Goal: Task Accomplishment & Management: Use online tool/utility

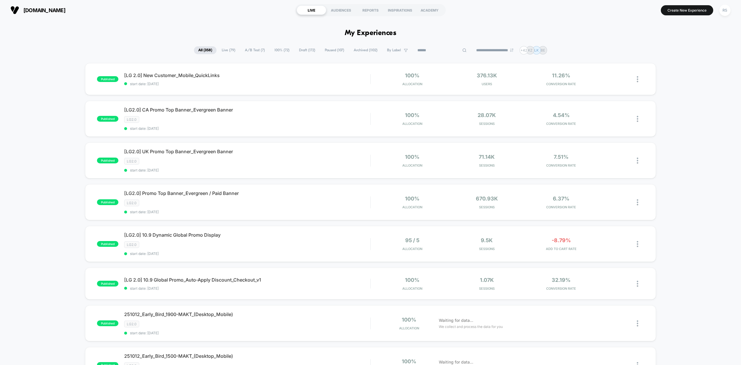
click at [437, 47] on input at bounding box center [442, 50] width 58 height 7
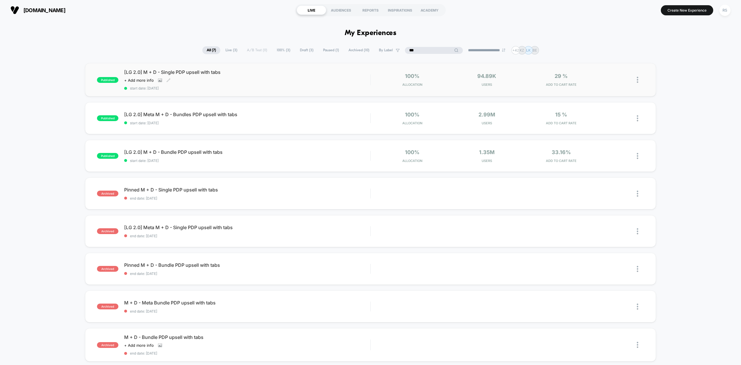
type input "***"
click at [271, 81] on div "Click to view images Click to edit experience details + Add more info" at bounding box center [210, 80] width 172 height 5
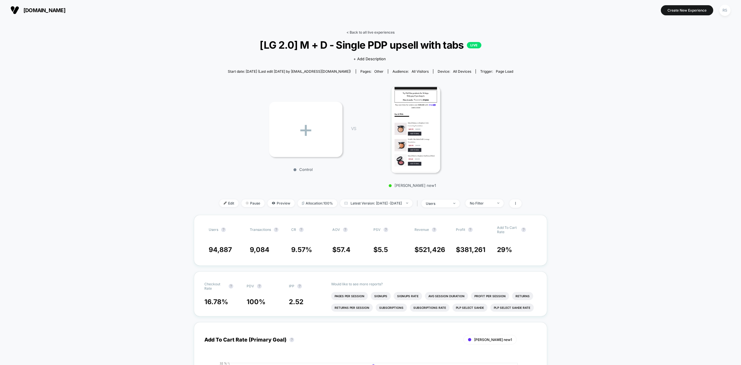
click at [373, 33] on link "< Back to all live experiences" at bounding box center [370, 32] width 48 height 4
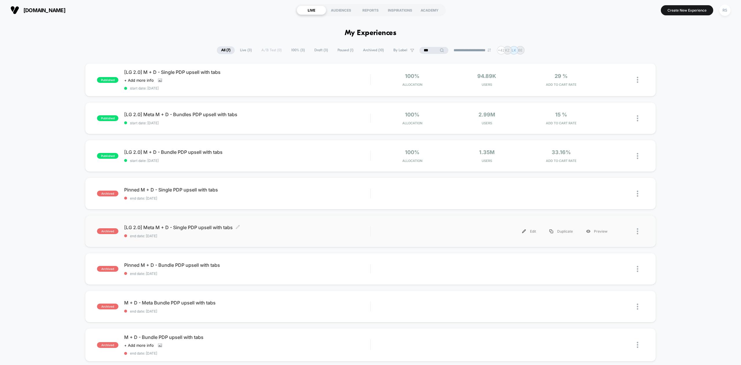
click at [209, 236] on span "end date: 8/7/2025" at bounding box center [247, 236] width 246 height 4
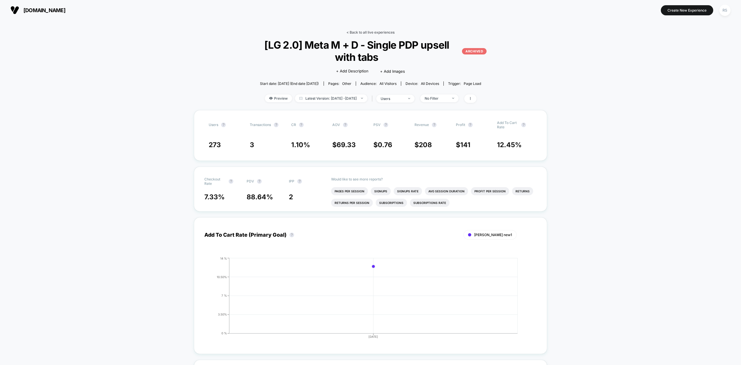
click at [379, 33] on link "< Back to all live experiences" at bounding box center [370, 32] width 48 height 4
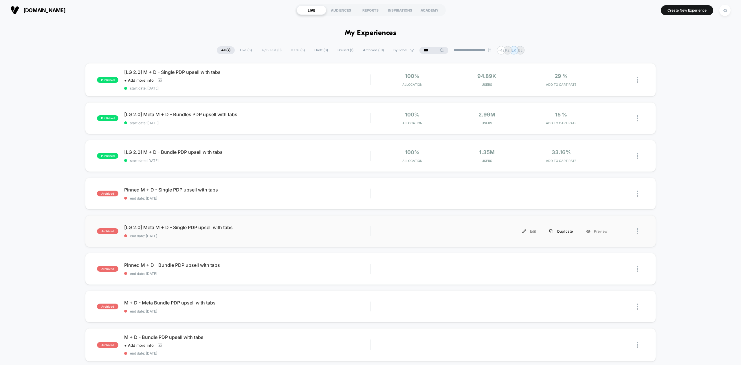
click at [561, 231] on div "Duplicate" at bounding box center [561, 231] width 37 height 13
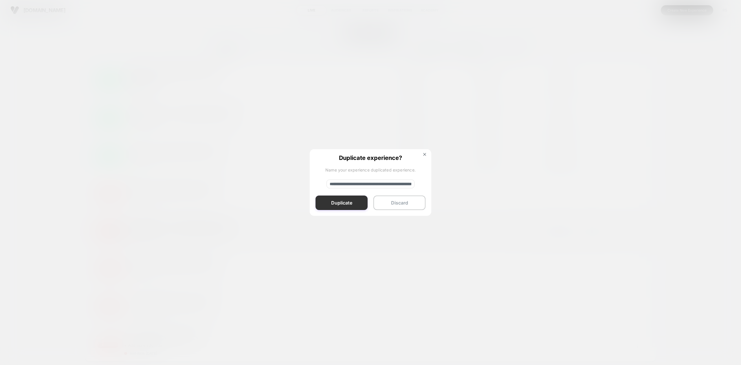
click at [333, 203] on button "Duplicate" at bounding box center [341, 202] width 52 height 14
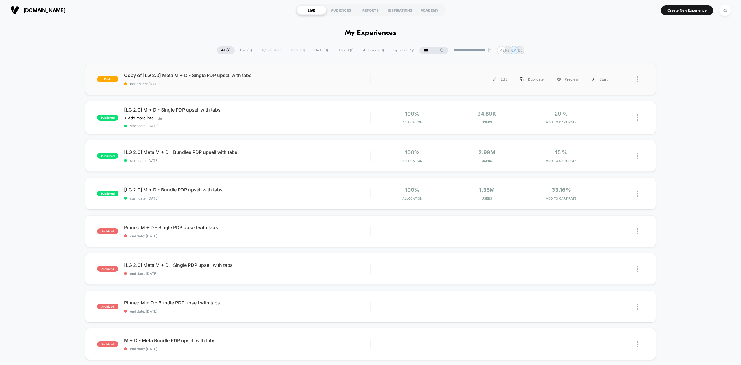
click at [321, 87] on div "draft Copy of [LG 2.0] Meta M + D - Single PDP upsell with tabs last edited: 10…" at bounding box center [370, 79] width 570 height 32
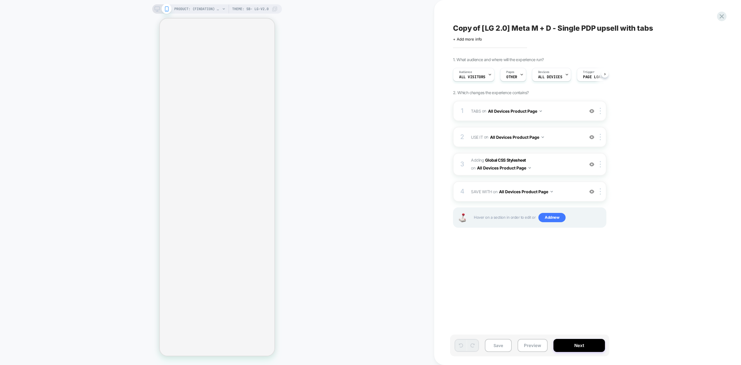
scroll to position [0, 0]
click at [511, 76] on span "OTHER" at bounding box center [511, 77] width 11 height 4
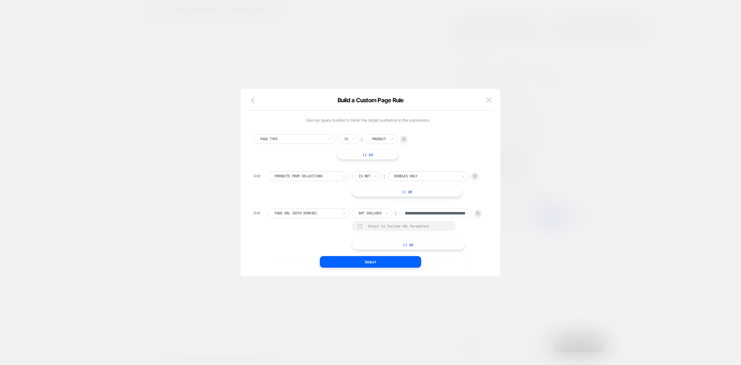
scroll to position [0, 0]
click at [477, 175] on div at bounding box center [474, 175] width 7 height 7
click at [391, 181] on div "**********" at bounding box center [416, 176] width 129 height 10
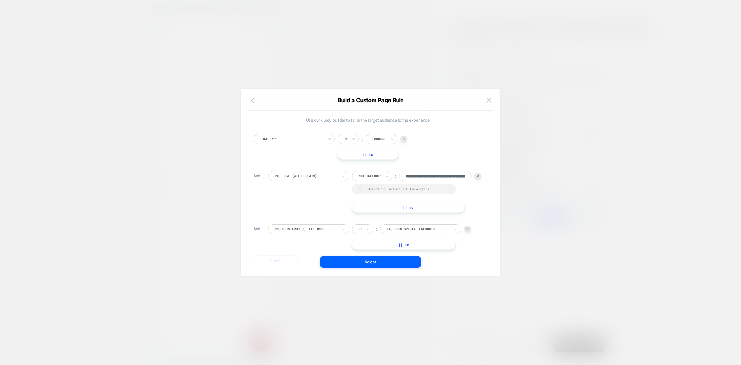
scroll to position [0, 0]
click at [477, 177] on img at bounding box center [478, 176] width 2 height 2
click at [470, 177] on div at bounding box center [467, 175] width 7 height 7
click at [275, 167] on button "+ And" at bounding box center [275, 170] width 43 height 10
click at [406, 137] on div at bounding box center [403, 138] width 7 height 7
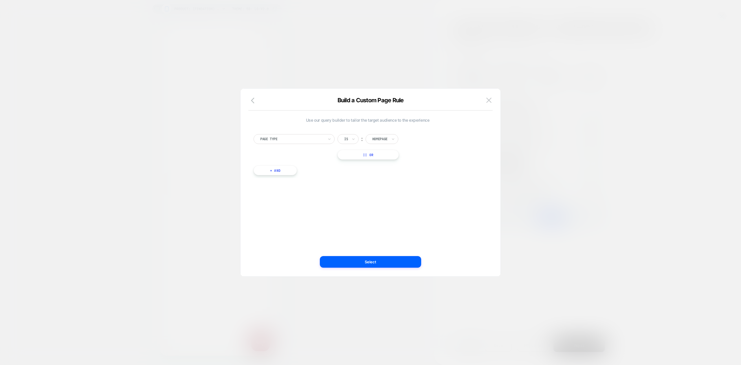
click at [302, 140] on div at bounding box center [292, 138] width 64 height 5
click at [285, 191] on div "Product Page" at bounding box center [296, 192] width 75 height 9
click at [401, 138] on div at bounding box center [404, 138] width 64 height 5
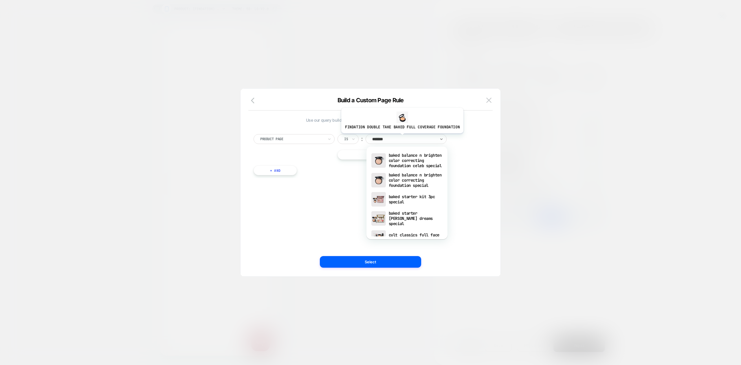
type input "*******"
click at [402, 189] on div "baked balance n brighten color correcting foundation special" at bounding box center [406, 180] width 75 height 20
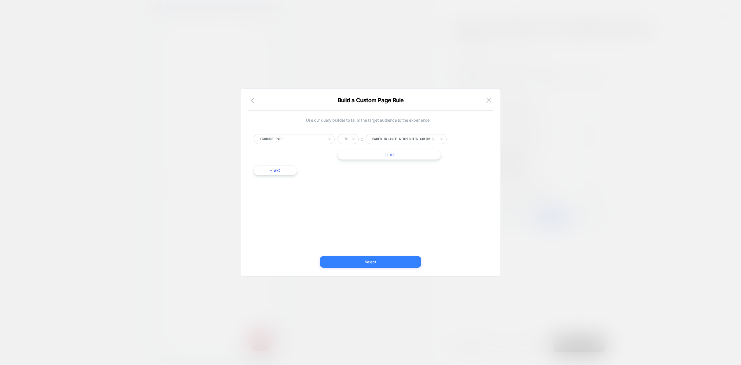
click at [403, 258] on button "Select" at bounding box center [370, 262] width 101 height 12
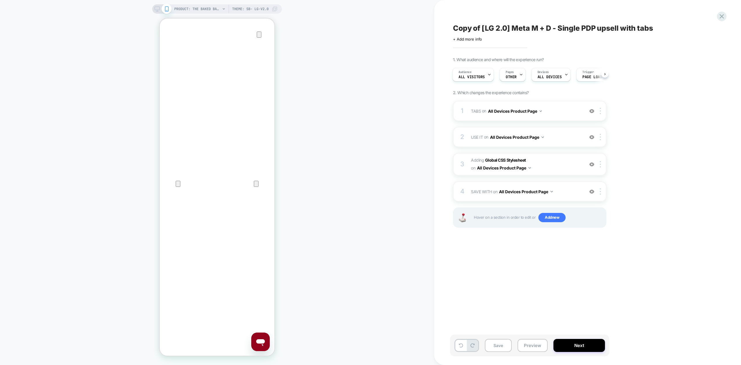
click at [499, 344] on button "Save" at bounding box center [498, 345] width 27 height 13
click at [499, 345] on button "Save" at bounding box center [498, 345] width 27 height 13
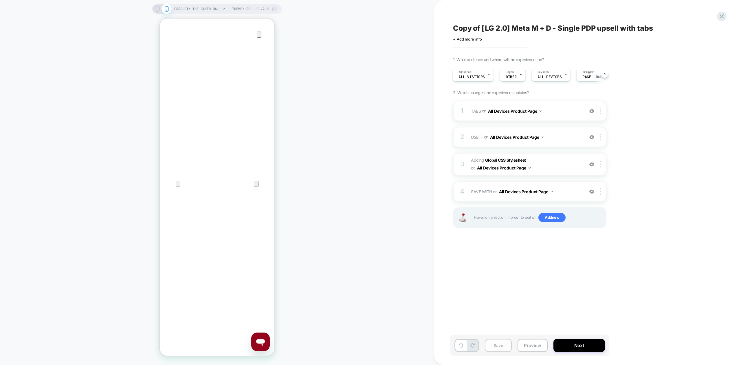
click at [499, 345] on button "Save" at bounding box center [498, 345] width 27 height 13
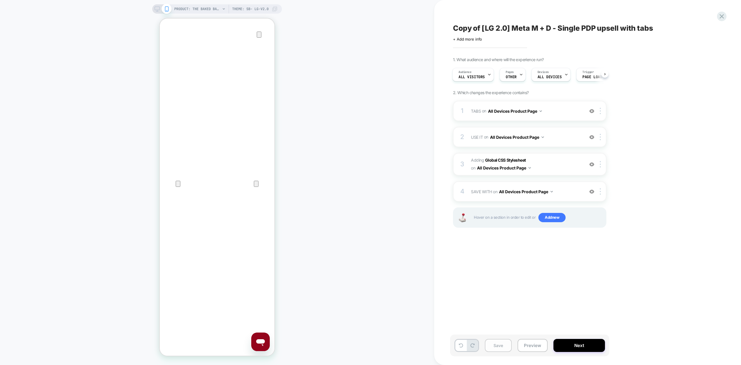
click at [499, 345] on button "Save" at bounding box center [498, 345] width 27 height 13
click at [578, 345] on button "Next" at bounding box center [579, 345] width 52 height 13
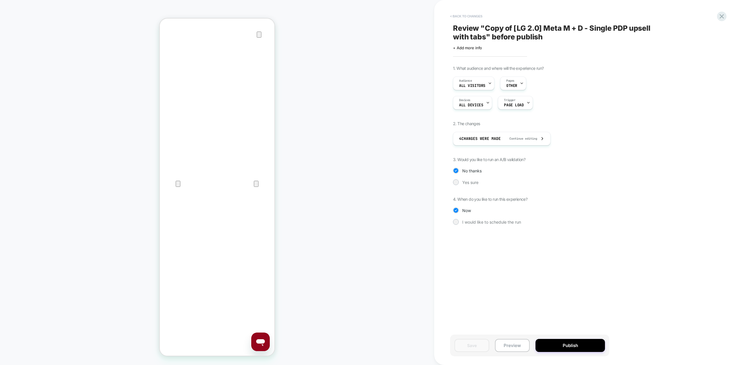
click at [475, 18] on button "< Back to changes" at bounding box center [466, 16] width 38 height 9
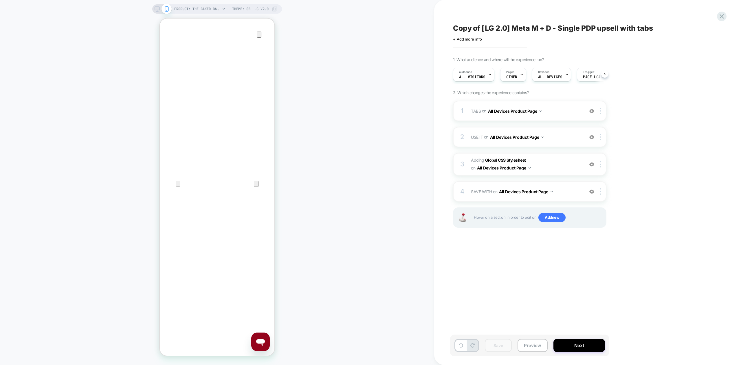
click at [484, 30] on span "Copy of [LG 2.0] Meta M + D - Single PDP upsell with tabs" at bounding box center [553, 28] width 200 height 9
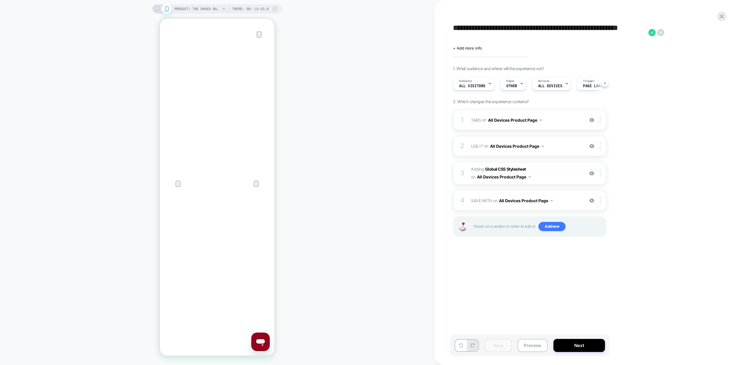
scroll to position [0, 0]
click at [480, 30] on textarea "**********" at bounding box center [549, 33] width 192 height 18
drag, startPoint x: 482, startPoint y: 28, endPoint x: 455, endPoint y: 29, distance: 26.9
click at [455, 29] on textarea "**********" at bounding box center [549, 33] width 192 height 18
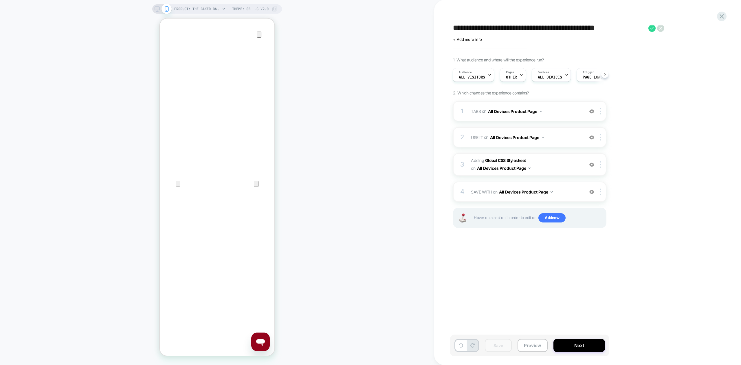
click at [502, 28] on textarea "**********" at bounding box center [549, 28] width 192 height 9
type textarea "**********"
click at [650, 27] on icon at bounding box center [651, 28] width 7 height 7
click at [498, 341] on button "Save" at bounding box center [498, 345] width 27 height 13
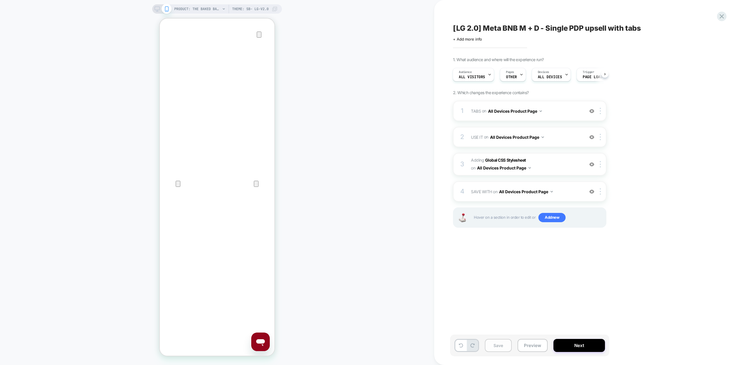
click at [498, 341] on button "Save" at bounding box center [498, 345] width 27 height 13
click at [499, 341] on button "Save" at bounding box center [498, 345] width 27 height 13
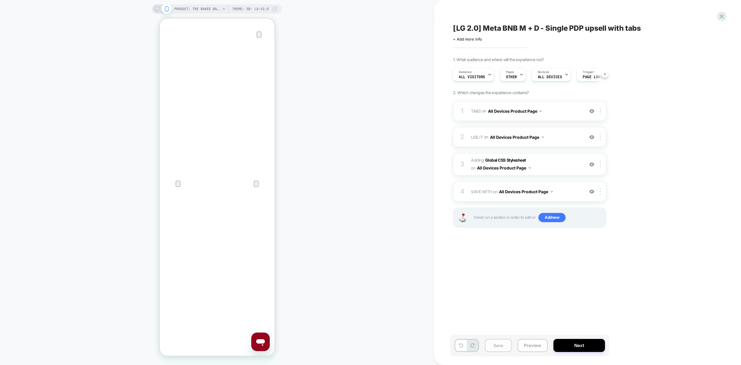
click at [499, 341] on button "Save" at bounding box center [498, 345] width 27 height 13
click at [570, 346] on button "Next" at bounding box center [579, 345] width 52 height 13
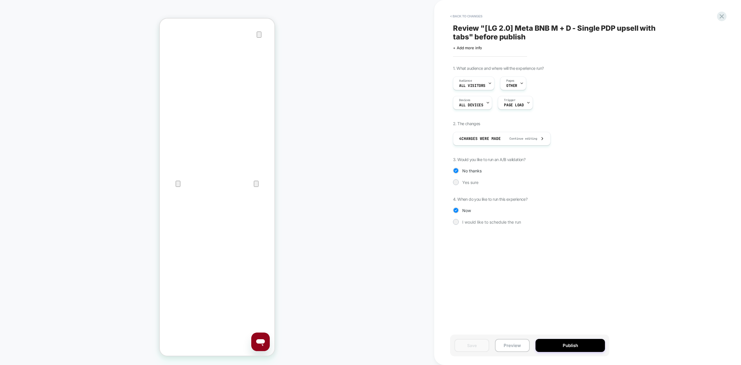
click at [570, 346] on button "Publish" at bounding box center [569, 345] width 69 height 13
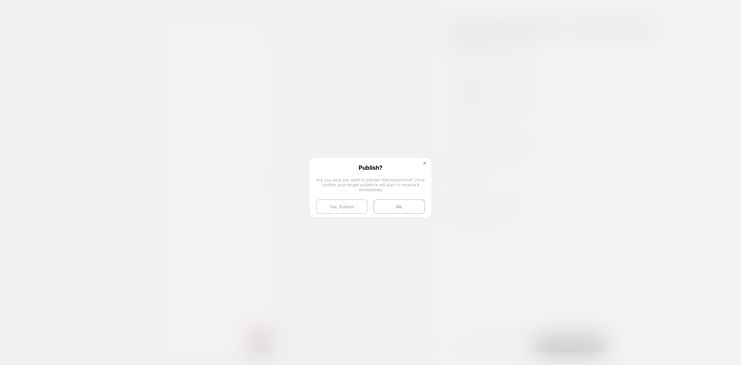
click at [341, 202] on button "Yes, Publish" at bounding box center [342, 206] width 52 height 14
click at [348, 208] on button "Yes, Publish" at bounding box center [342, 206] width 52 height 14
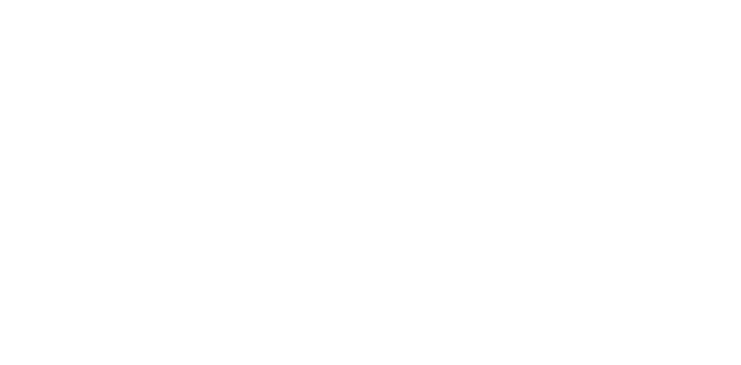
click at [348, 2] on html "Navigated to Visually.io | No-code CRO for Shopify 0.50 *" at bounding box center [370, 1] width 741 height 2
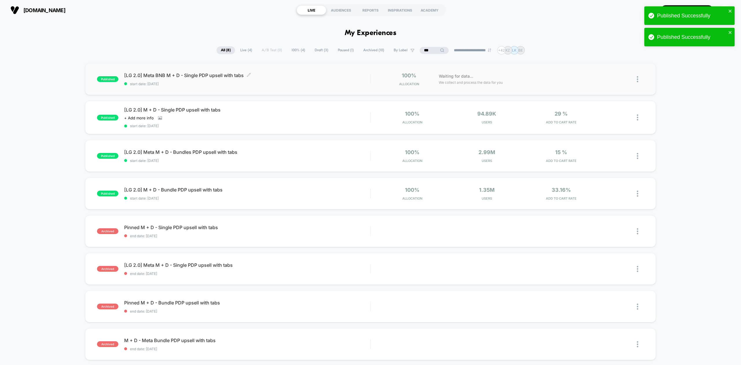
click at [211, 81] on div "[LG 2.0] Meta BNB M + D - Single PDP upsell with tabs Click to edit experience …" at bounding box center [247, 79] width 246 height 14
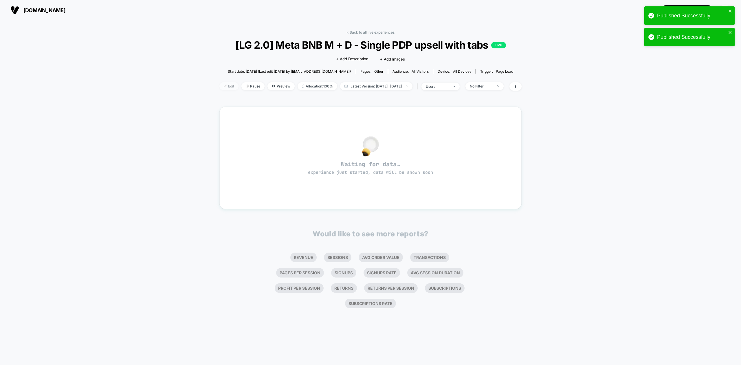
click at [224, 86] on span "Edit" at bounding box center [228, 86] width 19 height 8
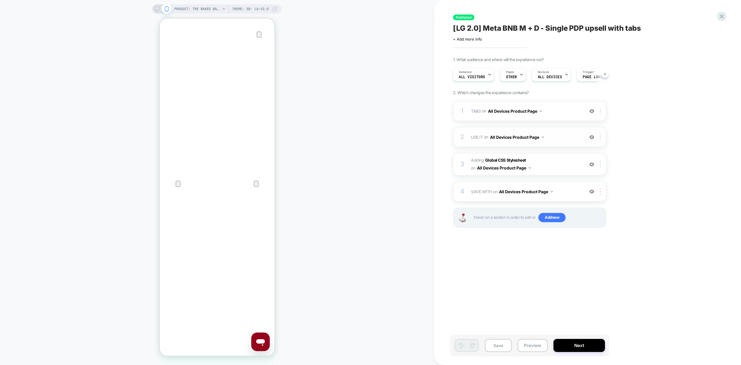
click at [562, 138] on span "USE IT Replacing Blocks List WITH #use-it-wrapper-vsly-LG-2-0 on All Devices Pr…" at bounding box center [526, 137] width 110 height 8
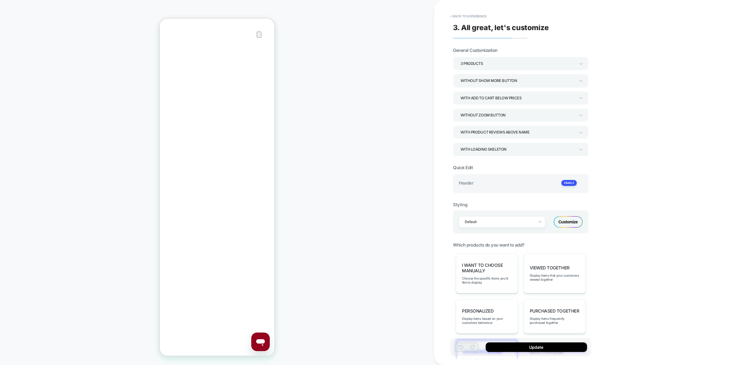
scroll to position [329, 0]
click at [489, 349] on span "Advanced Ruling" at bounding box center [482, 351] width 39 height 5
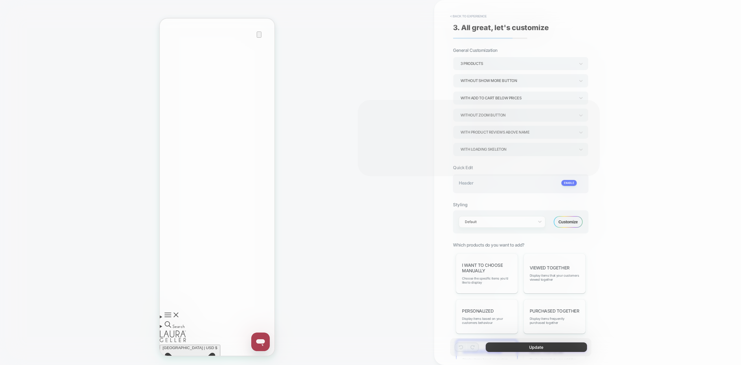
scroll to position [136, 0]
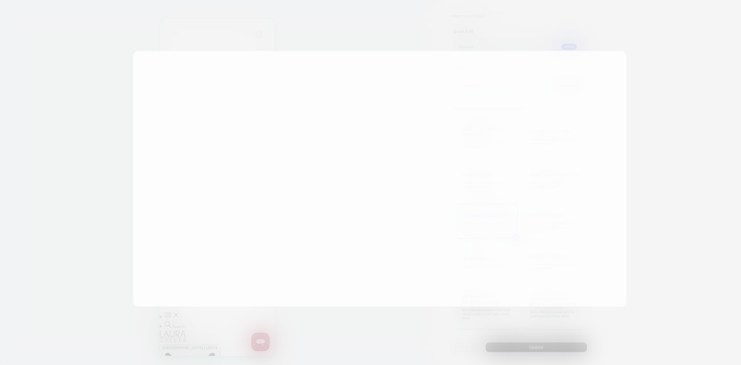
click at [489, 219] on div "Advanced Ruling Set distinct strategies according to specific rules, listed by …" at bounding box center [379, 178] width 493 height 255
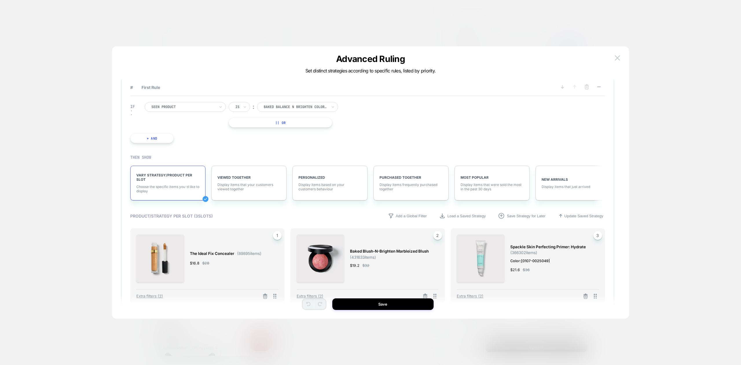
scroll to position [0, 0]
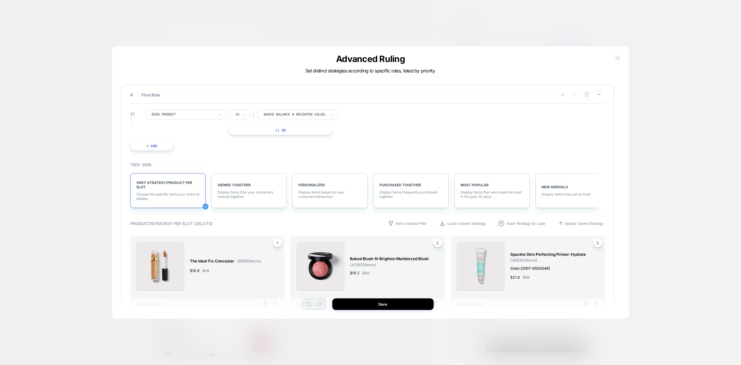
click at [619, 58] on img at bounding box center [617, 57] width 5 height 5
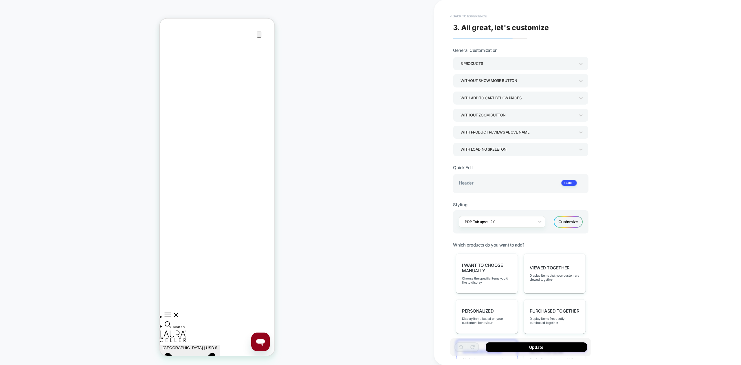
click at [478, 15] on button "< Back to experience" at bounding box center [468, 16] width 42 height 9
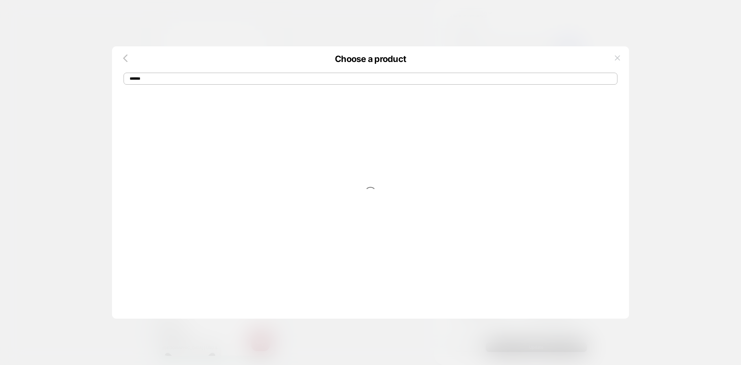
scroll to position [0, 5]
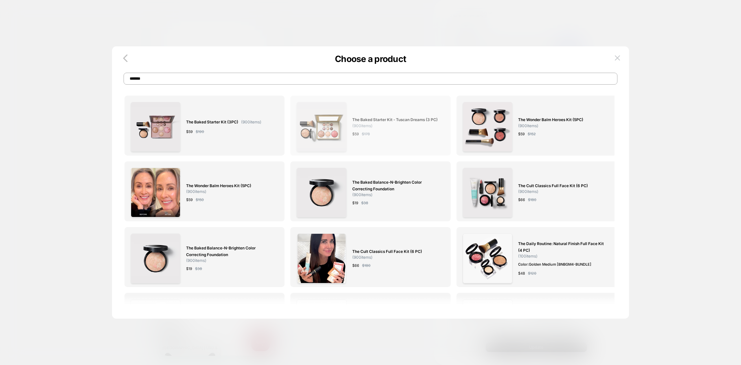
click at [399, 129] on div "The Baked Starter Kit - Tuscan Dreams (3 PC) ( 900 items) $ 59 $ 178" at bounding box center [395, 126] width 86 height 49
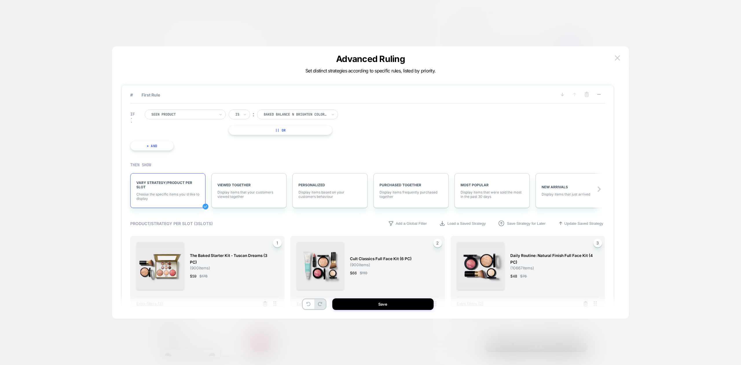
scroll to position [84, 0]
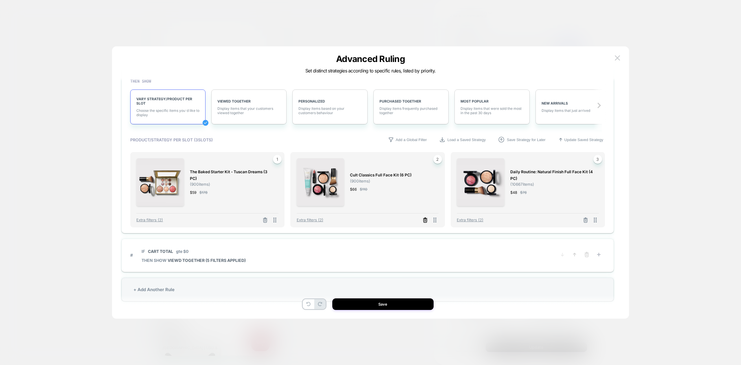
click at [423, 218] on icon at bounding box center [425, 220] width 6 height 6
click at [353, 196] on button "Select Product" at bounding box center [355, 195] width 32 height 11
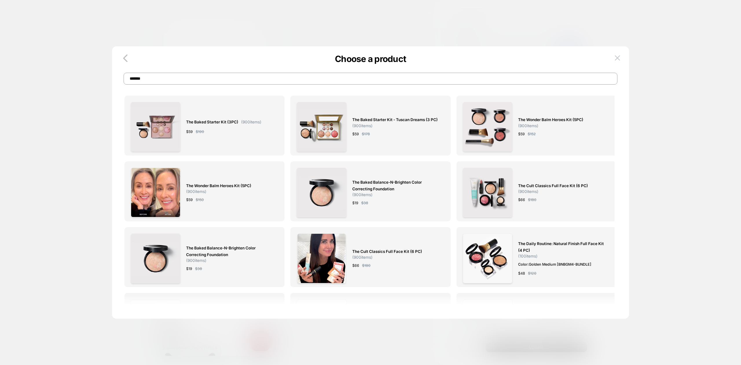
scroll to position [0, 0]
click at [570, 195] on div "The Cult Classics Full Face Kit (6 PC) ( 900 items) $ 66 $ 180" at bounding box center [561, 192] width 86 height 49
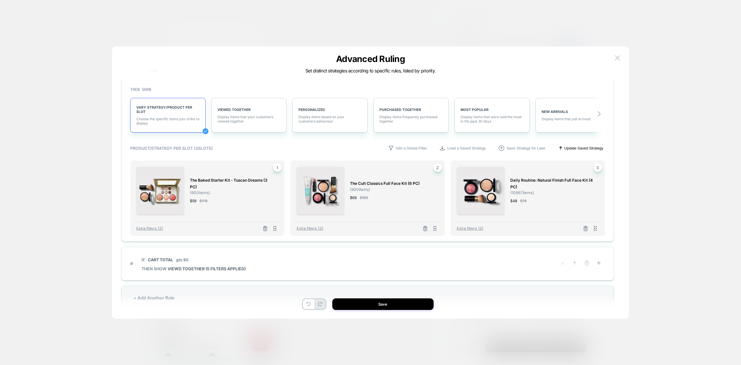
scroll to position [84, 0]
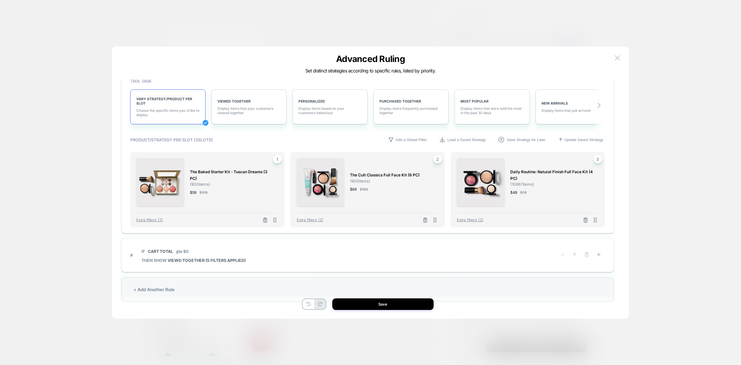
click at [586, 223] on button at bounding box center [585, 220] width 9 height 7
click at [553, 197] on button "Duplicate another slot" at bounding box center [555, 195] width 43 height 11
click at [522, 168] on div "EMPTY SLOT" at bounding box center [531, 166] width 136 height 5
click at [512, 192] on button "Select Product" at bounding box center [515, 195] width 32 height 11
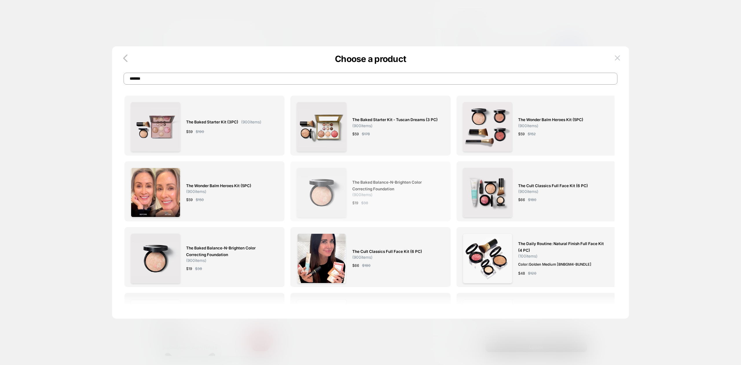
scroll to position [90, 0]
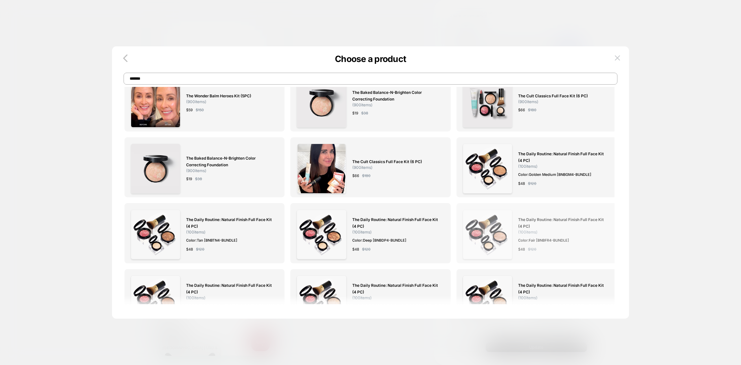
click at [558, 212] on div "The Daily Routine: Natural Finish Full Face Kit (4 PC) ( 100 items) Color: Fair…" at bounding box center [561, 234] width 86 height 49
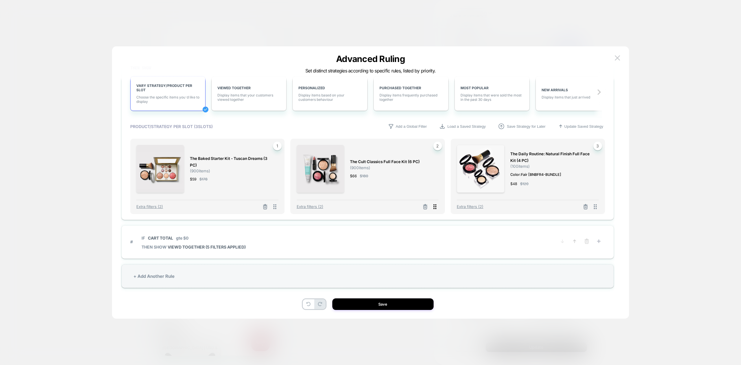
scroll to position [17, 0]
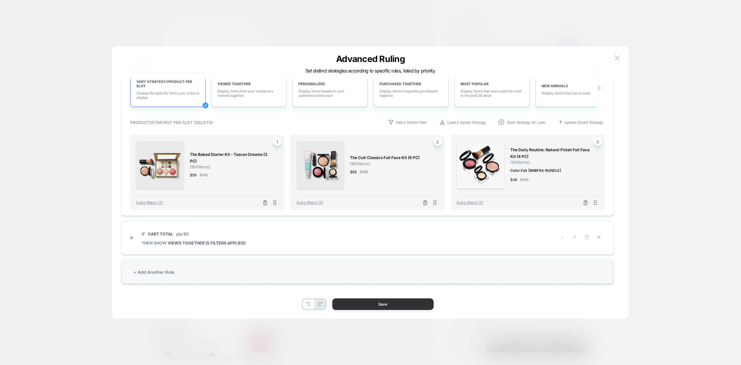
click at [385, 301] on button "Save" at bounding box center [382, 304] width 101 height 12
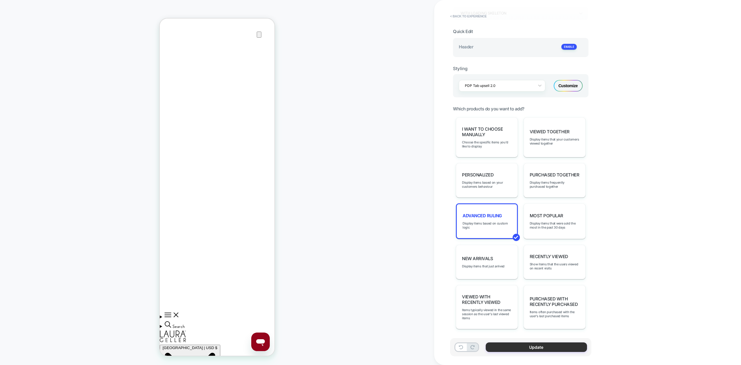
click at [514, 346] on button "Update" at bounding box center [536, 347] width 101 height 10
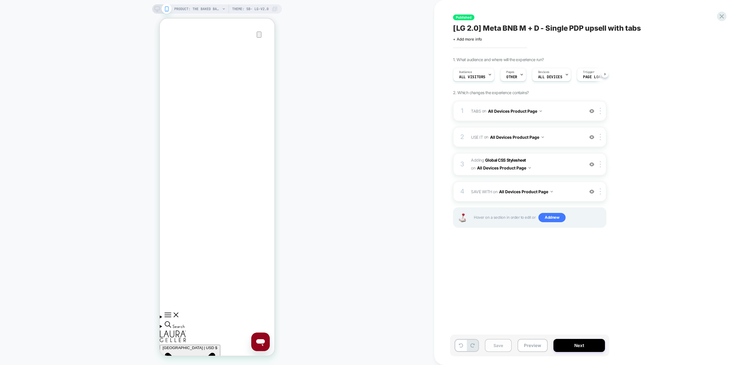
click at [493, 342] on button "Save" at bounding box center [498, 345] width 27 height 13
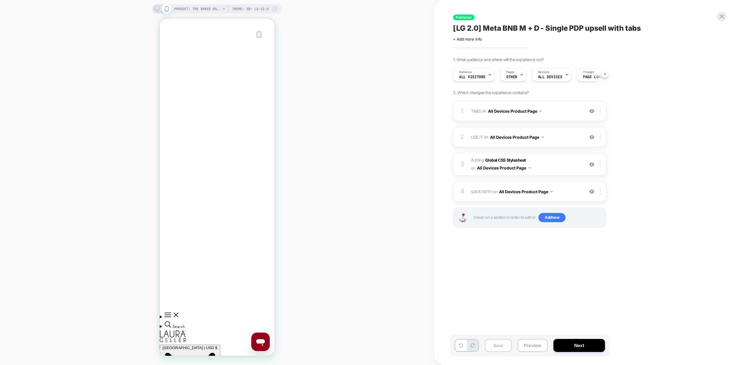
click at [493, 342] on button "Save" at bounding box center [498, 345] width 27 height 13
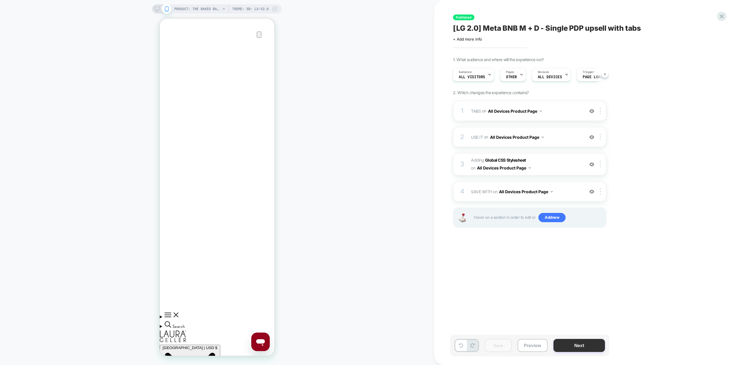
click at [576, 336] on div "Save Preview Next" at bounding box center [529, 345] width 159 height 22
click at [577, 343] on button "Next" at bounding box center [579, 345] width 52 height 13
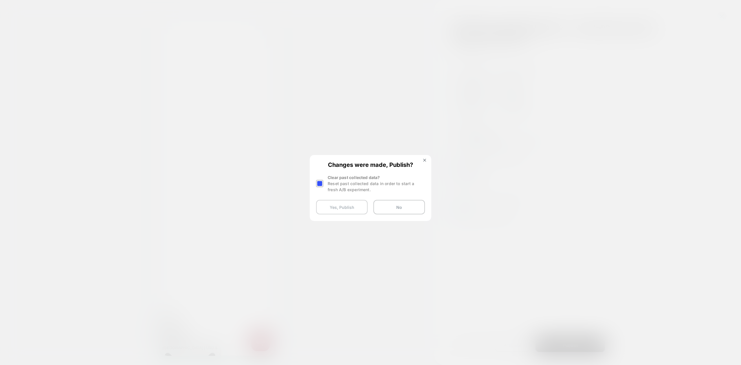
click at [337, 207] on button "Yes, Publish" at bounding box center [342, 207] width 52 height 14
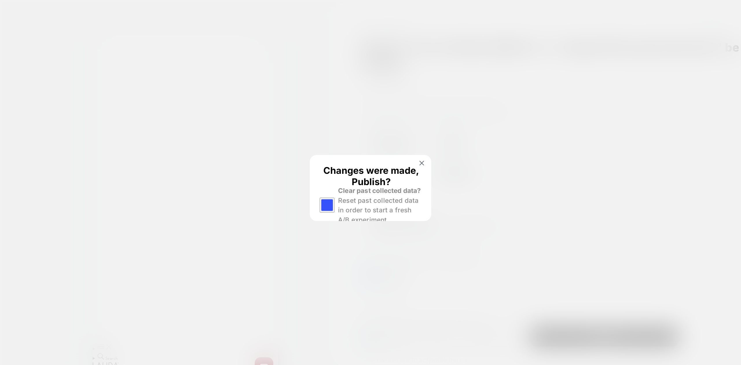
click at [337, 207] on html "PRODUCT: The Baked Balance-n-Brighten Color Correcting Foundation [special] PRO…" at bounding box center [370, 194] width 741 height 388
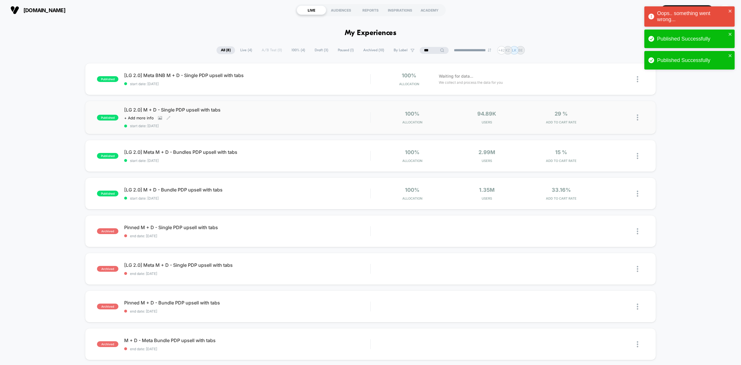
click at [280, 121] on div "[LG 2.0] M + D - Single PDP upsell with tabs Click to view images Click to edit…" at bounding box center [247, 117] width 246 height 21
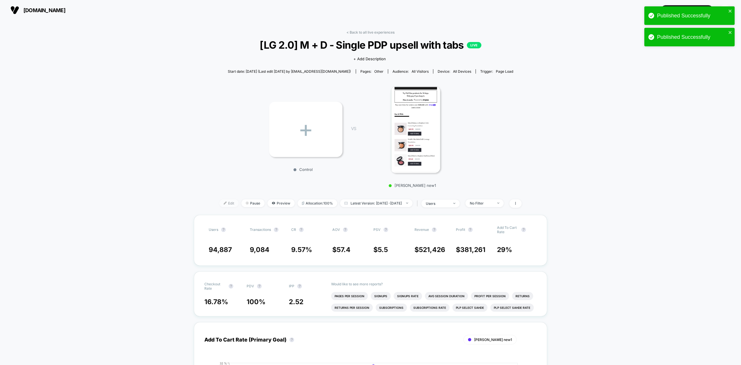
click at [224, 199] on span "Edit" at bounding box center [228, 203] width 19 height 8
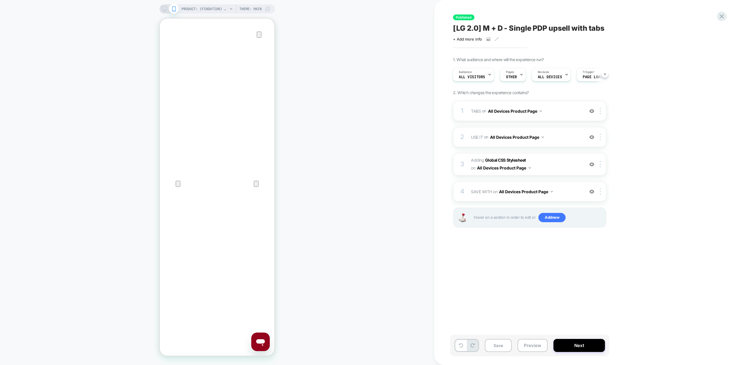
scroll to position [0, 1]
click at [169, 43] on icon "Close" at bounding box center [165, 46] width 7 height 7
click at [562, 138] on span "USE IT Replacing Blocks List WITH #use-it-wrapper-vsly-LG-2-0 on All Devices Pr…" at bounding box center [526, 137] width 110 height 8
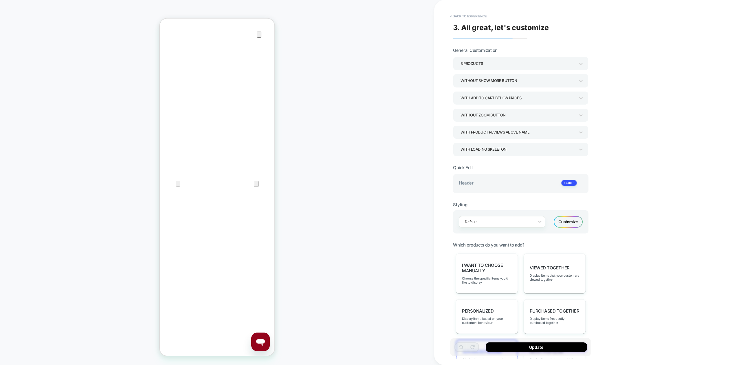
scroll to position [136, 0]
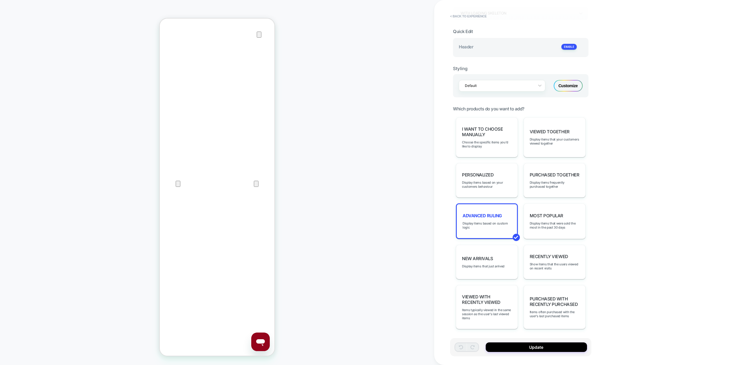
click at [499, 219] on div "Advanced Ruling Display items based on custom logic" at bounding box center [487, 221] width 62 height 36
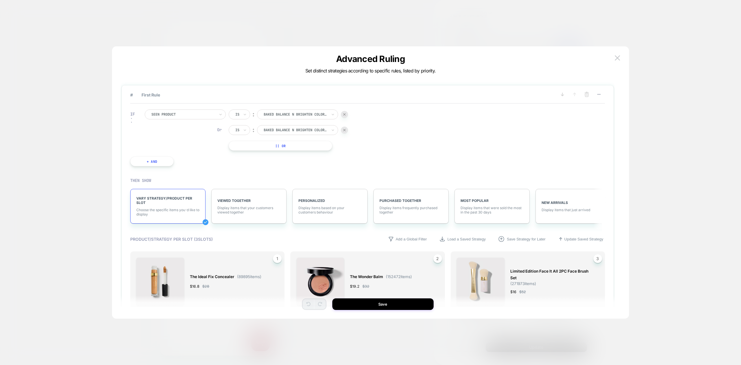
click at [346, 115] on div at bounding box center [344, 114] width 7 height 7
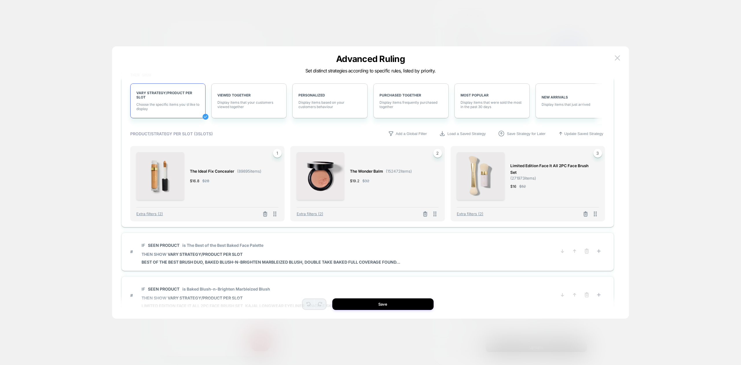
scroll to position [180, 0]
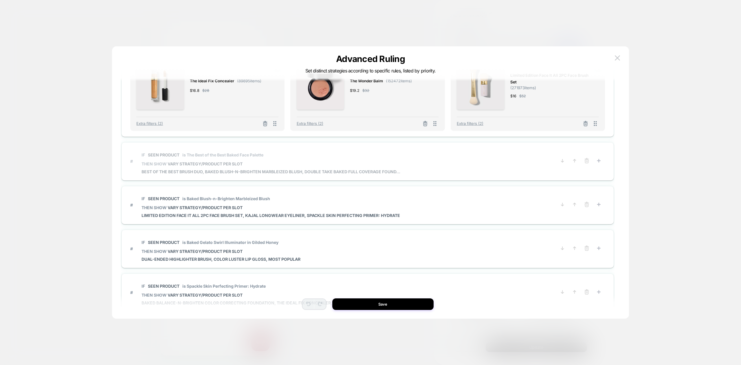
click at [403, 166] on span "# IF Seen Product is The Best of the Best Baked Face Palette THEN SHOW VARY STR…" at bounding box center [339, 161] width 418 height 26
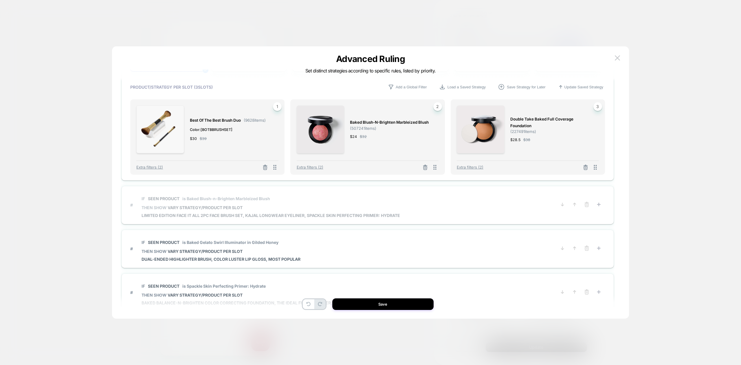
click at [403, 201] on span "# IF Seen Product is Baked Blush-n-Brighten Marbleized Blush THEN SHOW VARY STR…" at bounding box center [339, 205] width 418 height 26
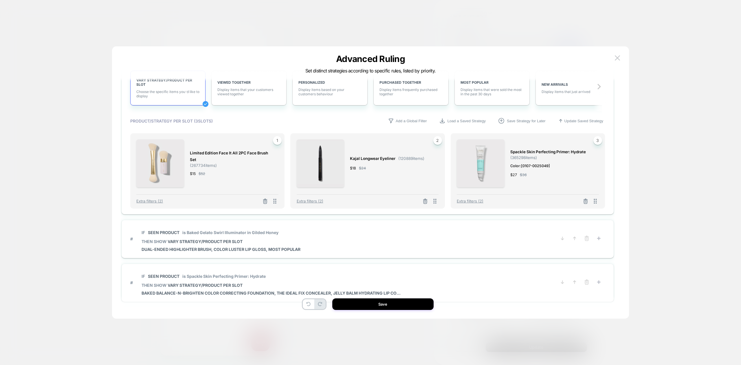
scroll to position [270, 0]
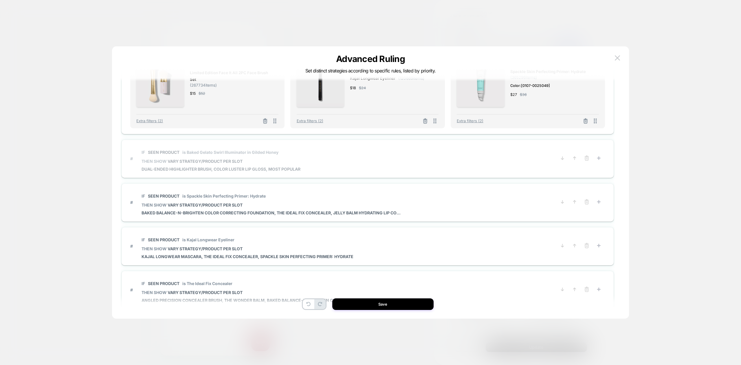
click at [380, 162] on span "# IF Seen Product is Baked Gelato Swirl Illuminator in Gilded Honey THEN SHOW V…" at bounding box center [339, 159] width 418 height 26
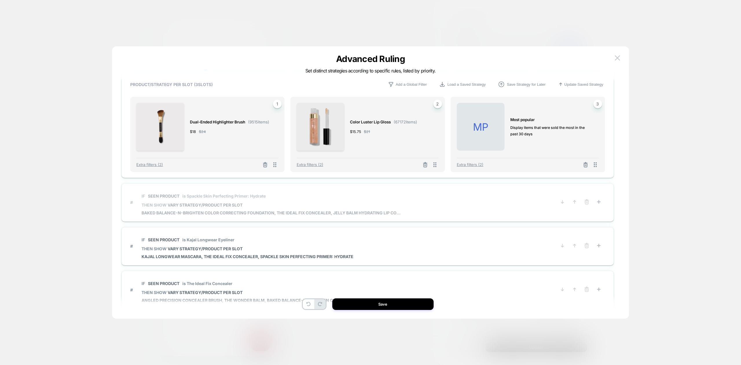
click at [370, 194] on p "IF Seen Product is Spackle Skin Perfecting Primer: Hydrate" at bounding box center [272, 195] width 260 height 5
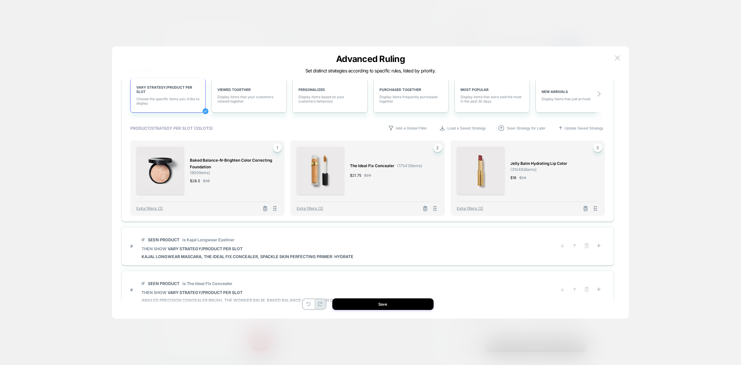
scroll to position [360, 0]
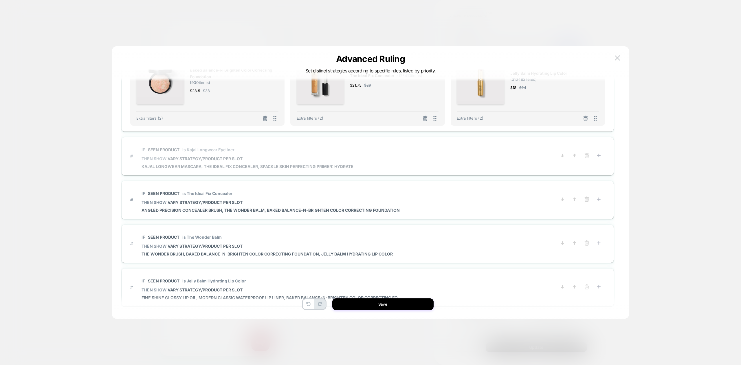
click at [349, 151] on p "IF Seen Product is Kajal Longwear Eyeliner" at bounding box center [248, 149] width 212 height 5
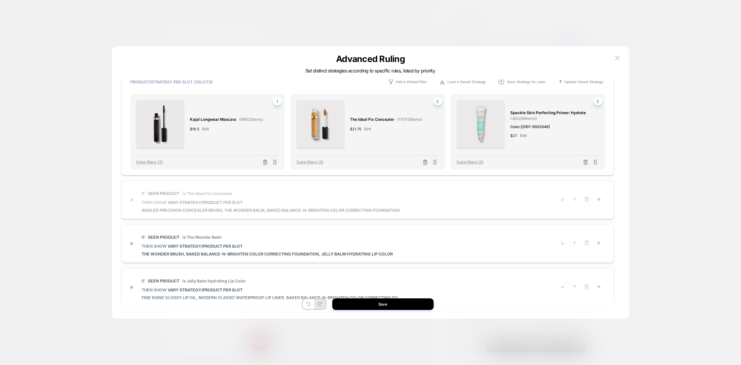
click at [353, 195] on p "IF Seen Product is The Ideal Fix Concealer" at bounding box center [271, 193] width 258 height 5
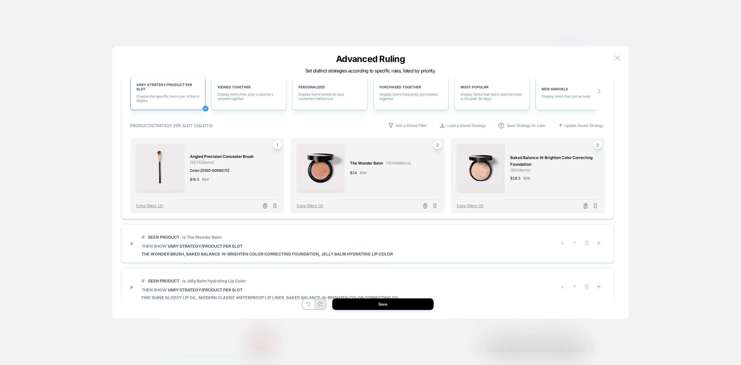
scroll to position [450, 0]
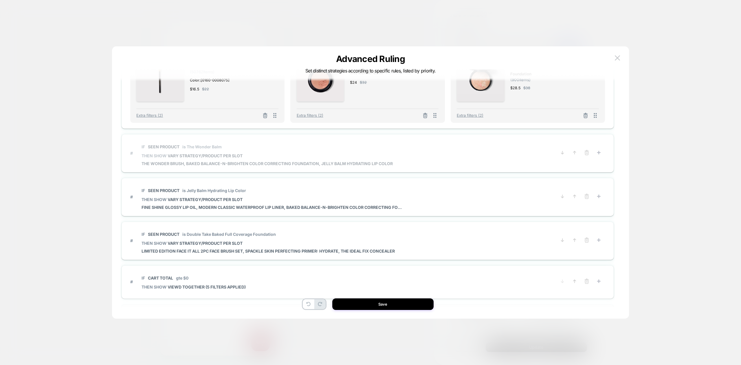
click at [338, 155] on span "THEN SHOW VARY STRATEGY/PRODUCT PER SLOT" at bounding box center [267, 155] width 251 height 5
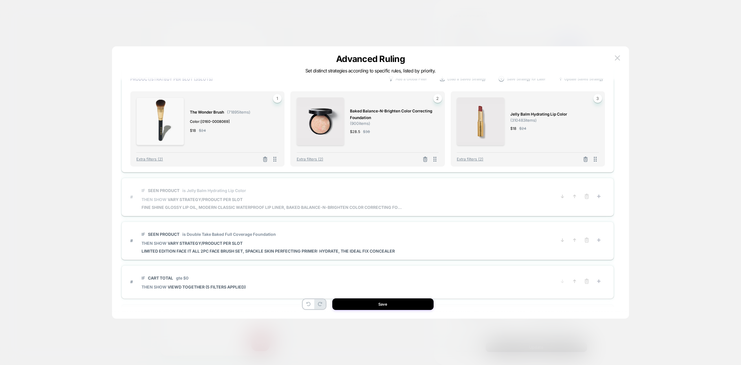
click at [350, 196] on span "IF Seen Product is Jelly Balm Hydrating Lip Color" at bounding box center [272, 190] width 260 height 13
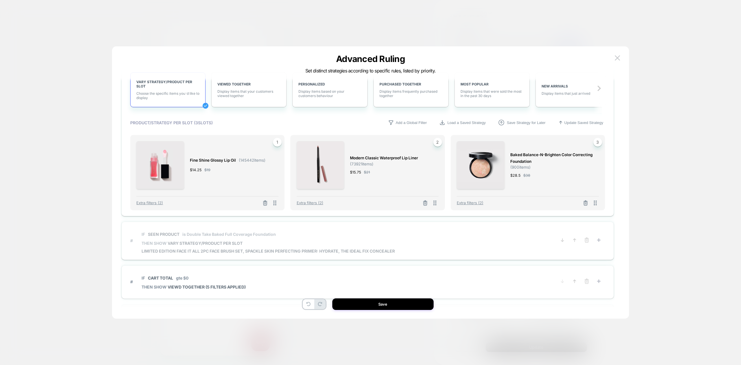
click at [341, 235] on p "IF Seen Product is Double Take Baked Full Coverage Foundation" at bounding box center [268, 234] width 253 height 5
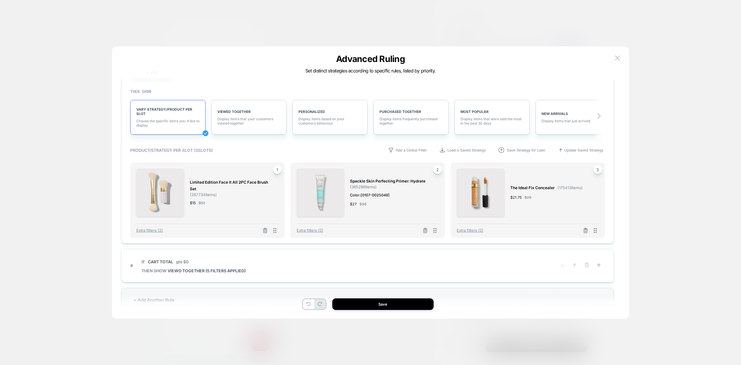
scroll to position [478, 0]
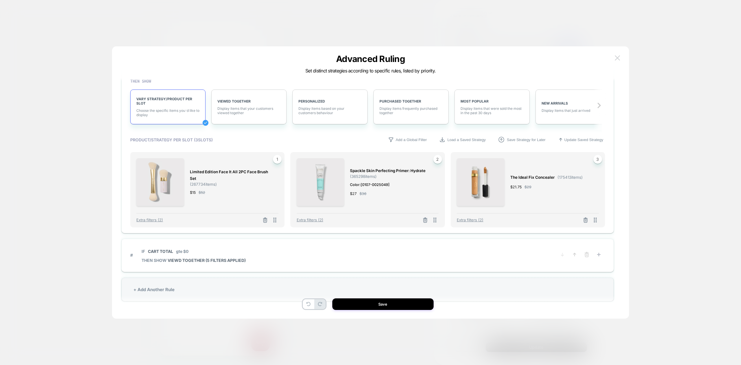
click at [620, 57] on button at bounding box center [617, 58] width 9 height 9
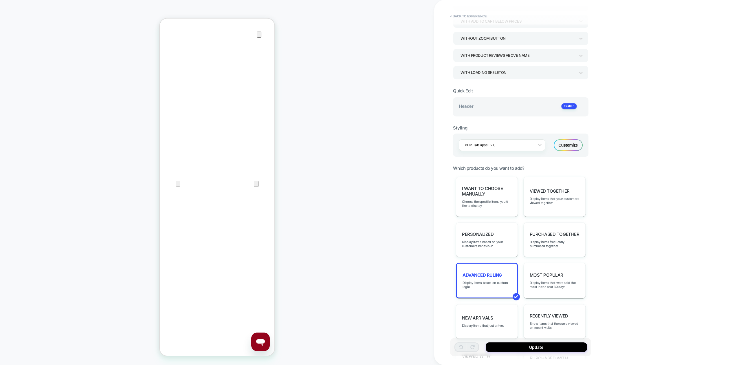
scroll to position [0, 0]
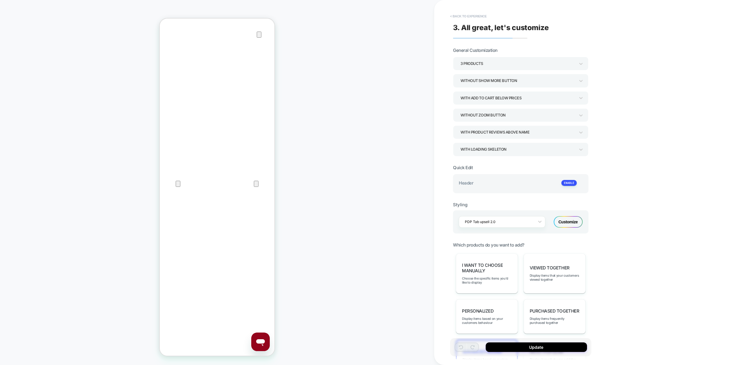
click at [472, 14] on button "< Back to experience" at bounding box center [468, 16] width 42 height 9
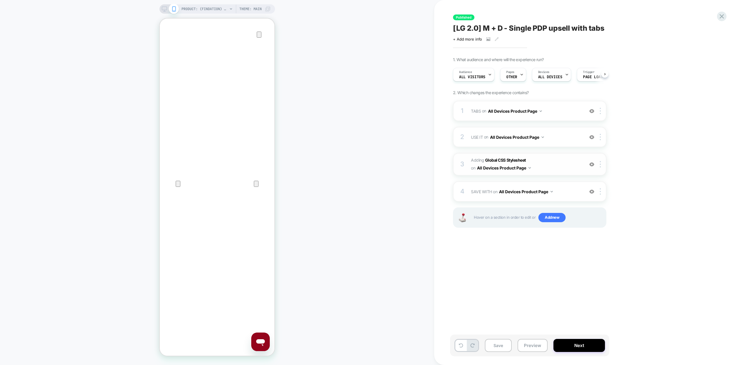
scroll to position [0, 0]
click at [563, 193] on span "SAVE WITH Replacing Blocks List WITH #save-with-wrapper-vsly-LG-2-0 on All Devi…" at bounding box center [526, 191] width 110 height 8
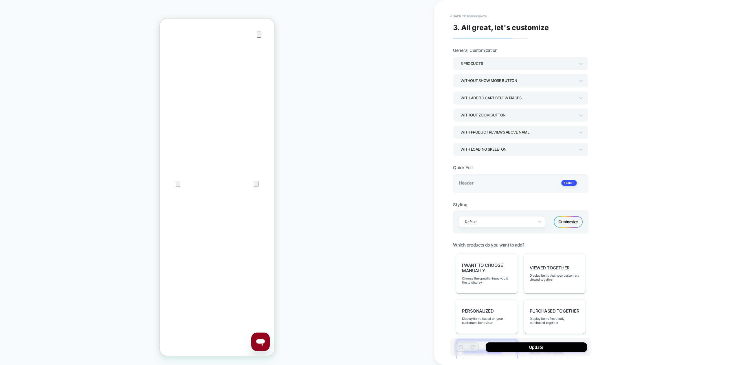
scroll to position [369, 0]
click at [489, 349] on span "Advanced Ruling" at bounding box center [482, 351] width 39 height 5
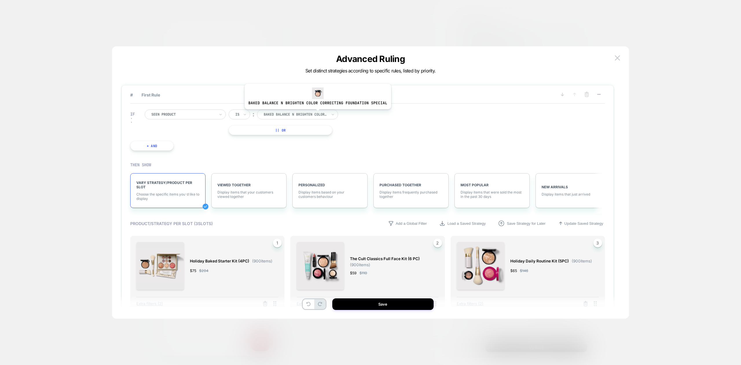
click at [316, 114] on div at bounding box center [296, 114] width 64 height 5
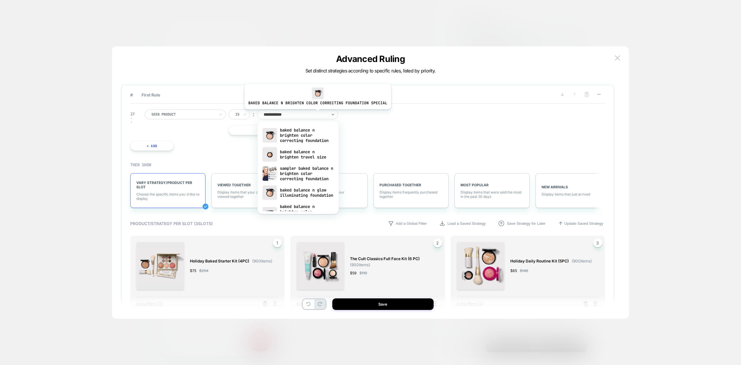
type input "**********"
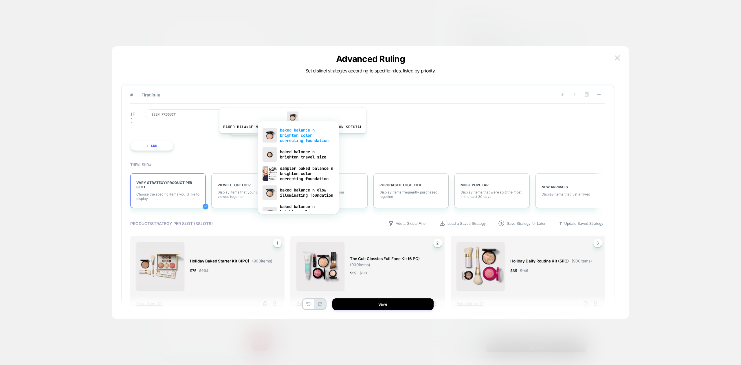
click at [291, 137] on div "baked balance n brighten color correcting foundation" at bounding box center [297, 135] width 75 height 20
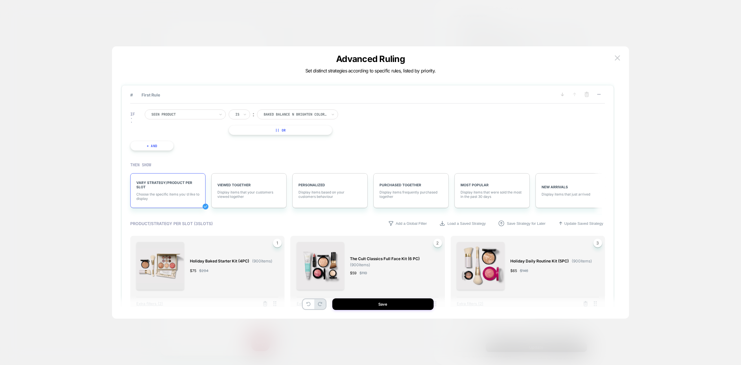
click at [426, 124] on div "IF Seen Product Is ︰ baked balance n brighten color correcting foundation BAKED…" at bounding box center [367, 130] width 475 height 53
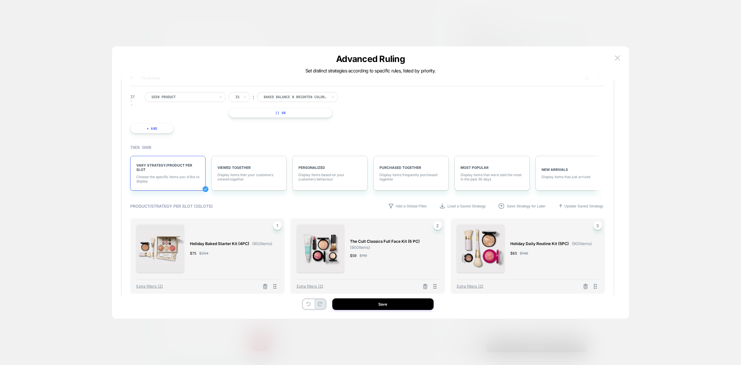
click at [615, 56] on img at bounding box center [617, 57] width 5 height 5
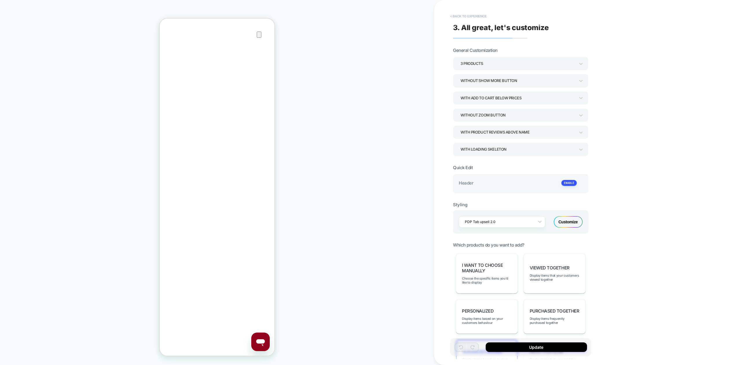
click at [480, 16] on button "< Back to experience" at bounding box center [468, 16] width 42 height 9
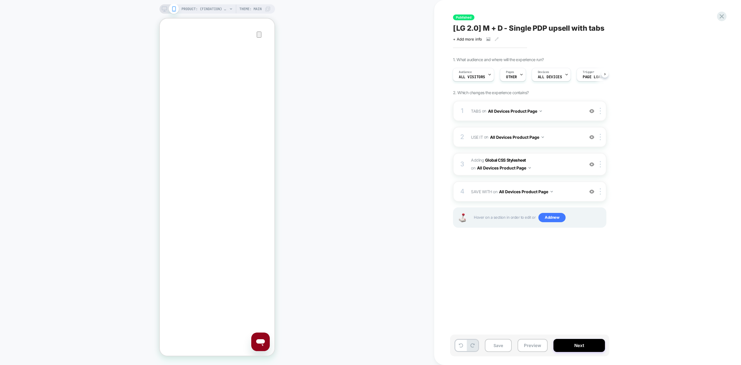
scroll to position [359, 0]
click at [564, 191] on span "SAVE WITH Replacing Blocks List WITH #save-with-wrapper-vsly-LG-2-0 on All Devi…" at bounding box center [526, 191] width 110 height 8
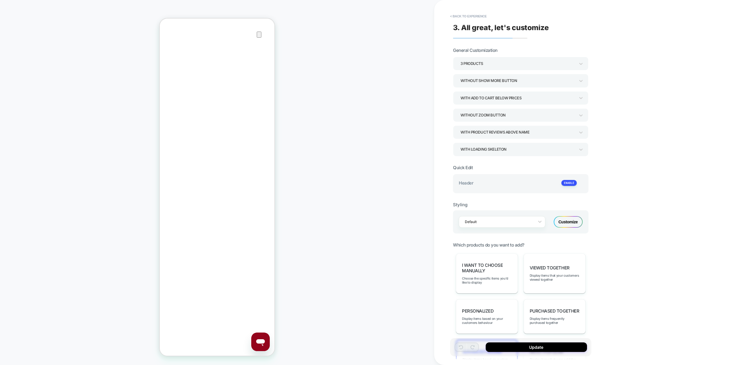
click at [502, 339] on div "Advanced Ruling Display items based on custom logic" at bounding box center [487, 357] width 62 height 36
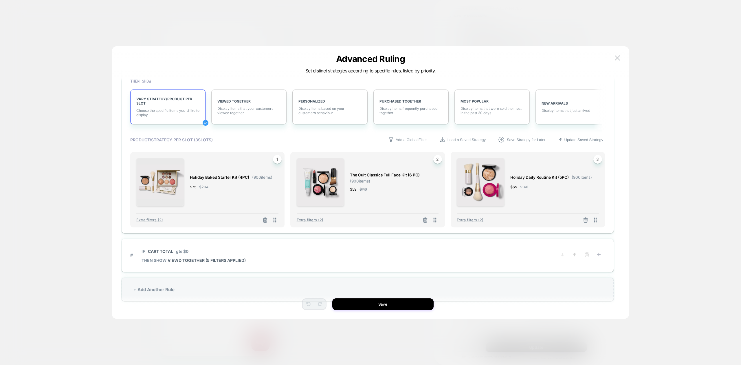
scroll to position [0, 0]
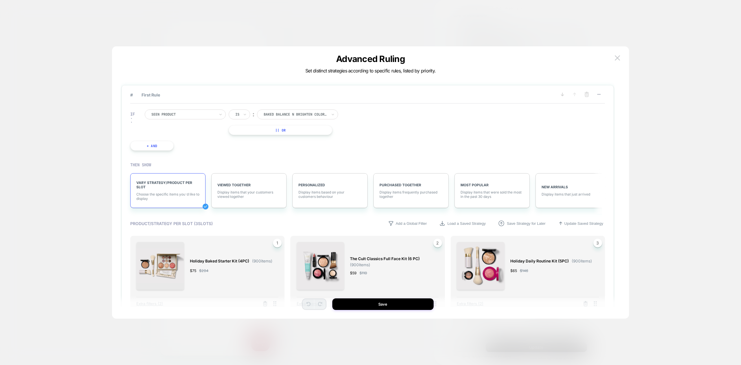
click at [600, 91] on button at bounding box center [598, 94] width 9 height 7
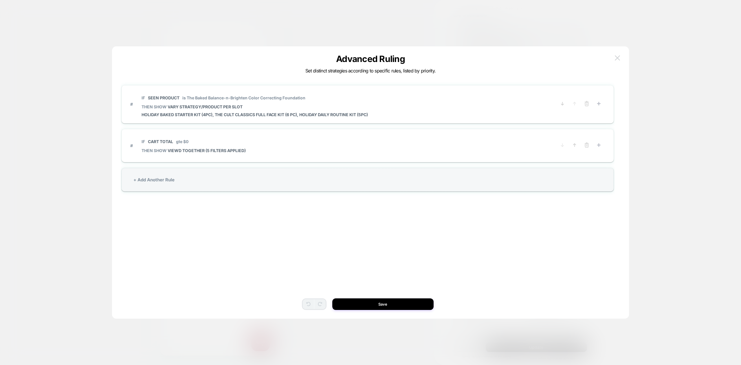
click at [619, 56] on img at bounding box center [617, 57] width 5 height 5
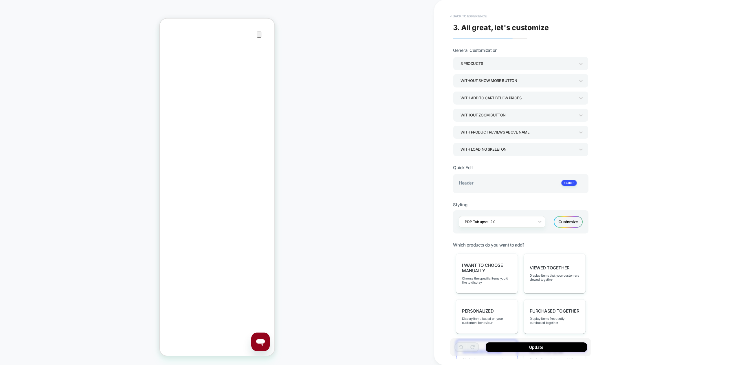
click at [482, 16] on button "< Back to experience" at bounding box center [468, 16] width 42 height 9
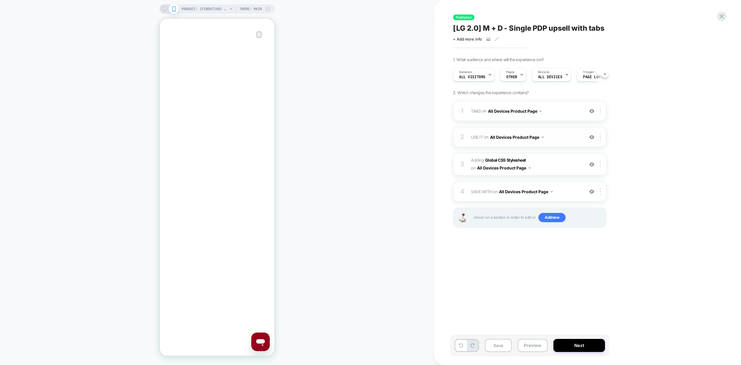
scroll to position [0, 0]
click at [562, 138] on span "USE IT Replacing Blocks List WITH #use-it-wrapper-vsly-LG-2-0 on All Devices Pr…" at bounding box center [526, 137] width 110 height 8
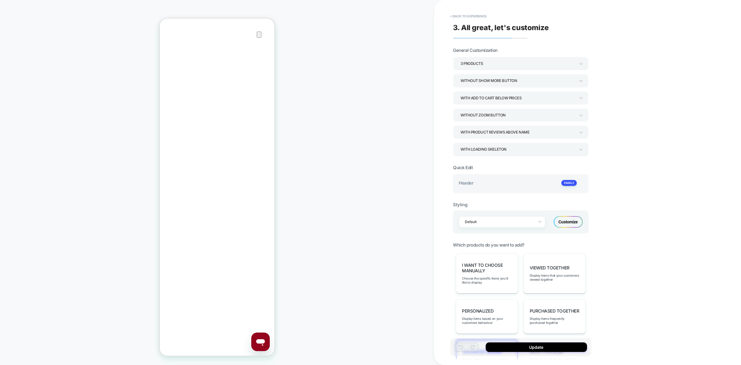
scroll to position [136, 0]
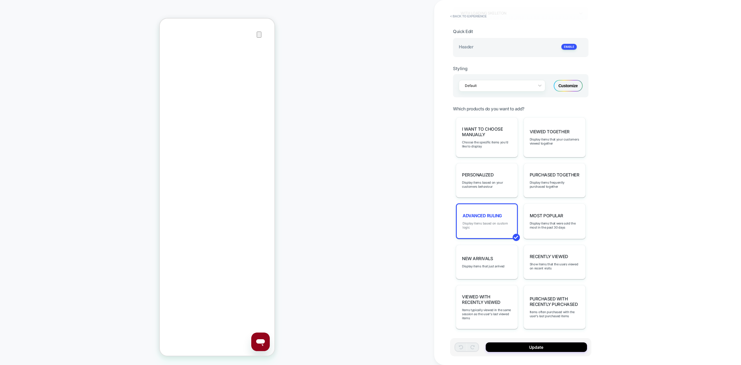
click at [485, 223] on span "Display items based on custom logic" at bounding box center [487, 225] width 49 height 8
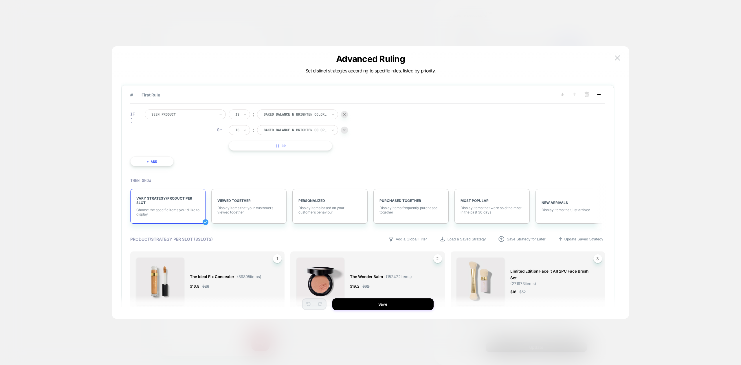
click at [601, 94] on icon at bounding box center [599, 94] width 6 height 6
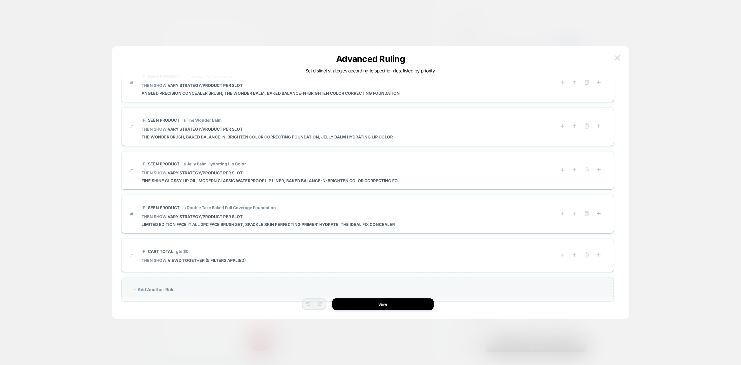
scroll to position [0, 0]
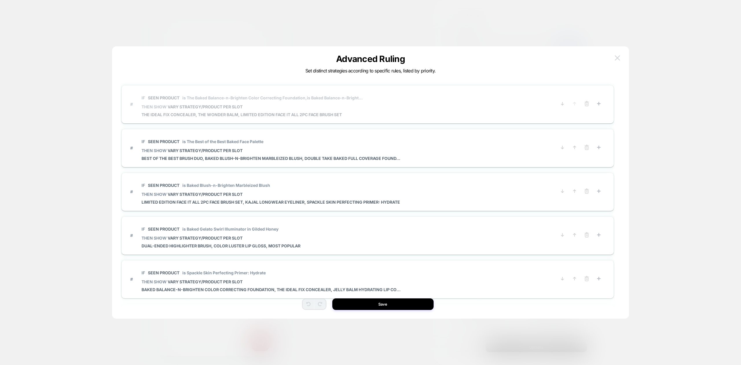
click at [613, 59] on button at bounding box center [617, 58] width 9 height 9
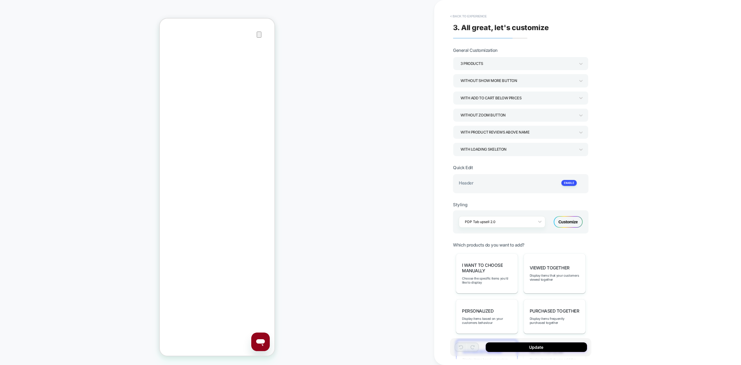
click at [455, 17] on button "< Back to experience" at bounding box center [468, 16] width 42 height 9
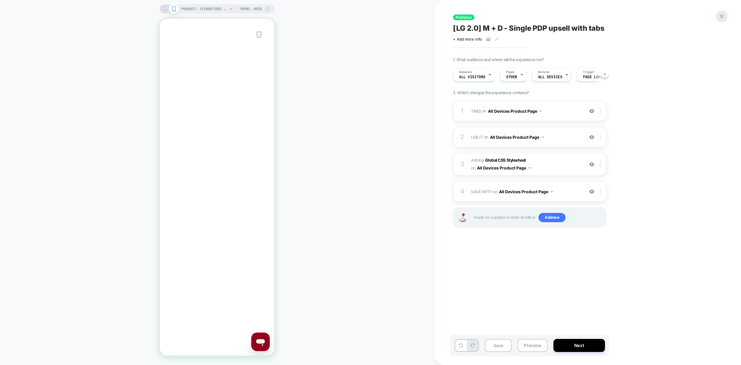
scroll to position [0, 0]
click at [723, 15] on icon at bounding box center [722, 16] width 4 height 4
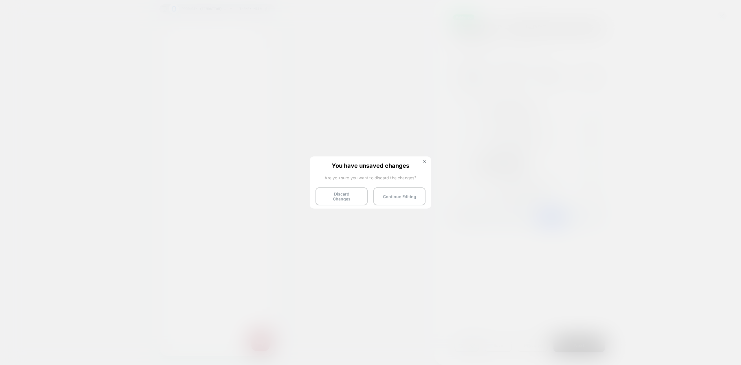
click at [424, 164] on button at bounding box center [424, 162] width 6 height 5
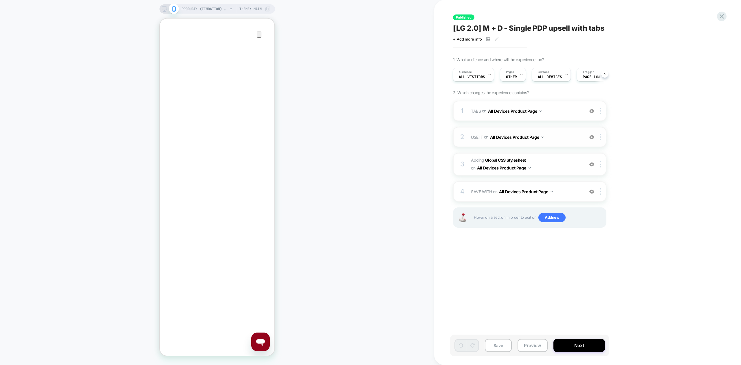
click at [557, 139] on span "USE IT Replacing Blocks List WITH #use-it-wrapper-vsly-LG-2-0 on All Devices Pr…" at bounding box center [526, 137] width 110 height 8
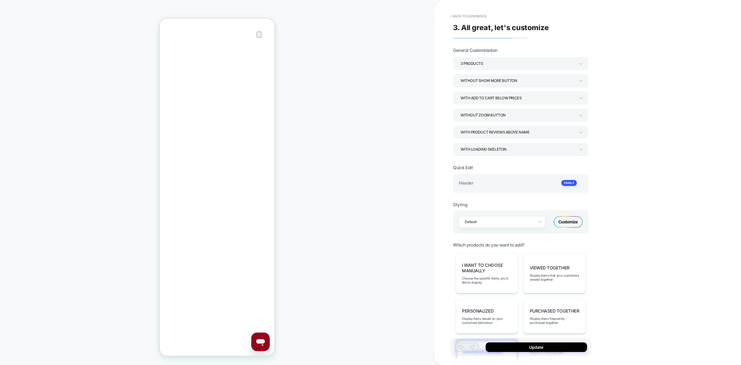
click at [487, 339] on div "Advanced Ruling Display items based on custom logic" at bounding box center [487, 357] width 62 height 36
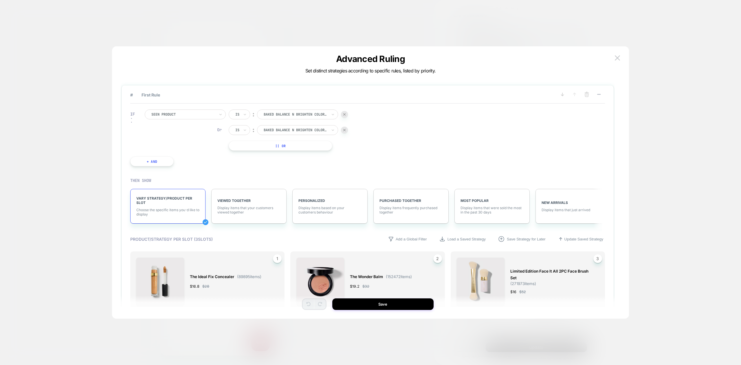
click at [344, 113] on img at bounding box center [344, 114] width 2 height 2
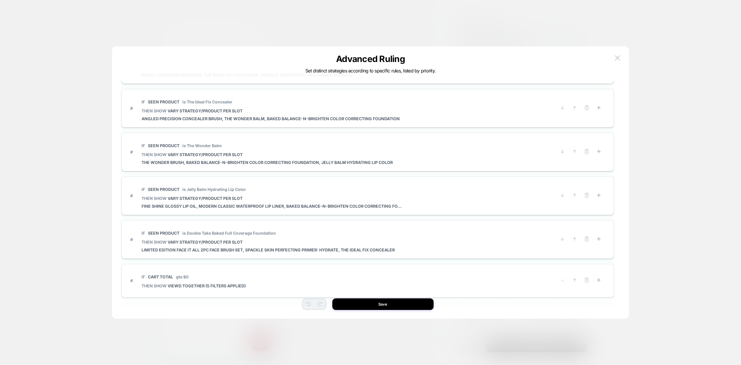
scroll to position [478, 0]
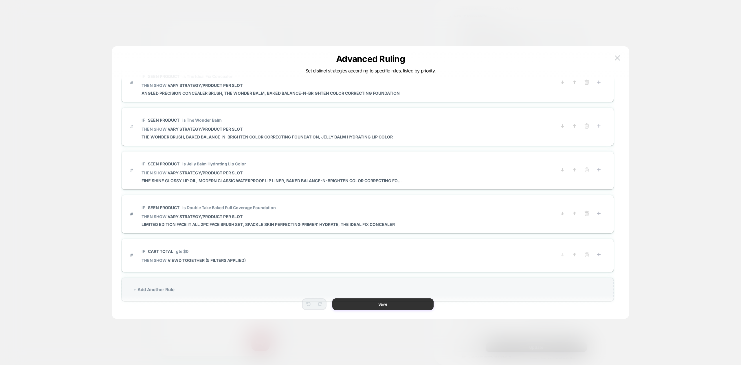
click at [415, 302] on button "Save" at bounding box center [382, 304] width 101 height 12
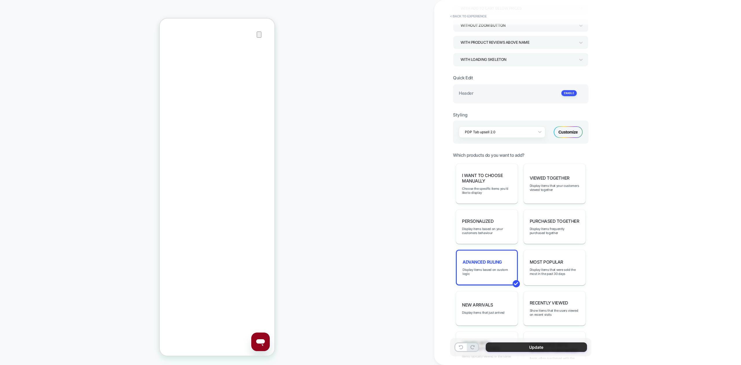
click at [500, 344] on button "Update" at bounding box center [536, 347] width 101 height 10
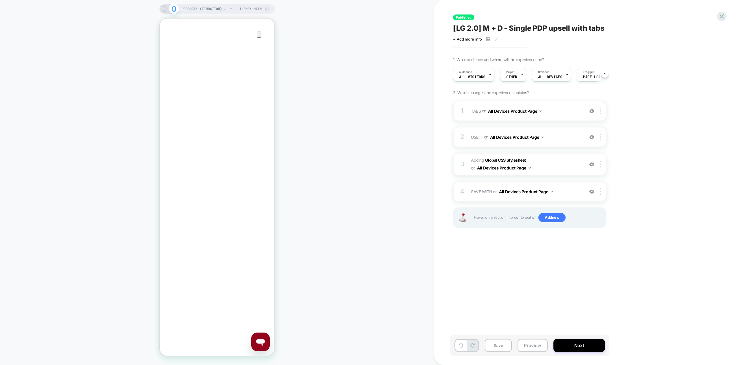
click at [491, 345] on button "Save" at bounding box center [498, 345] width 27 height 13
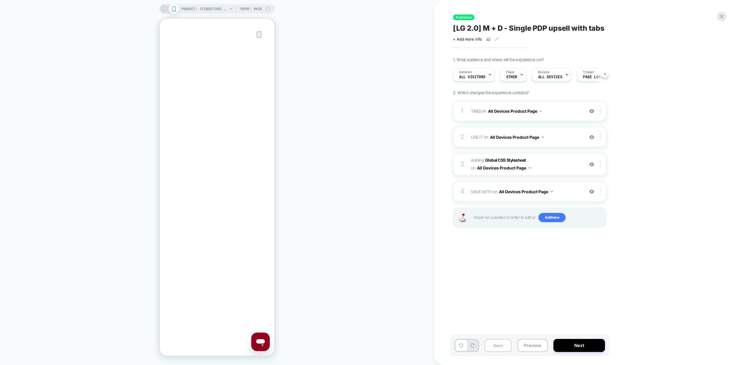
click at [491, 345] on button "Save" at bounding box center [498, 345] width 27 height 13
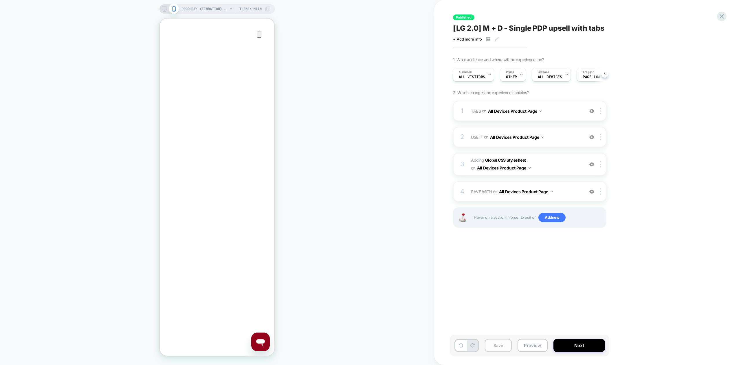
click at [491, 345] on button "Save" at bounding box center [498, 345] width 27 height 13
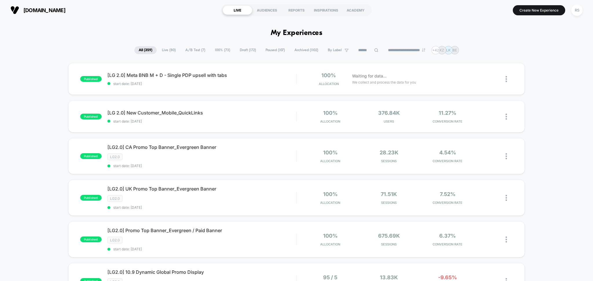
click at [267, 49] on span "Paused ( 107 )" at bounding box center [275, 50] width 28 height 8
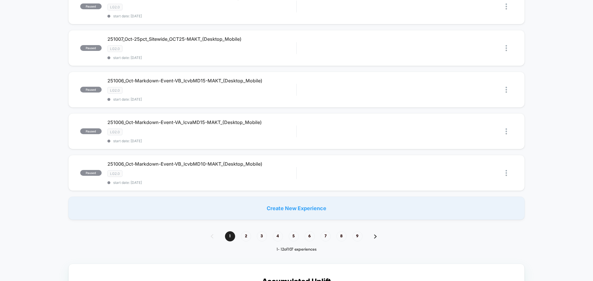
scroll to position [360, 0]
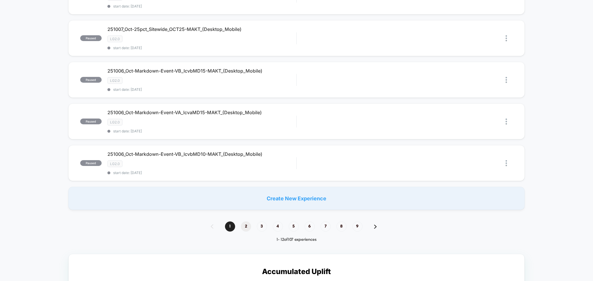
click at [246, 228] on span "2" at bounding box center [246, 227] width 10 height 10
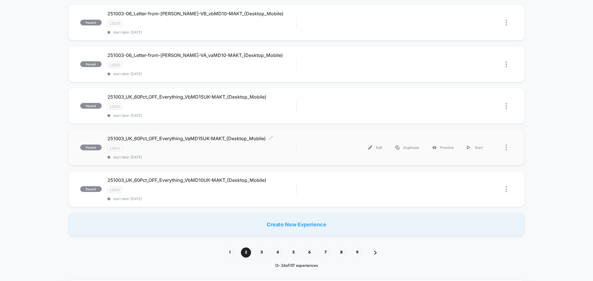
scroll to position [360, 0]
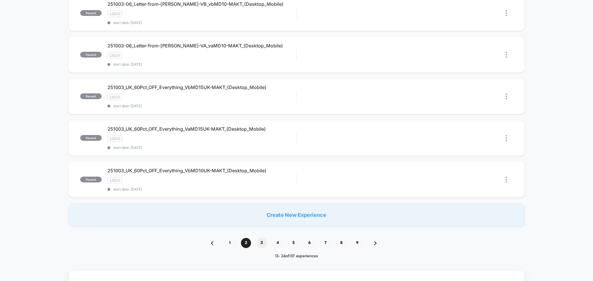
click at [263, 241] on span "3" at bounding box center [262, 243] width 10 height 10
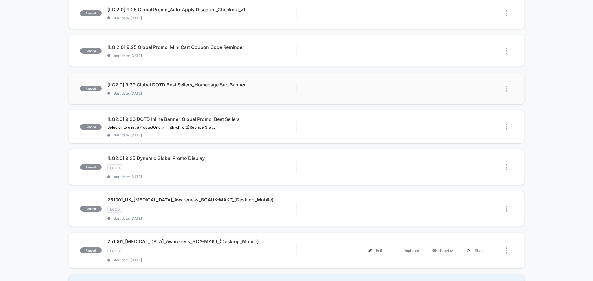
scroll to position [360, 0]
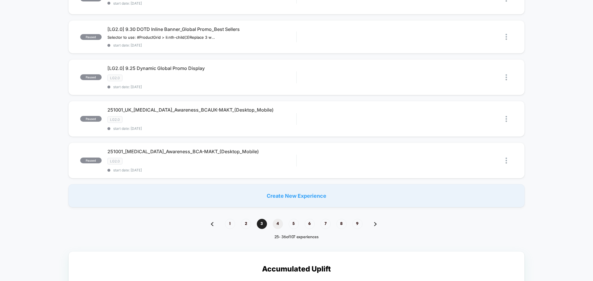
click at [277, 223] on span "4" at bounding box center [278, 224] width 10 height 10
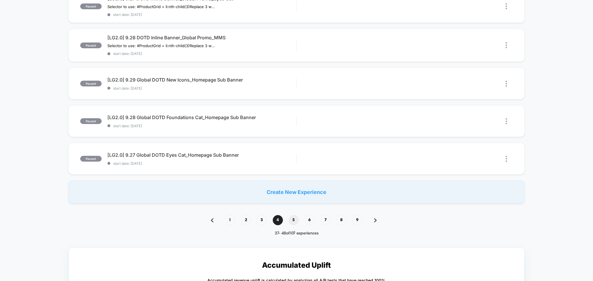
click at [295, 218] on span "5" at bounding box center [294, 220] width 10 height 10
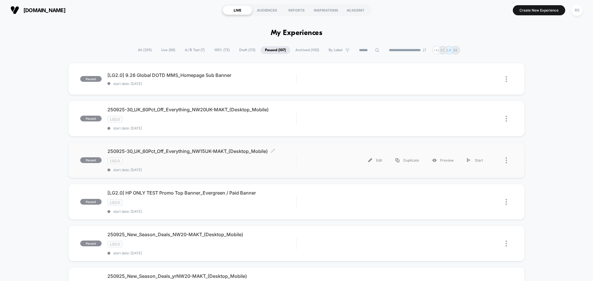
scroll to position [90, 0]
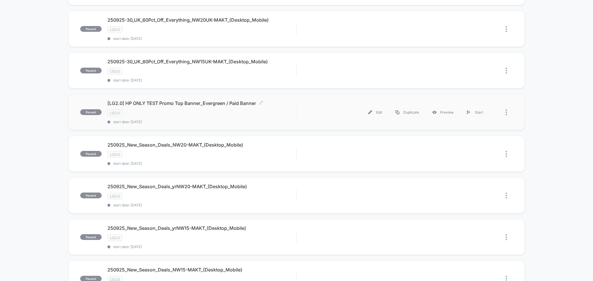
click at [208, 111] on div "LG2.0" at bounding box center [201, 113] width 189 height 7
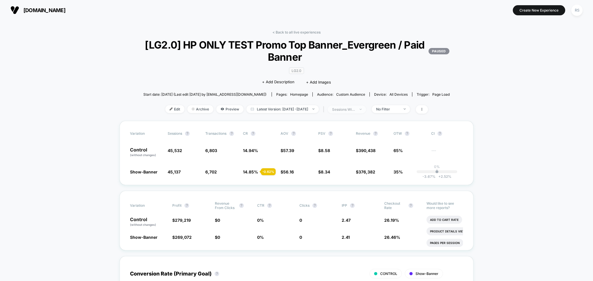
click at [355, 112] on div "sessions with impression" at bounding box center [343, 109] width 23 height 4
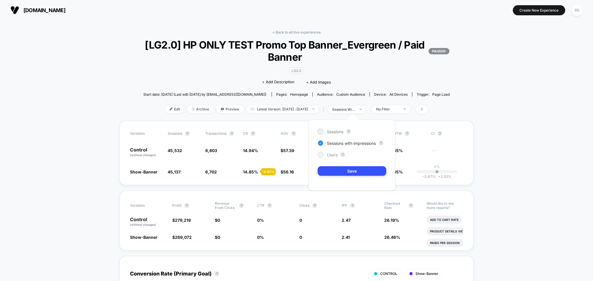
click at [336, 153] on span "Users" at bounding box center [332, 155] width 11 height 5
click at [337, 177] on div "Sessions ? Sessions with impressions ? Users ? Save" at bounding box center [352, 155] width 87 height 71
click at [337, 168] on button "Save" at bounding box center [352, 171] width 69 height 10
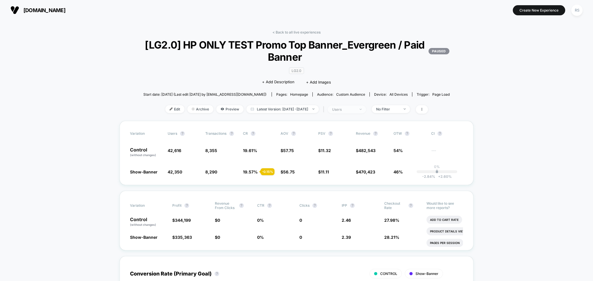
click at [358, 107] on span "users" at bounding box center [347, 110] width 38 height 8
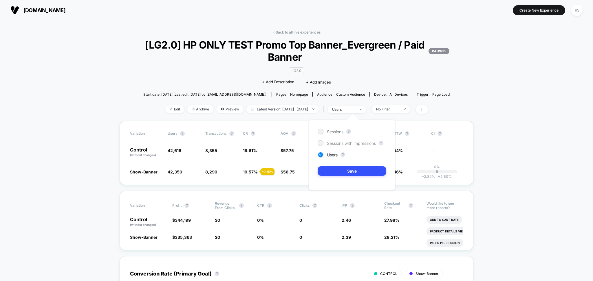
click at [335, 143] on span "Sessions with impressions" at bounding box center [351, 143] width 49 height 5
click at [334, 170] on button "Save" at bounding box center [352, 171] width 69 height 10
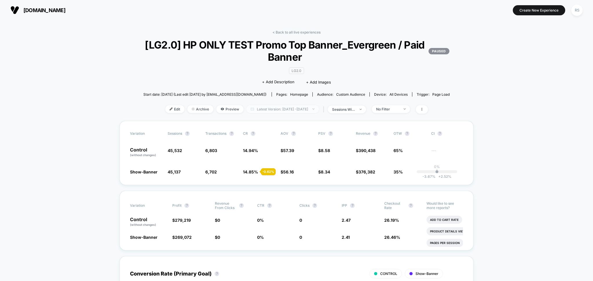
click at [281, 110] on span "Latest Version: Sep 18, 2025 - Oct 9, 2025" at bounding box center [282, 109] width 72 height 8
select select "*"
select select "****"
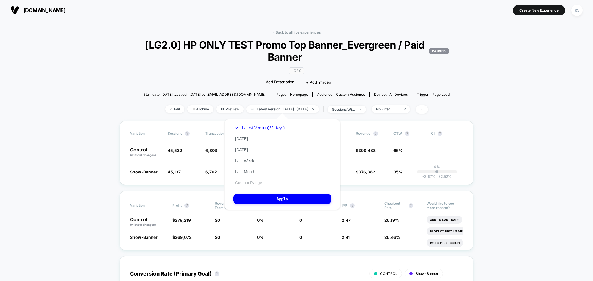
click at [258, 182] on button "Custom Range" at bounding box center [248, 182] width 30 height 5
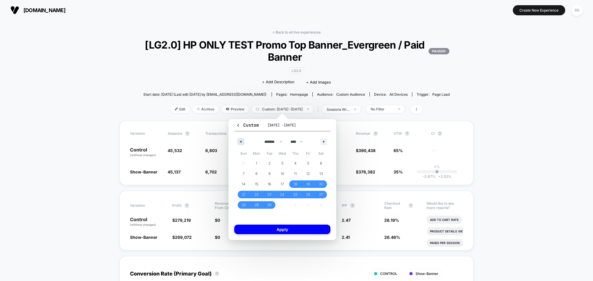
click at [240, 141] on icon "button" at bounding box center [239, 142] width 3 height 2
select select "*"
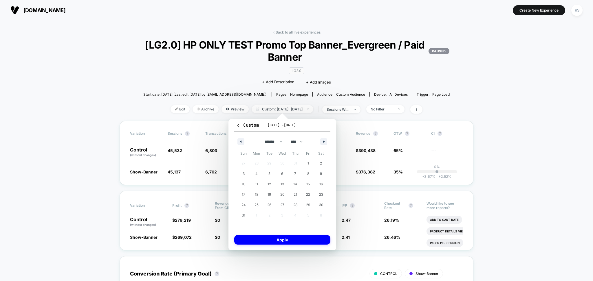
click at [239, 119] on div "Custom Sep 18, 2025 - Oct 9, 2025 ******* ******** ***** ***** *** **** **** **…" at bounding box center [282, 184] width 108 height 131
click at [238, 123] on icon "button" at bounding box center [238, 125] width 4 height 4
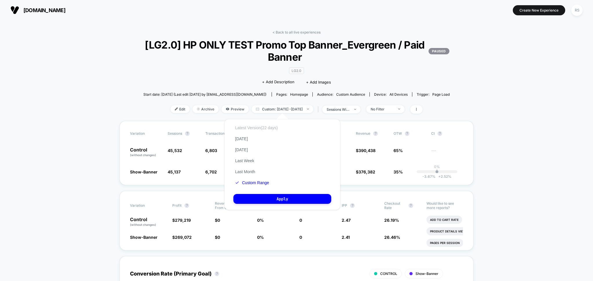
click at [261, 128] on button "Latest Version (22 days)" at bounding box center [256, 127] width 46 height 5
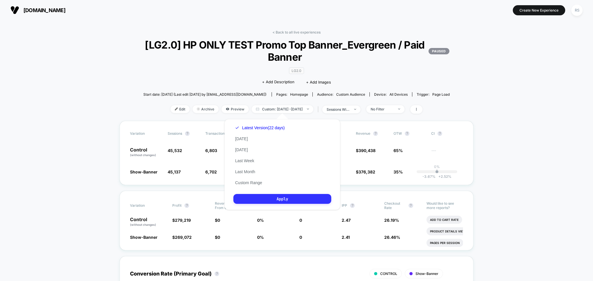
click at [286, 198] on button "Apply" at bounding box center [282, 199] width 98 height 10
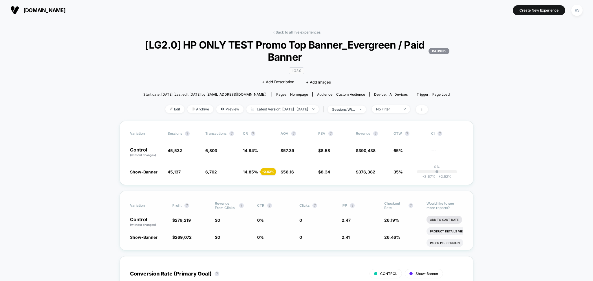
click at [450, 219] on li "Add To Cart Rate" at bounding box center [444, 220] width 36 height 8
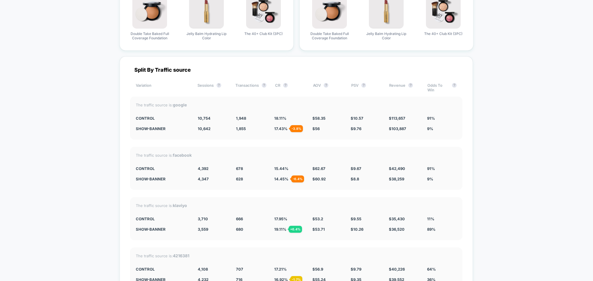
scroll to position [1981, 0]
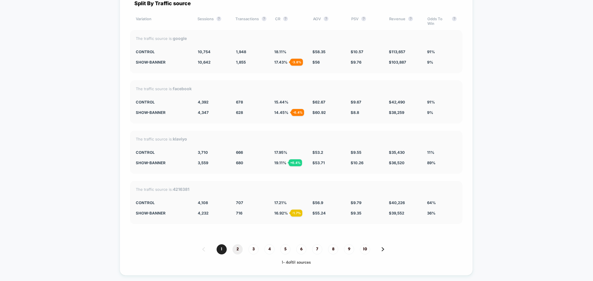
click at [240, 252] on span "2" at bounding box center [237, 250] width 10 height 10
click at [221, 254] on span "1" at bounding box center [221, 250] width 10 height 10
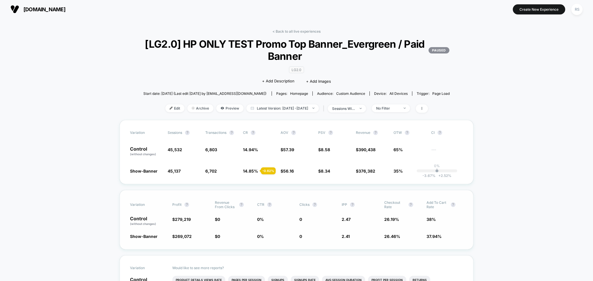
scroll to position [0, 0]
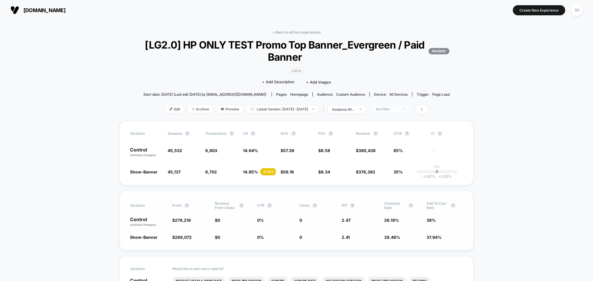
click at [394, 109] on div "No Filter" at bounding box center [387, 109] width 23 height 4
click at [390, 167] on span "New Visitors" at bounding box center [394, 166] width 24 height 5
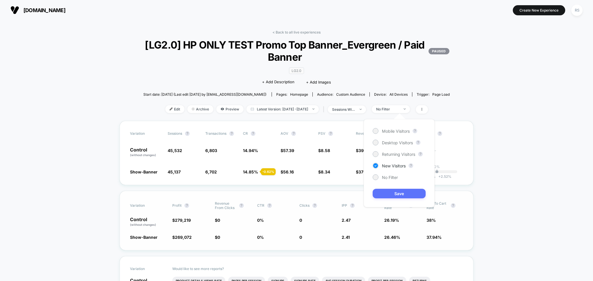
click at [395, 195] on button "Save" at bounding box center [398, 194] width 53 height 10
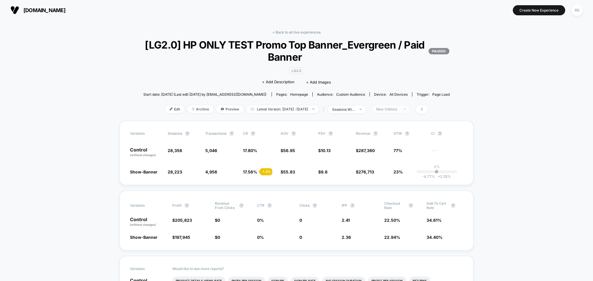
click at [399, 107] on div "New Visitors" at bounding box center [387, 109] width 23 height 4
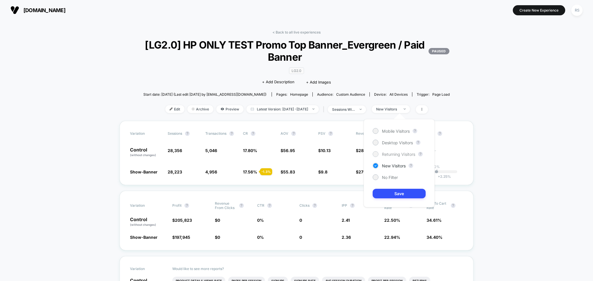
click at [400, 156] on span "Returning Visitors" at bounding box center [398, 154] width 33 height 5
click at [402, 195] on button "Save" at bounding box center [398, 194] width 53 height 10
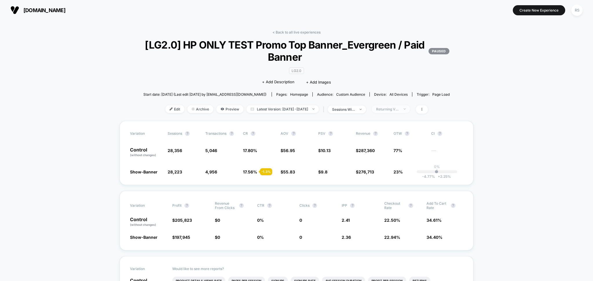
click at [395, 110] on div "Returning Visitors" at bounding box center [387, 109] width 23 height 4
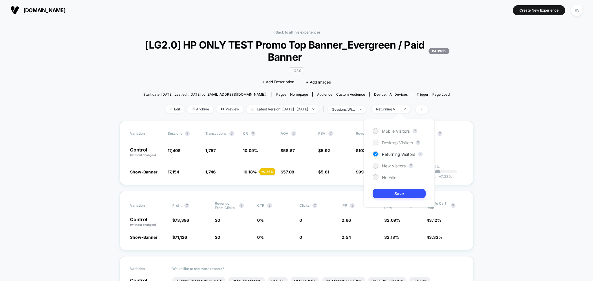
click at [394, 141] on span "Desktop Visitors" at bounding box center [397, 142] width 31 height 5
click at [394, 196] on button "Save" at bounding box center [398, 194] width 53 height 10
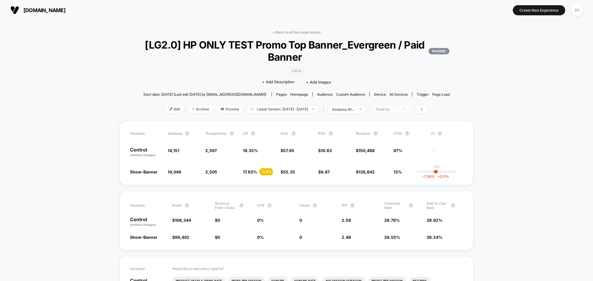
click at [392, 111] on div "Desktop" at bounding box center [387, 109] width 23 height 4
click at [388, 131] on span "Mobile Visitors" at bounding box center [396, 131] width 28 height 5
click at [388, 196] on button "Save" at bounding box center [398, 194] width 53 height 10
click at [388, 109] on div "Mobile" at bounding box center [387, 109] width 23 height 4
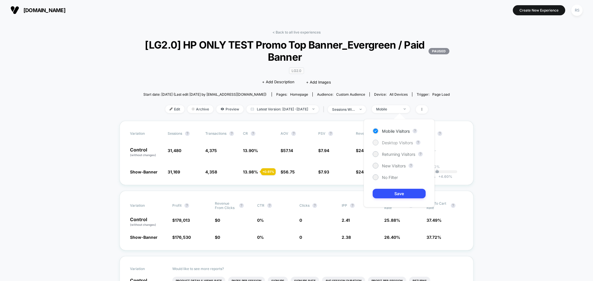
click at [397, 144] on span "Desktop Visitors" at bounding box center [397, 142] width 31 height 5
click at [403, 191] on button "Save" at bounding box center [398, 194] width 53 height 10
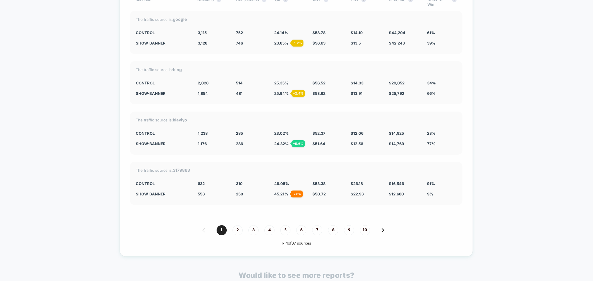
scroll to position [2020, 0]
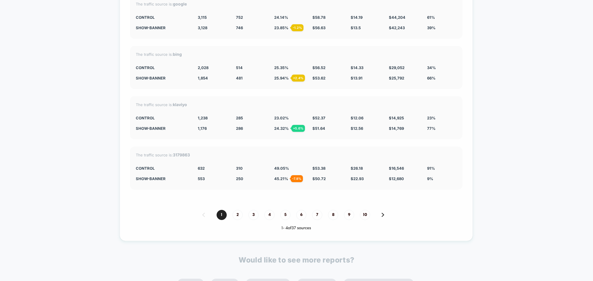
click at [240, 208] on div "Split By Traffic source Variation Sessions ? Transactions ? CR ? AOV ? PSV ? Re…" at bounding box center [296, 98] width 353 height 286
click at [238, 211] on span "2" at bounding box center [237, 215] width 10 height 10
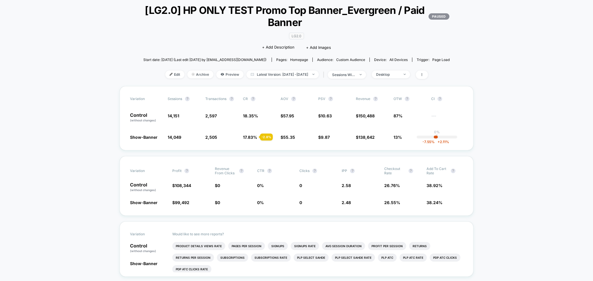
scroll to position [0, 0]
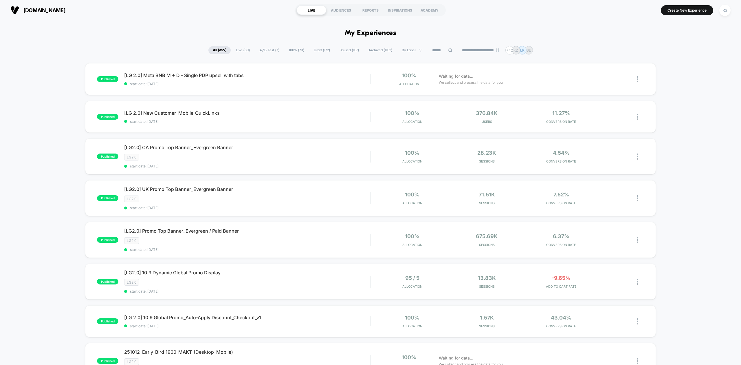
click at [436, 47] on input at bounding box center [442, 50] width 29 height 7
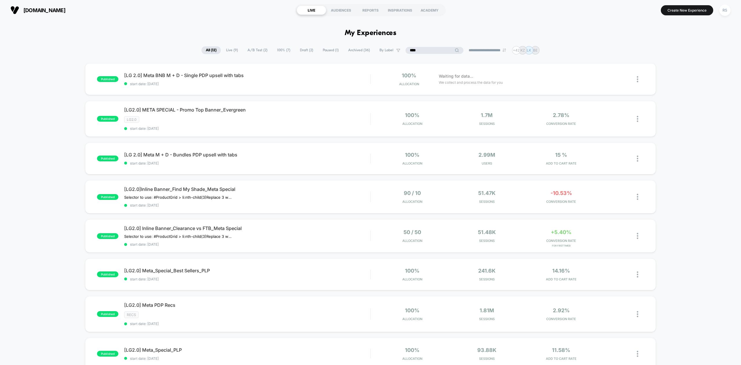
click at [422, 47] on input "****" at bounding box center [434, 50] width 58 height 7
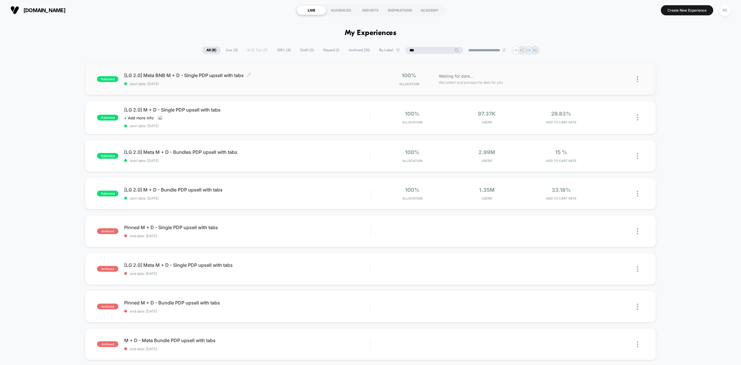
type input "***"
click at [173, 79] on div "[LG 2.0] Meta BNB M + D - Single PDP upsell with tabs Click to edit experience …" at bounding box center [247, 79] width 246 height 14
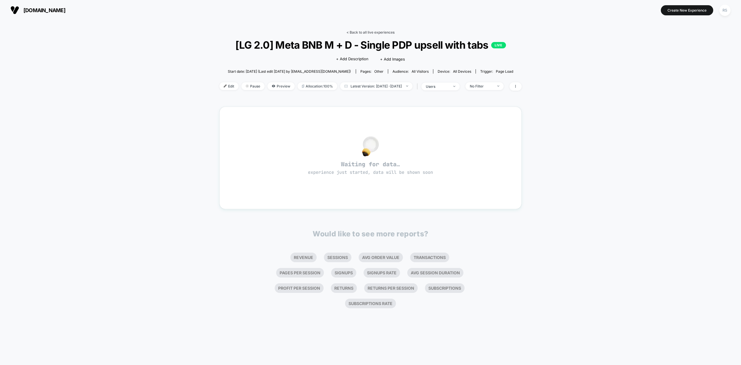
click at [370, 34] on link "< Back to all live experiences" at bounding box center [370, 32] width 48 height 4
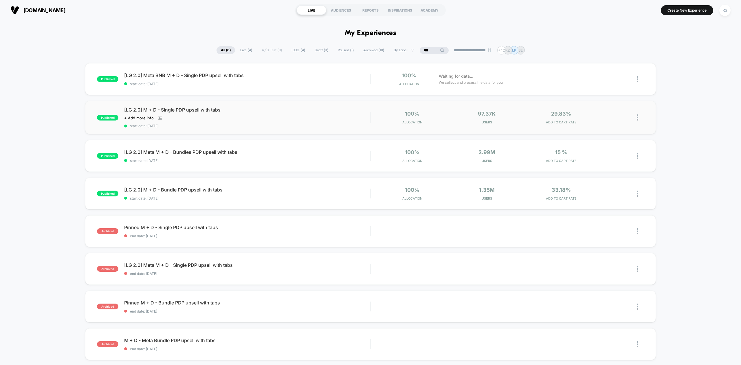
click at [637, 117] on img at bounding box center [637, 117] width 1 height 6
click at [620, 86] on div "Edit" at bounding box center [607, 84] width 52 height 13
click at [611, 86] on div "Edit" at bounding box center [607, 84] width 52 height 13
click at [609, 82] on div "Edit" at bounding box center [607, 84] width 52 height 13
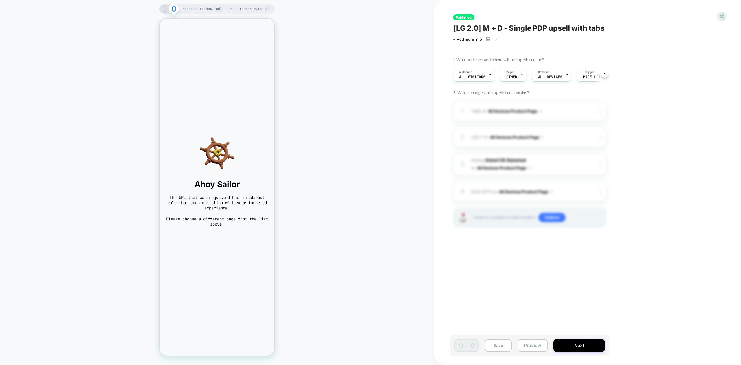
scroll to position [0, 0]
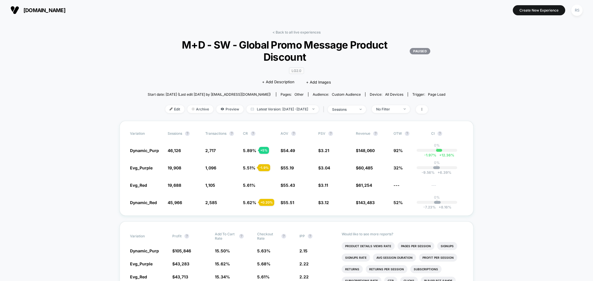
drag, startPoint x: 365, startPoint y: 112, endPoint x: 364, endPoint y: 120, distance: 8.4
click at [365, 112] on span "sessions" at bounding box center [347, 110] width 38 height 8
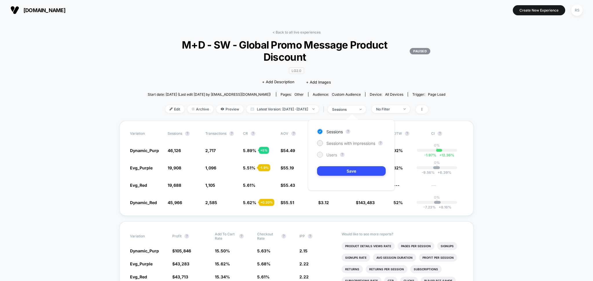
click at [334, 155] on span "Users" at bounding box center [331, 155] width 11 height 5
click at [348, 168] on button "Save" at bounding box center [351, 171] width 69 height 10
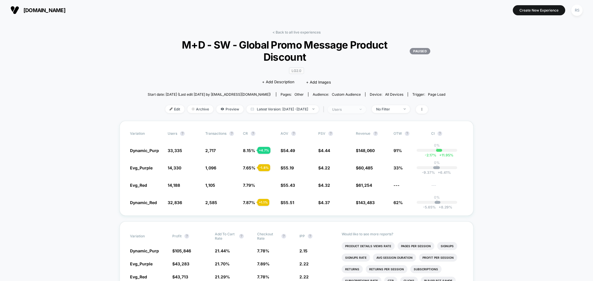
click at [355, 111] on div "users" at bounding box center [343, 109] width 23 height 4
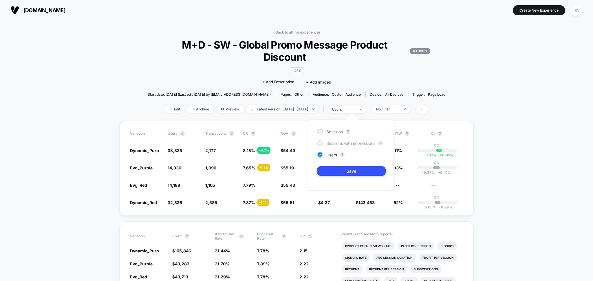
click at [350, 144] on span "Sessions with impressions" at bounding box center [350, 143] width 49 height 5
click at [355, 171] on button "Save" at bounding box center [351, 171] width 69 height 10
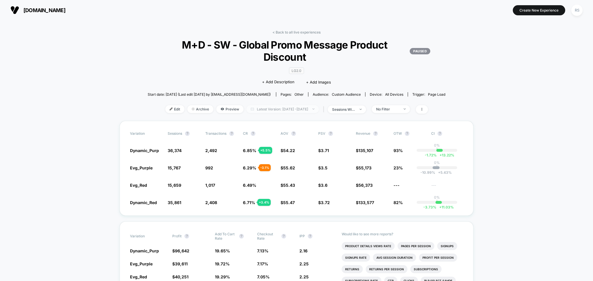
click at [307, 111] on span "Latest Version: [DATE] - [DATE]" at bounding box center [282, 109] width 72 height 8
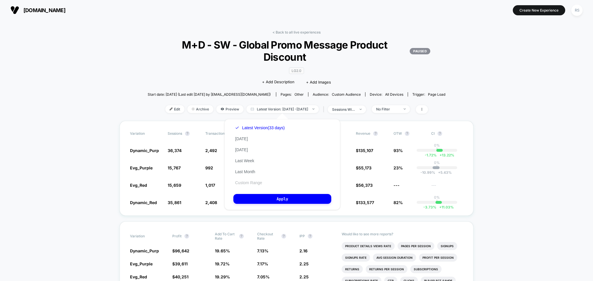
click at [261, 183] on button "Custom Range" at bounding box center [248, 182] width 30 height 5
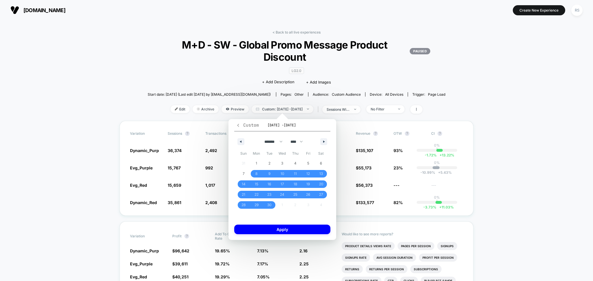
click at [239, 122] on span "Custom" at bounding box center [247, 125] width 23 height 6
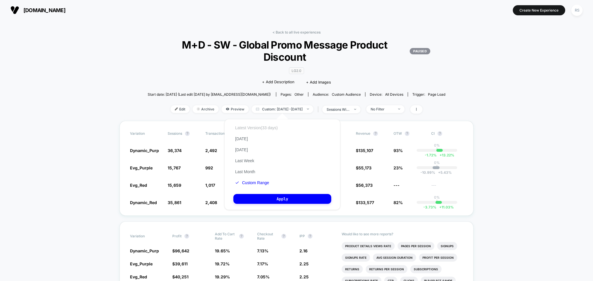
click at [255, 129] on button "Latest Version (33 days)" at bounding box center [256, 127] width 46 height 5
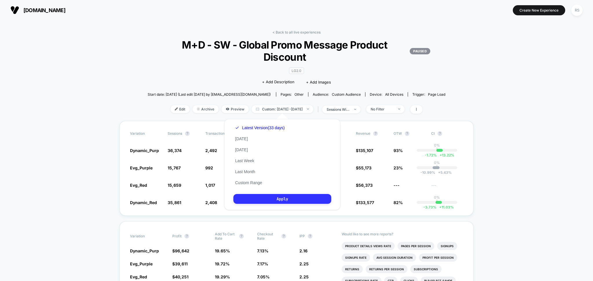
click at [274, 200] on button "Apply" at bounding box center [282, 199] width 98 height 10
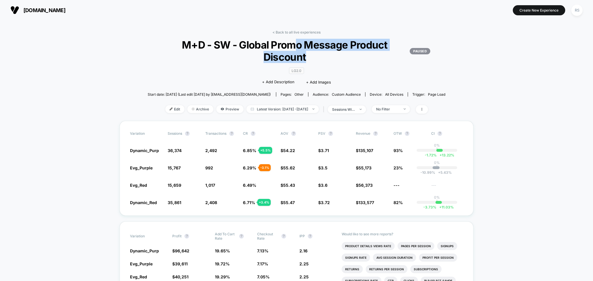
drag, startPoint x: 297, startPoint y: 47, endPoint x: 334, endPoint y: 55, distance: 37.9
click at [334, 55] on span "M+D - SW - Global Promo Message Product Discount PAUSED" at bounding box center [297, 51] width 268 height 24
click at [350, 58] on span "M+D - SW - Global Promo Message Product Discount PAUSED" at bounding box center [297, 51] width 268 height 24
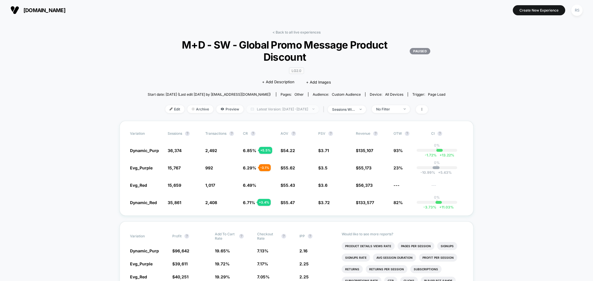
click at [256, 109] on span "Latest Version: [DATE] - [DATE]" at bounding box center [282, 109] width 72 height 8
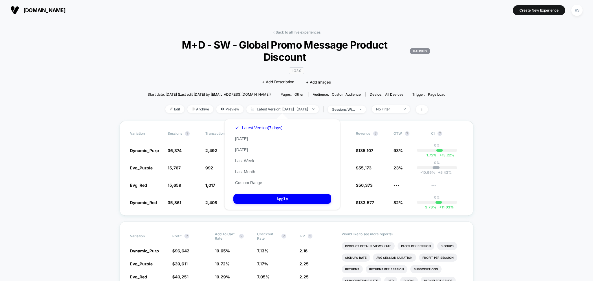
click at [207, 80] on div "< Back to all live experiences M+D - SW - Global Promo Message Product Discount…" at bounding box center [297, 75] width 298 height 91
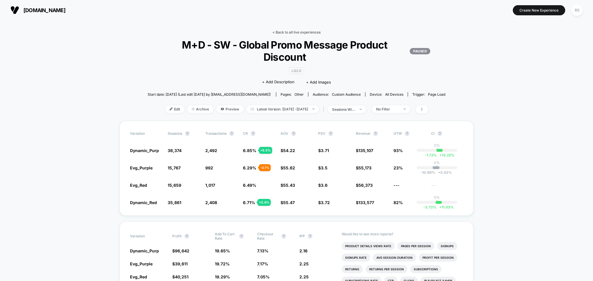
click at [289, 32] on link "< Back to all live experiences" at bounding box center [296, 32] width 48 height 4
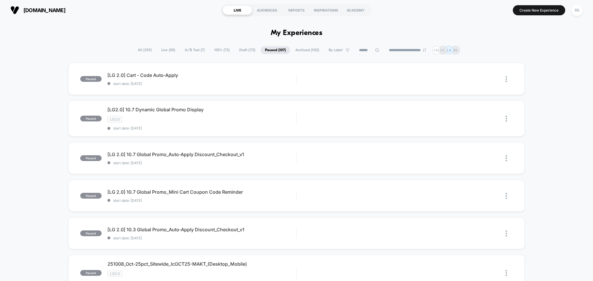
click at [355, 53] on input at bounding box center [369, 50] width 29 height 7
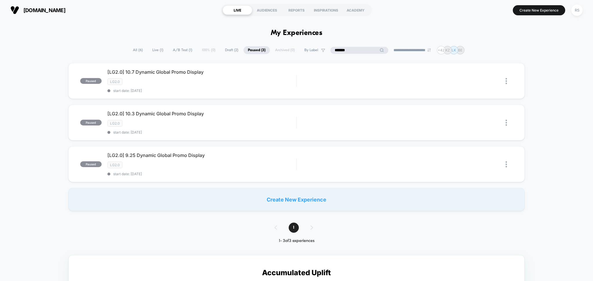
type input "*******"
click at [225, 163] on div "LG2.0" at bounding box center [201, 165] width 189 height 7
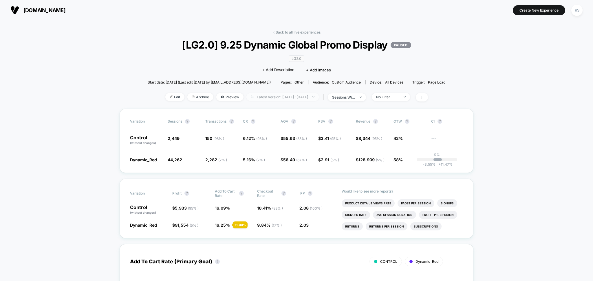
click at [270, 94] on span "Latest Version: [DATE] - [DATE]" at bounding box center [282, 97] width 72 height 8
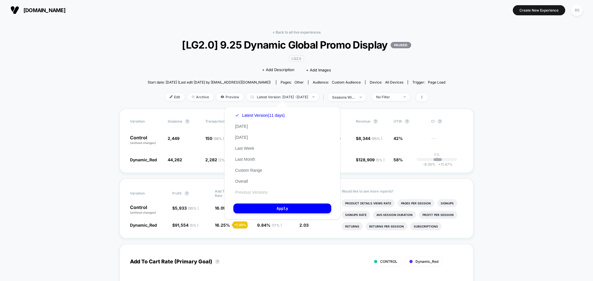
click at [253, 192] on button "Previous Versions" at bounding box center [251, 192] width 36 height 5
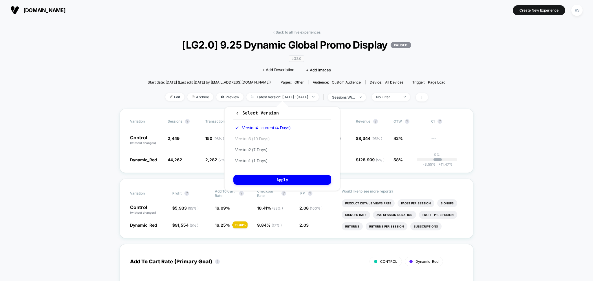
click at [266, 140] on button "Version 3 (10 Days)" at bounding box center [252, 138] width 38 height 5
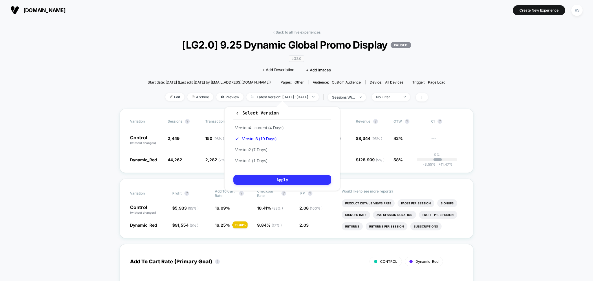
click at [274, 179] on button "Apply" at bounding box center [282, 180] width 98 height 10
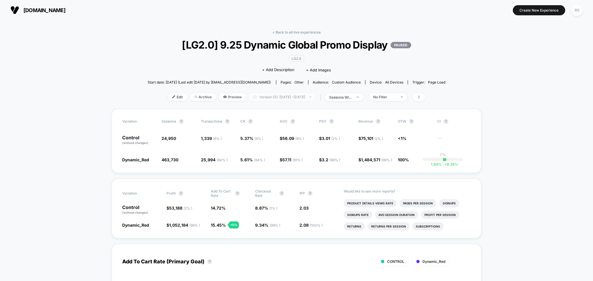
click at [290, 96] on span "Version (3): [DATE] - [DATE]" at bounding box center [282, 97] width 67 height 8
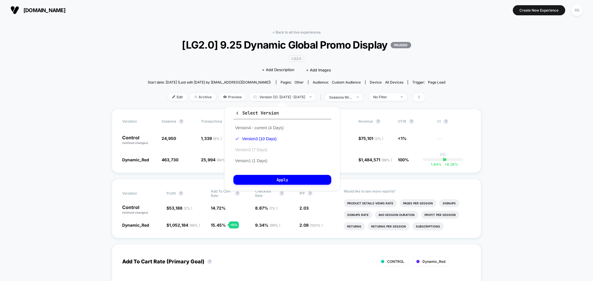
click at [263, 148] on button "Version 2 (7 Days)" at bounding box center [251, 149] width 36 height 5
click at [272, 176] on button "Apply" at bounding box center [282, 180] width 98 height 10
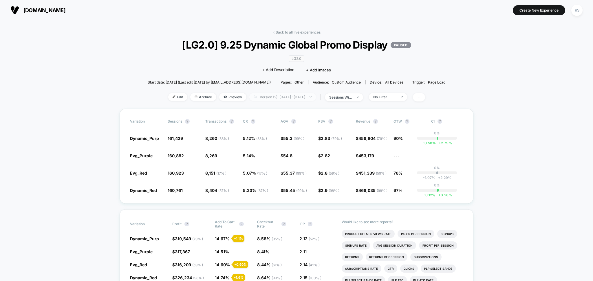
click at [264, 97] on span "Version (2): [DATE] - [DATE]" at bounding box center [282, 97] width 67 height 8
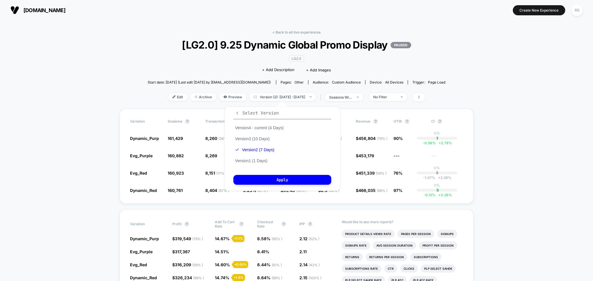
click at [235, 114] on icon "button" at bounding box center [237, 113] width 4 height 4
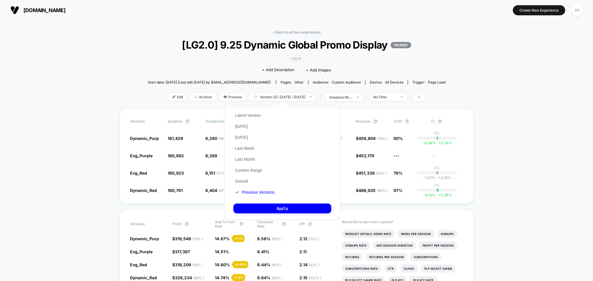
click at [252, 173] on div "Latest Version [DATE] [DATE] Last Week Last Month Custom Range Overall Previous…" at bounding box center [254, 154] width 43 height 88
click at [252, 170] on button "Custom Range" at bounding box center [248, 170] width 30 height 5
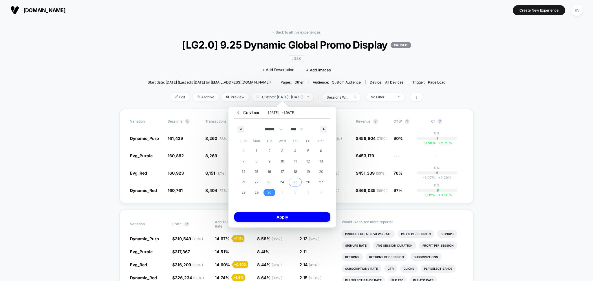
click at [291, 180] on span "25" at bounding box center [295, 183] width 13 height 8
click at [269, 190] on span "30" at bounding box center [269, 193] width 4 height 10
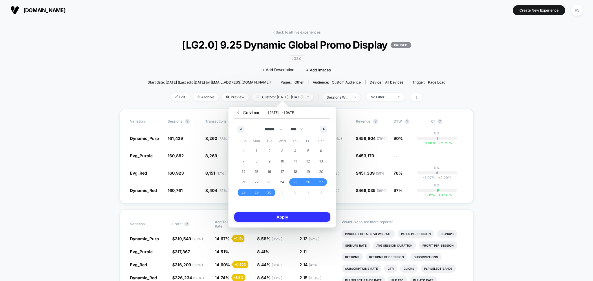
click at [282, 217] on button "Apply" at bounding box center [282, 217] width 96 height 10
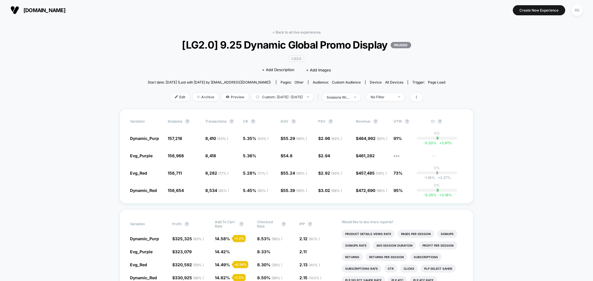
click at [307, 32] on link "< Back to all live experiences" at bounding box center [296, 32] width 48 height 4
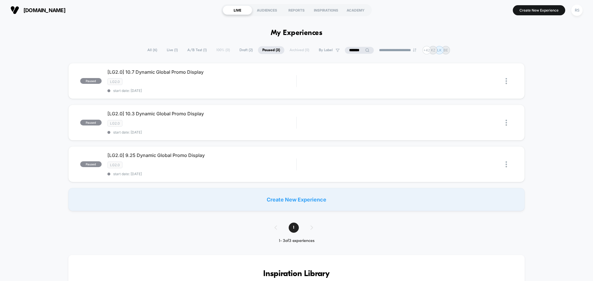
click at [359, 53] on input "*******" at bounding box center [359, 50] width 29 height 7
click at [359, 53] on input "*******" at bounding box center [359, 50] width 58 height 7
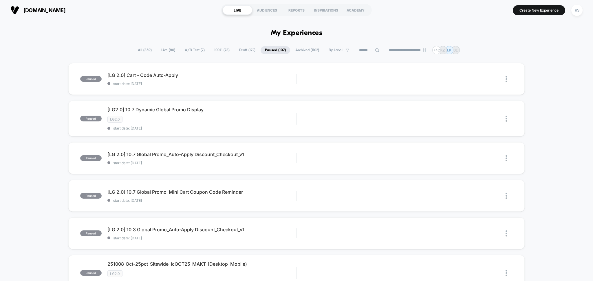
click at [186, 48] on span "A/B Test ( 7 )" at bounding box center [194, 50] width 29 height 8
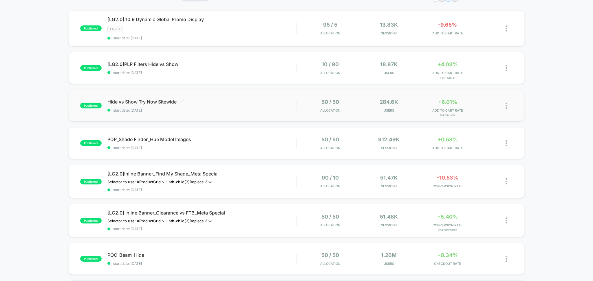
scroll to position [90, 0]
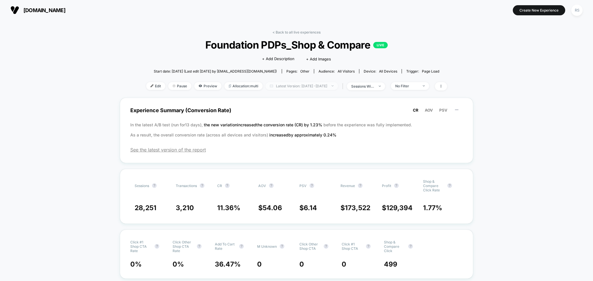
click at [286, 87] on span "Latest Version: [DATE] - [DATE]" at bounding box center [301, 86] width 72 height 8
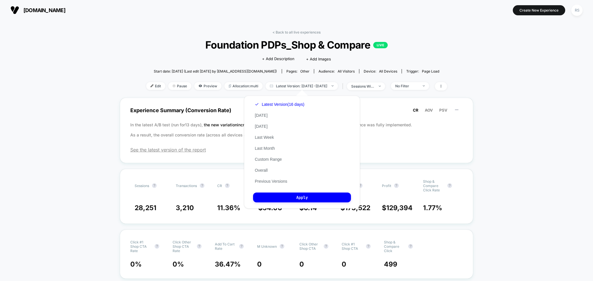
click at [269, 178] on div "Latest Version (16 days) [DATE] [DATE] Last Week Last Month Custom Range Overal…" at bounding box center [279, 143] width 53 height 88
click at [270, 180] on button "Previous Versions" at bounding box center [271, 181] width 36 height 5
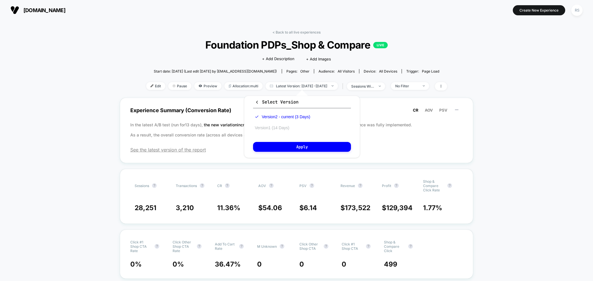
click at [280, 126] on button "Version 1 (14 Days)" at bounding box center [272, 127] width 38 height 5
click at [286, 147] on button "Apply" at bounding box center [302, 147] width 98 height 10
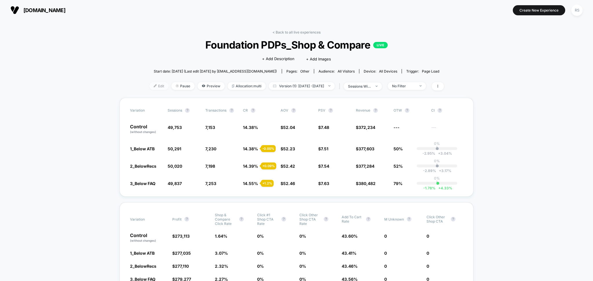
click at [151, 85] on span "Edit" at bounding box center [158, 86] width 19 height 8
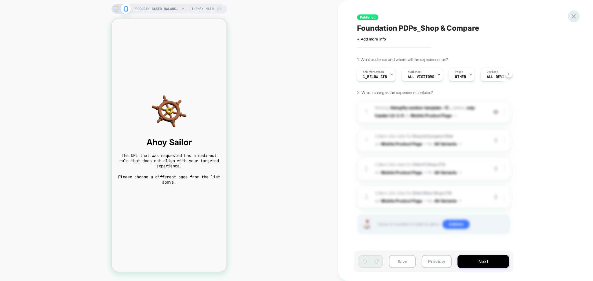
click at [571, 16] on icon at bounding box center [574, 16] width 8 height 8
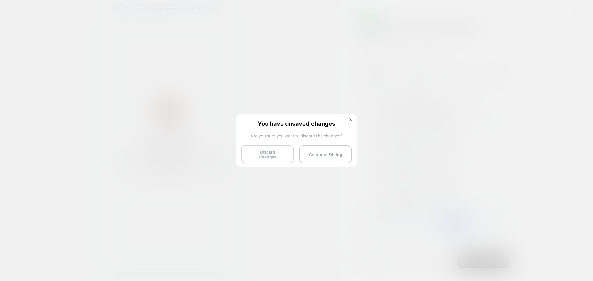
click at [276, 150] on button "Discard Changes" at bounding box center [267, 155] width 52 height 18
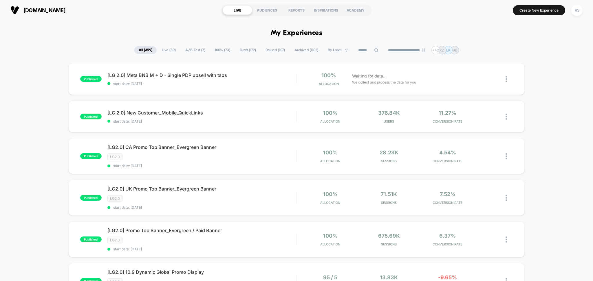
click at [355, 49] on input at bounding box center [368, 50] width 29 height 7
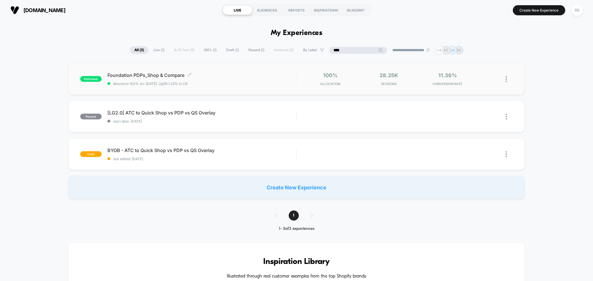
type input "****"
click at [256, 79] on div "Foundation PDPs_Shop & Compare Click to edit experience details Click to edit e…" at bounding box center [201, 79] width 189 height 14
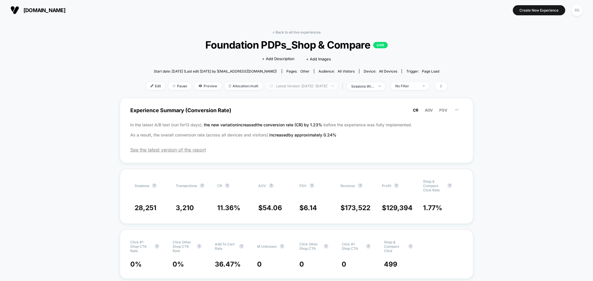
click at [296, 86] on span "Latest Version: [DATE] - [DATE]" at bounding box center [301, 86] width 72 height 8
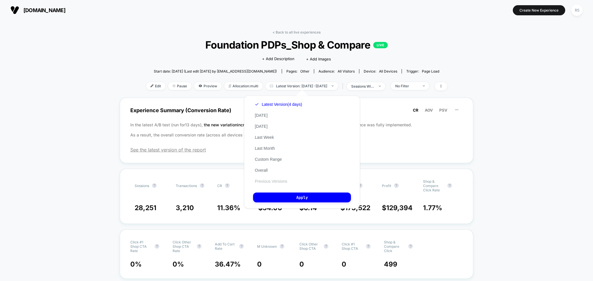
click at [285, 179] on button "Previous Versions" at bounding box center [271, 181] width 36 height 5
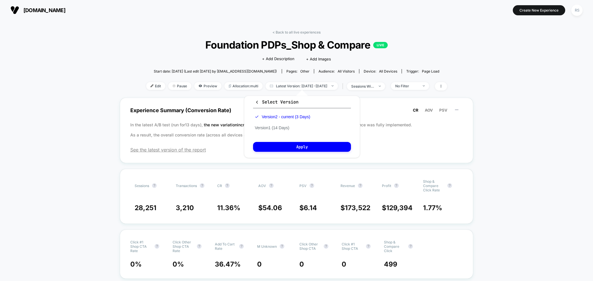
click at [285, 123] on div "Version 2 - current (3 Days) Version 1 (14 Days)" at bounding box center [282, 122] width 59 height 22
click at [289, 128] on button "Version 1 (14 Days)" at bounding box center [272, 127] width 38 height 5
click at [291, 144] on button "Apply" at bounding box center [302, 147] width 98 height 10
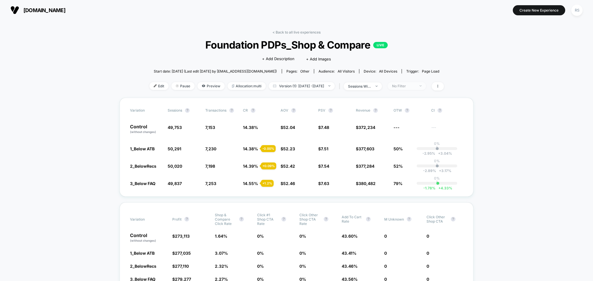
click at [423, 89] on span "No Filter" at bounding box center [407, 86] width 38 height 8
click at [410, 108] on span "Mobile Visitors" at bounding box center [412, 107] width 28 height 5
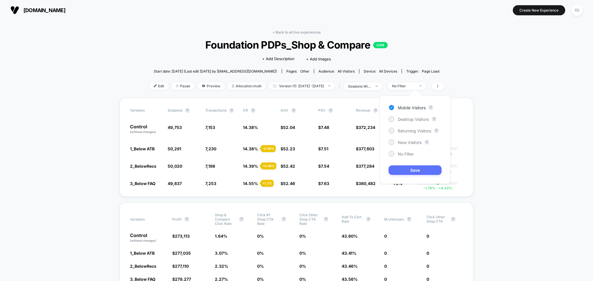
click at [411, 169] on button "Save" at bounding box center [414, 171] width 53 height 10
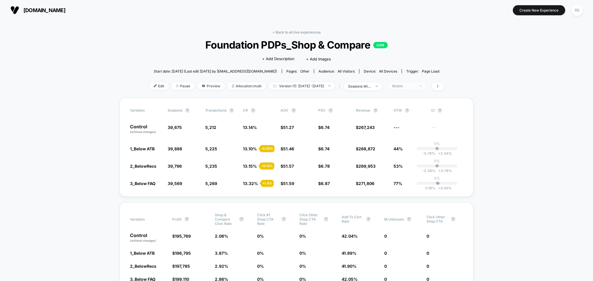
click at [411, 89] on span "Mobile" at bounding box center [407, 86] width 38 height 8
click at [412, 119] on span "Desktop Visitors" at bounding box center [413, 119] width 31 height 5
click at [413, 173] on button "Save" at bounding box center [414, 171] width 53 height 10
click at [406, 89] on span "Desktop" at bounding box center [407, 86] width 38 height 8
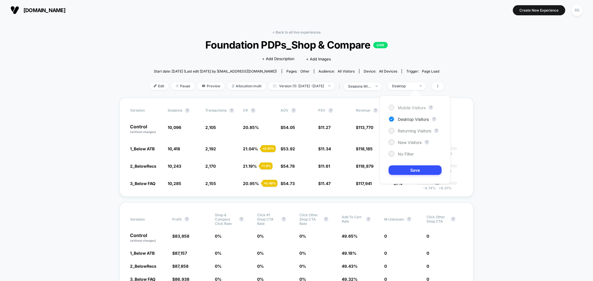
click at [407, 109] on span "Mobile Visitors" at bounding box center [412, 107] width 28 height 5
click at [413, 173] on button "Save" at bounding box center [414, 171] width 53 height 10
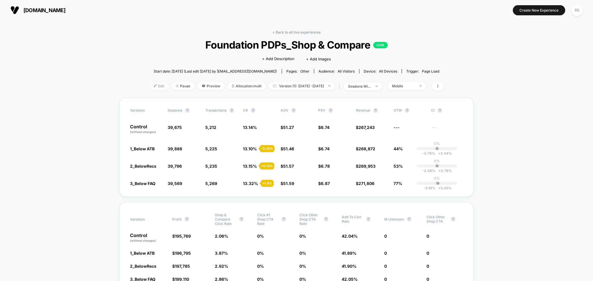
click at [150, 85] on span "Edit" at bounding box center [158, 86] width 19 height 8
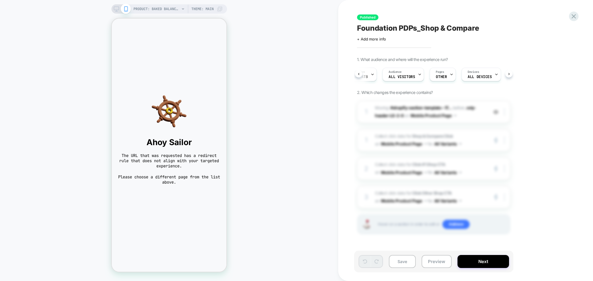
scroll to position [0, 24]
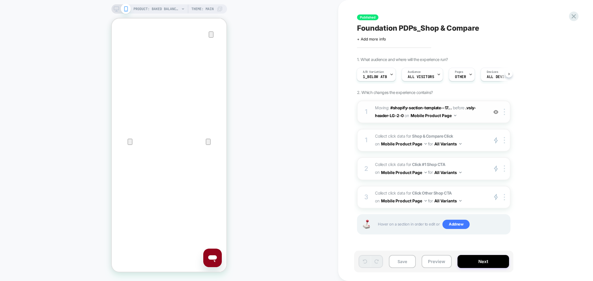
click at [497, 112] on img at bounding box center [495, 112] width 5 height 5
click at [121, 43] on icon "Close" at bounding box center [117, 46] width 7 height 7
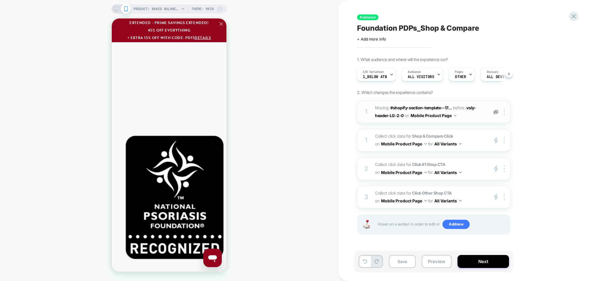
click at [296, 170] on div "PRODUCT: Baked Balance-n-Brighten Color Correcting Foundation PRODUCT: Baked Ba…" at bounding box center [169, 141] width 338 height 270
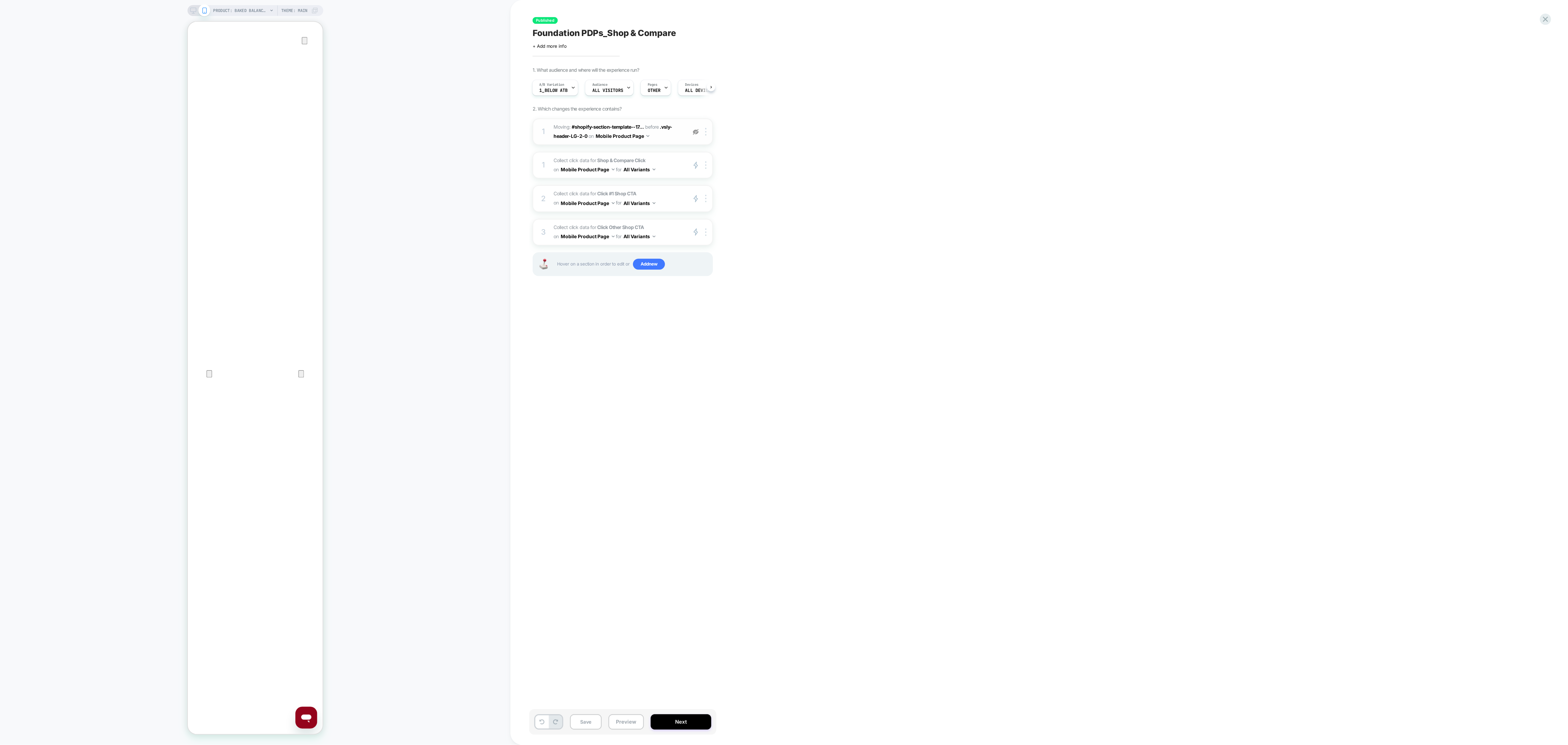
scroll to position [536, 0]
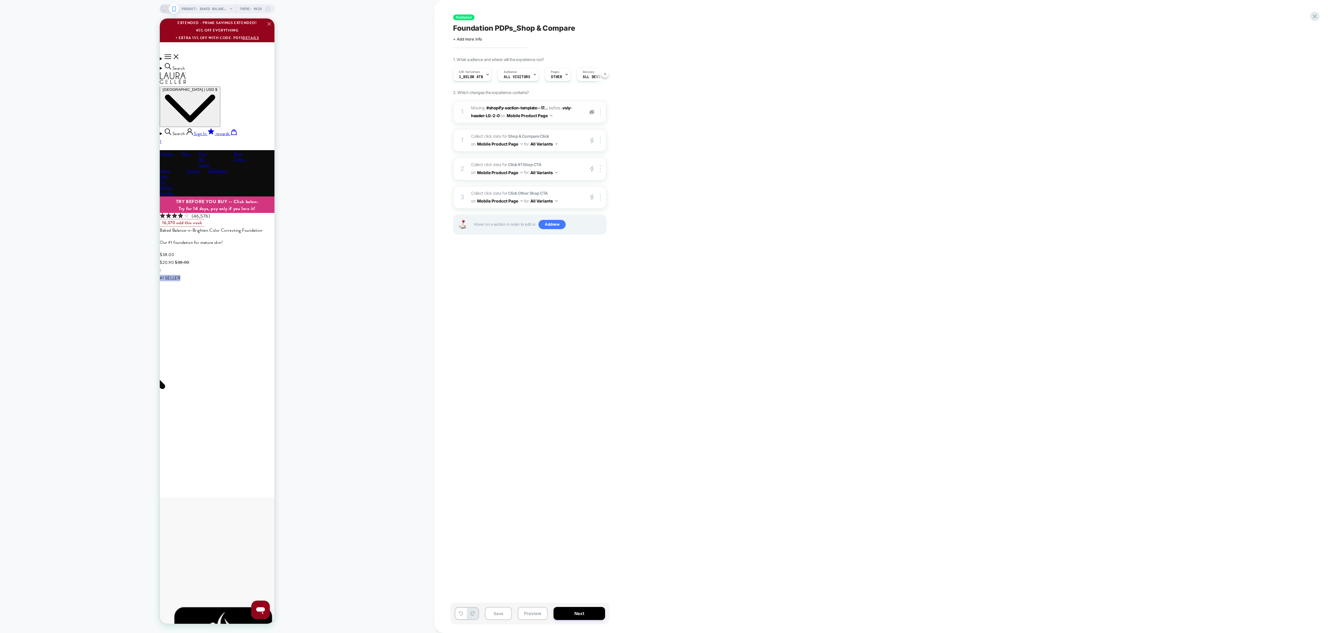
click at [349, 281] on div "PRODUCT: Baked Balance-n-Brighten Color Correcting Foundation PRODUCT: Baked Ba…" at bounding box center [217, 317] width 434 height 622
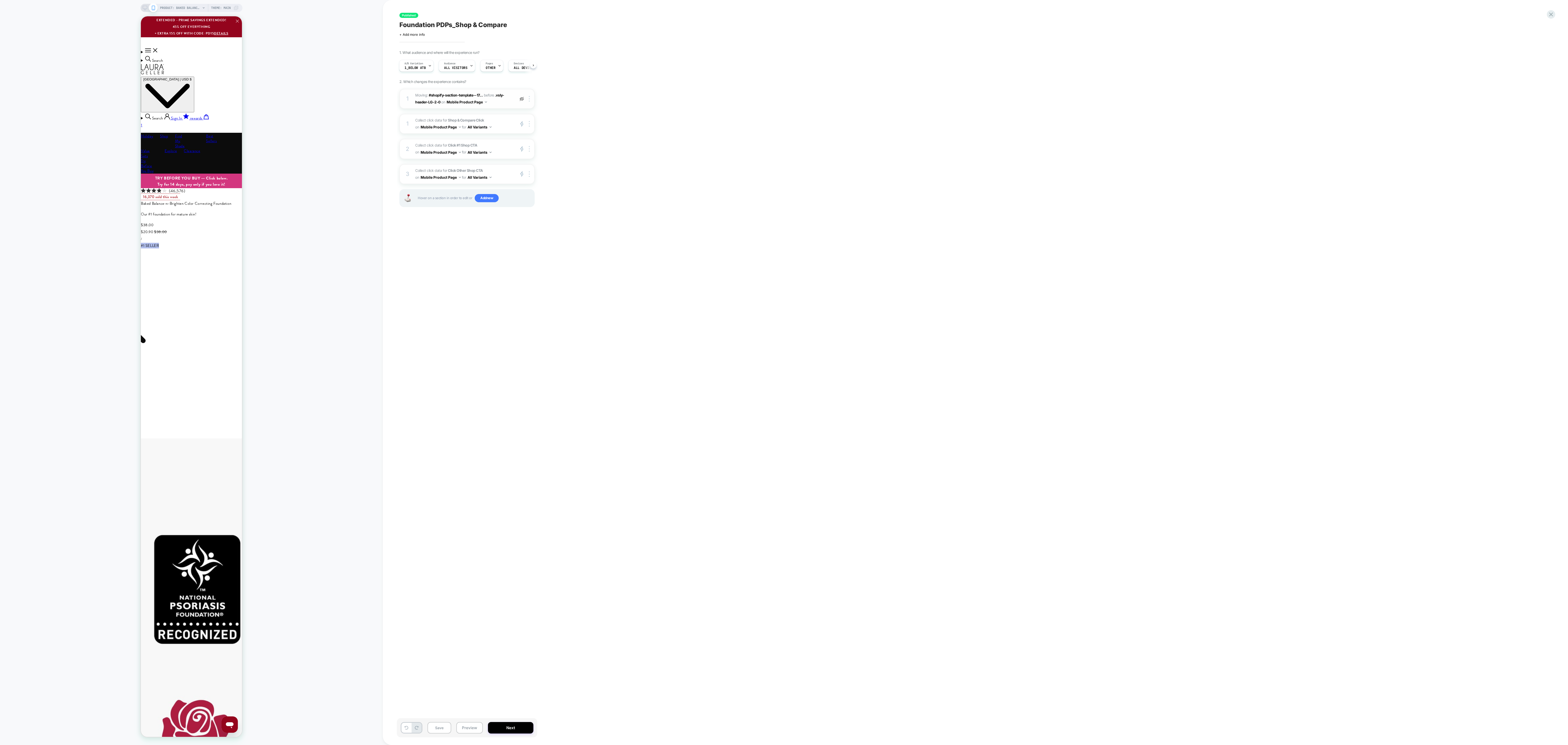
scroll to position [0, 104]
click at [354, 248] on div "PRODUCT: Baked Balance-n-Brighten Color Correcting Foundation PRODUCT: Baked Ba…" at bounding box center [191, 372] width 383 height 734
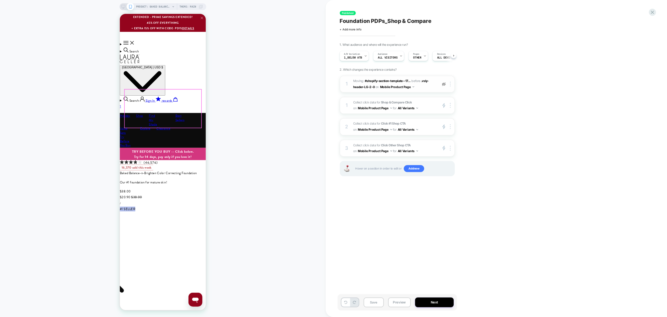
scroll to position [0, 154]
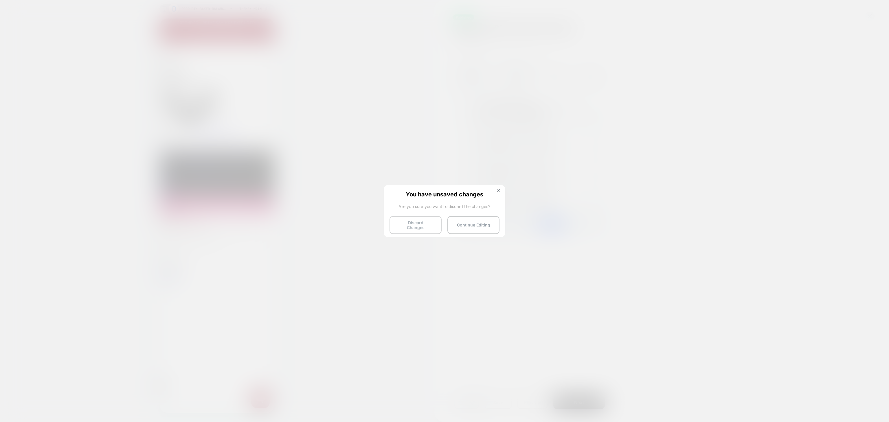
click at [425, 224] on button "Discard Changes" at bounding box center [416, 225] width 52 height 18
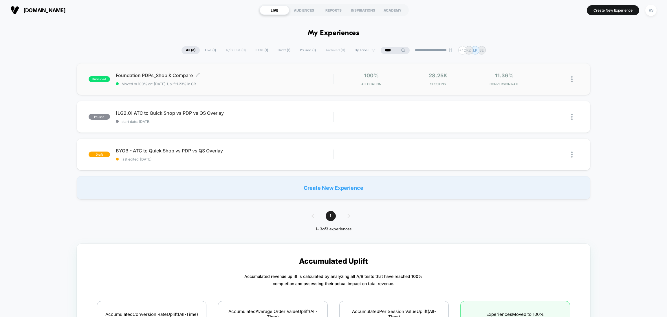
click at [260, 78] on div "Foundation PDPs_Shop & Compare Click to edit experience details Click to edit e…" at bounding box center [224, 79] width 217 height 14
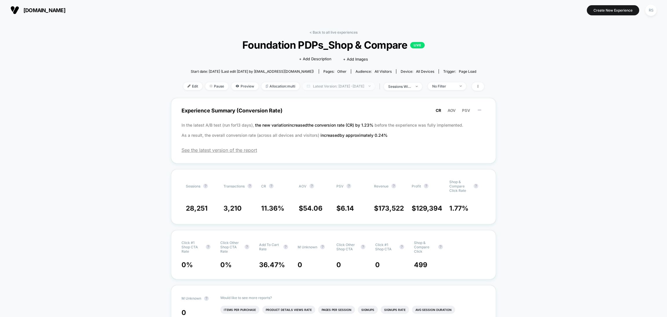
click at [312, 87] on span "Latest Version: Oct 7, 2025 - Oct 9, 2025" at bounding box center [338, 86] width 72 height 8
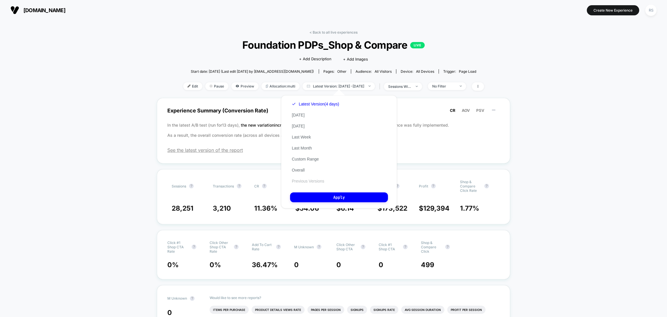
click at [314, 179] on button "Previous Versions" at bounding box center [308, 180] width 36 height 5
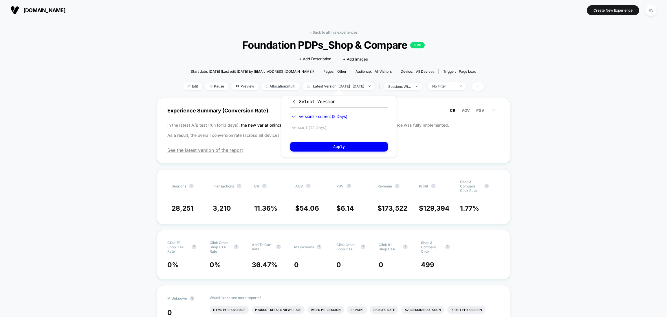
click at [318, 128] on button "Version 1 (14 Days)" at bounding box center [309, 127] width 38 height 5
click at [325, 148] on button "Apply" at bounding box center [339, 147] width 98 height 10
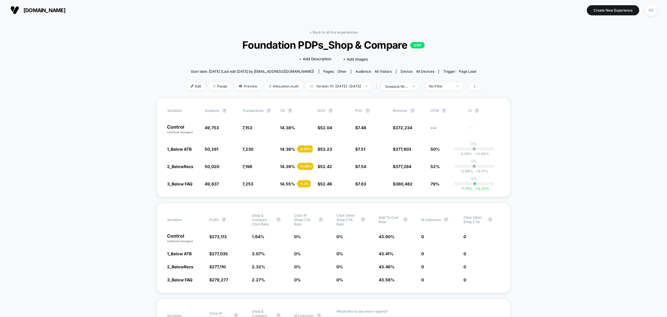
click at [452, 91] on div "< Back to all live experiences Foundation PDPs_Shop & Compare LIVE Click to edi…" at bounding box center [333, 64] width 294 height 68
click at [452, 86] on div "No Filter" at bounding box center [440, 86] width 23 height 4
click at [454, 108] on span "Mobile Visitors" at bounding box center [448, 107] width 28 height 5
click at [457, 168] on button "Save" at bounding box center [451, 170] width 53 height 10
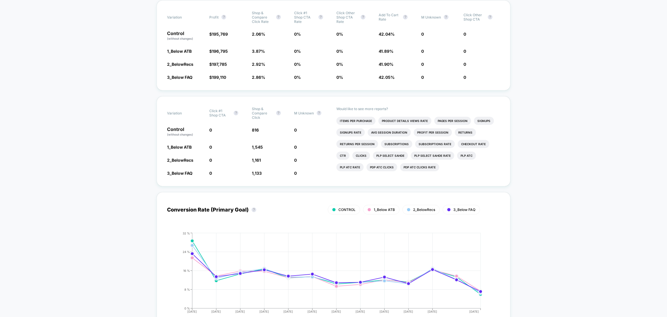
scroll to position [405, 0]
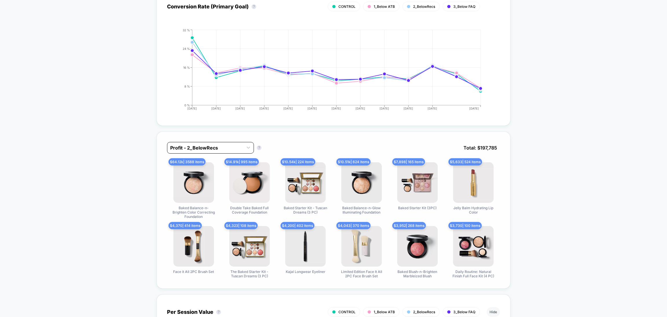
click at [241, 143] on div "Profit - 2_BelowRecs" at bounding box center [205, 147] width 76 height 9
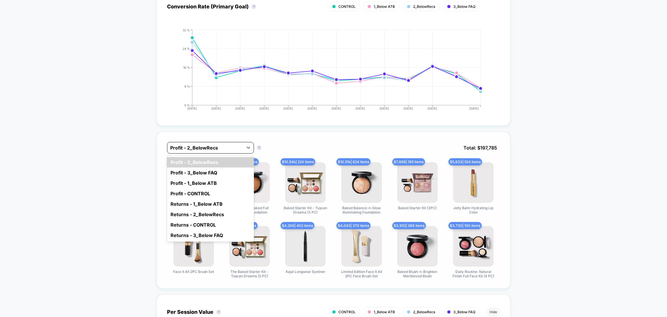
click at [241, 143] on div "Profit - 2_BelowRecs" at bounding box center [205, 147] width 76 height 9
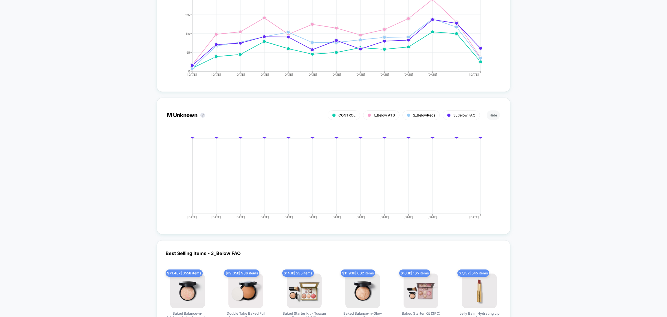
scroll to position [2229, 0]
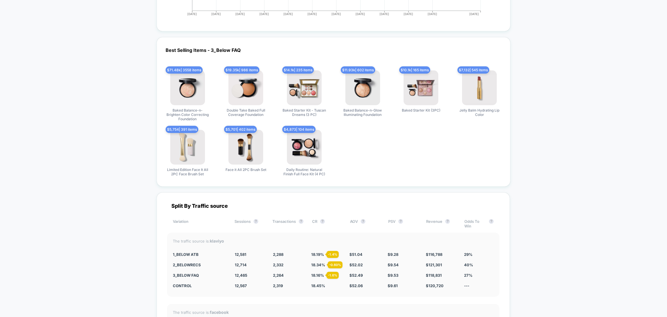
click at [223, 47] on div "Best Selling Items - 3_Below FAQ $ 71.48k | 3558 items Baked Balance-n-Brighten…" at bounding box center [334, 111] width 354 height 149
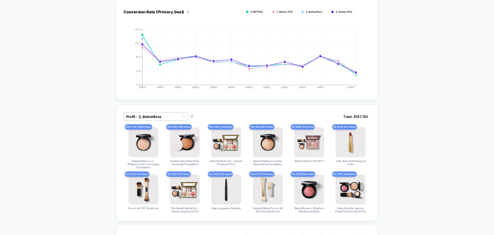
scroll to position [405, 0]
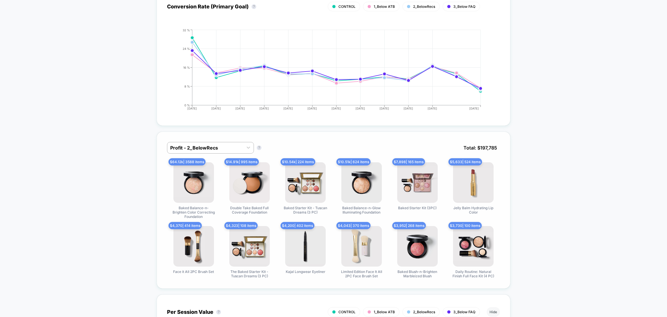
click at [220, 136] on div "Profit - 2_BelowRecs Profit - 2_BelowRecs ? Total: $ 197,785 $ 64.12k | 3588 it…" at bounding box center [334, 209] width 354 height 157
click at [228, 145] on div at bounding box center [205, 147] width 70 height 7
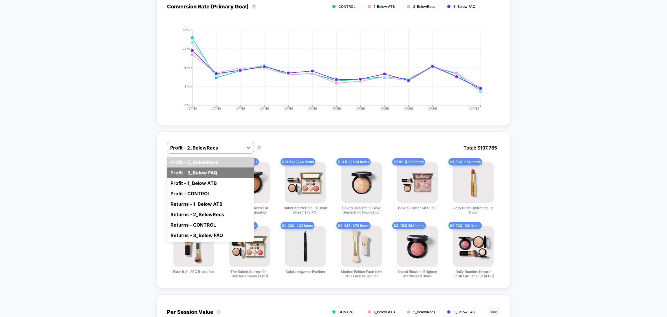
click at [222, 167] on div "Profit - 3_Below FAQ" at bounding box center [210, 172] width 87 height 10
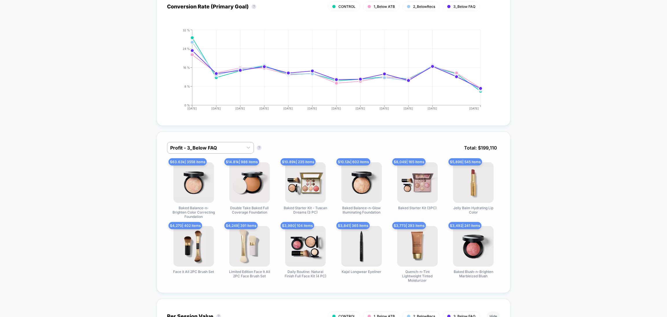
click at [221, 150] on div "Profit - 3_Below FAQ Profit - 3_Below FAQ ? Total: $ 199,110" at bounding box center [333, 152] width 333 height 20
click at [221, 144] on div at bounding box center [205, 147] width 70 height 7
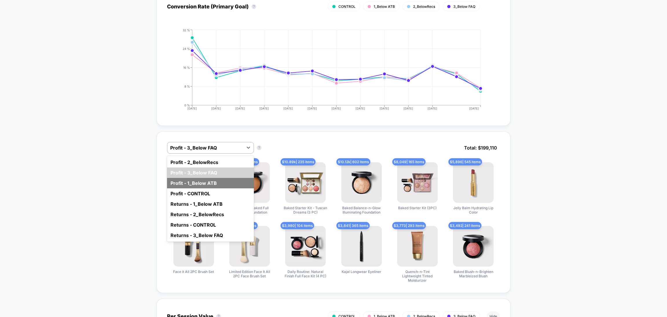
click at [222, 179] on div "Profit - 1_Below ATB" at bounding box center [210, 183] width 87 height 10
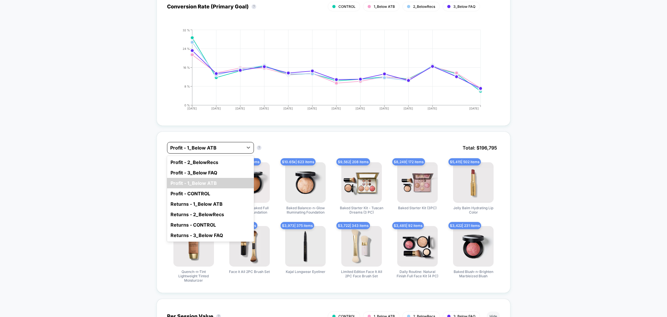
click at [219, 144] on div at bounding box center [205, 147] width 70 height 7
click at [218, 159] on div "Profit - 2_BelowRecs" at bounding box center [210, 162] width 87 height 10
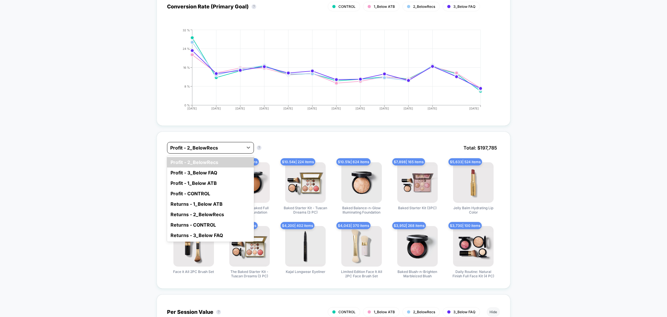
click at [216, 145] on div at bounding box center [205, 147] width 70 height 7
click at [219, 170] on div "Profit - 3_Below FAQ" at bounding box center [210, 172] width 87 height 10
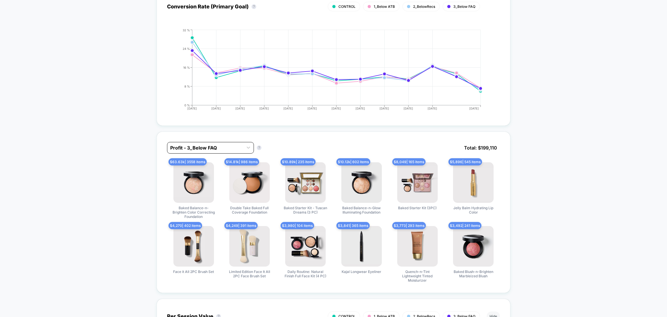
click at [220, 150] on div "Profit - 3_Below FAQ" at bounding box center [210, 148] width 87 height 12
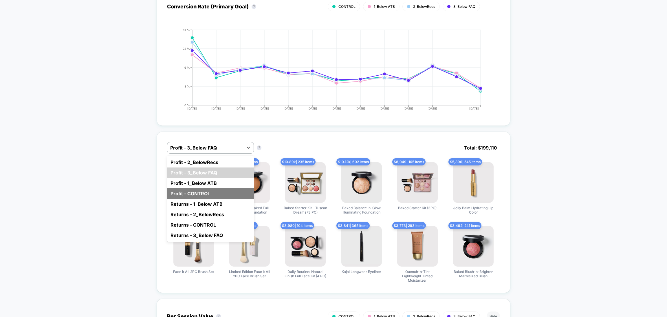
click at [214, 188] on div "Profit - CONTROL" at bounding box center [210, 193] width 87 height 10
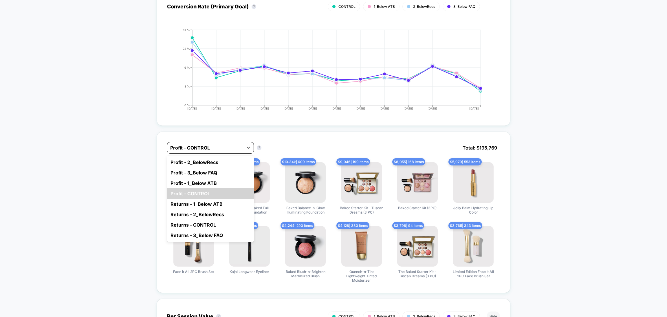
click at [212, 148] on div "Profit - CONTROL" at bounding box center [205, 147] width 76 height 9
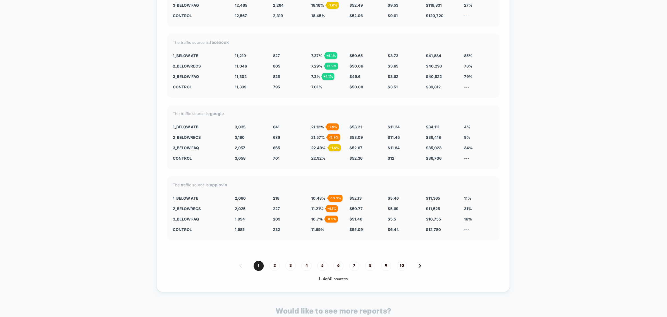
scroll to position [2401, 0]
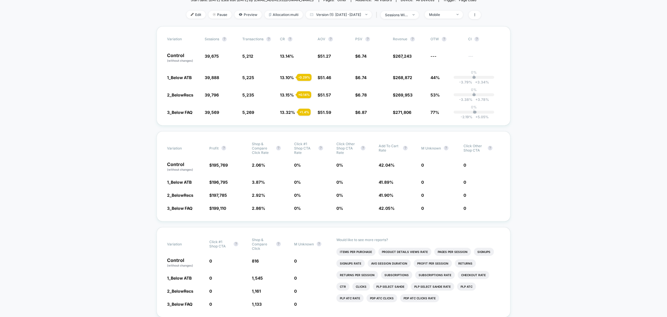
scroll to position [0, 0]
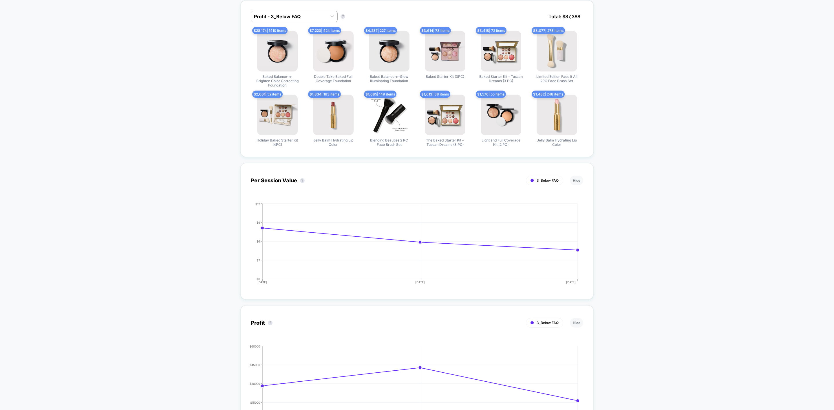
scroll to position [405, 0]
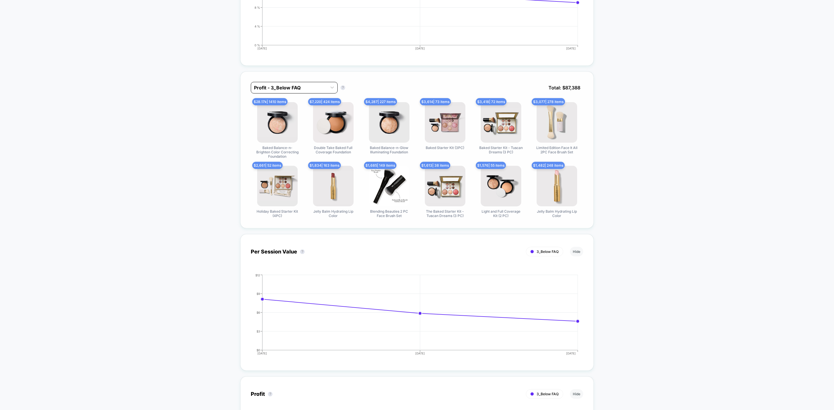
click at [308, 90] on div at bounding box center [289, 87] width 70 height 7
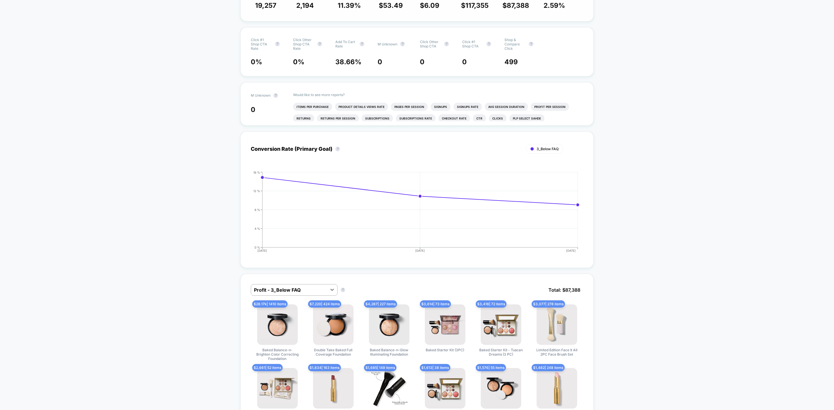
scroll to position [0, 0]
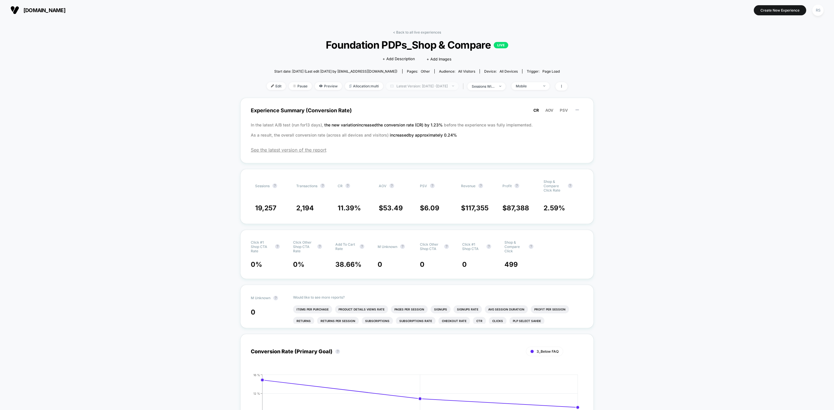
click at [407, 85] on span "Latest Version: [DATE] - [DATE]" at bounding box center [422, 86] width 72 height 8
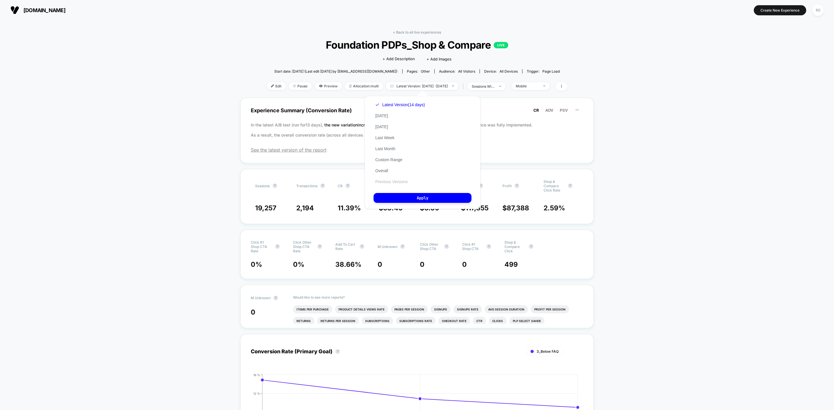
click at [398, 180] on button "Previous Versions" at bounding box center [391, 181] width 36 height 5
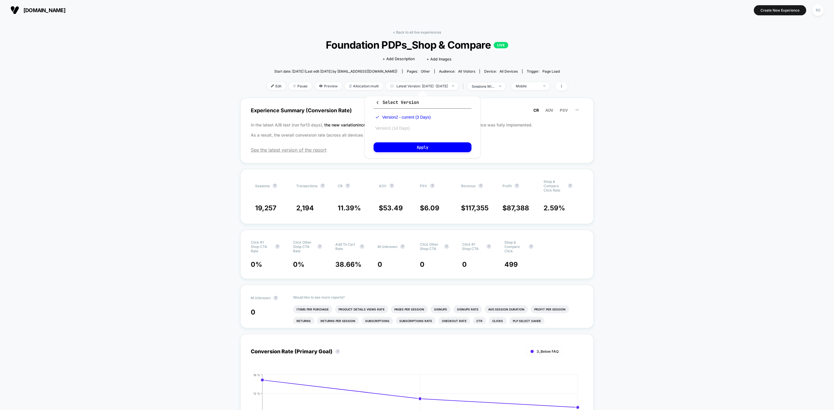
click at [406, 127] on button "Version 1 (14 Days)" at bounding box center [392, 128] width 38 height 5
drag, startPoint x: 416, startPoint y: 139, endPoint x: 417, endPoint y: 142, distance: 3.1
click at [416, 139] on div "Select Version Version 2 - current (3 Days) Version 1 (14 Days) Apply" at bounding box center [422, 127] width 116 height 62
click at [419, 145] on button "Apply" at bounding box center [422, 147] width 98 height 10
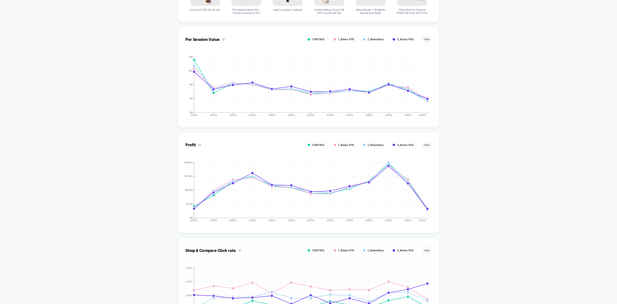
scroll to position [359, 0]
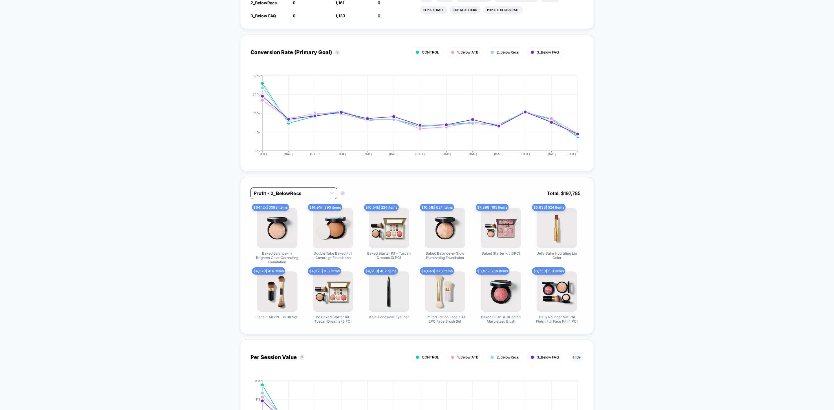
click at [320, 197] on div "Profit - 2_BelowRecs" at bounding box center [289, 193] width 76 height 9
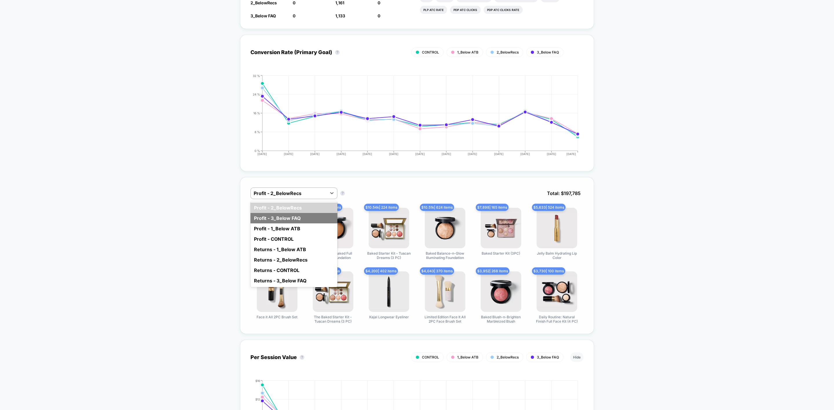
click at [304, 215] on div "Profit - 3_Below FAQ" at bounding box center [293, 218] width 87 height 10
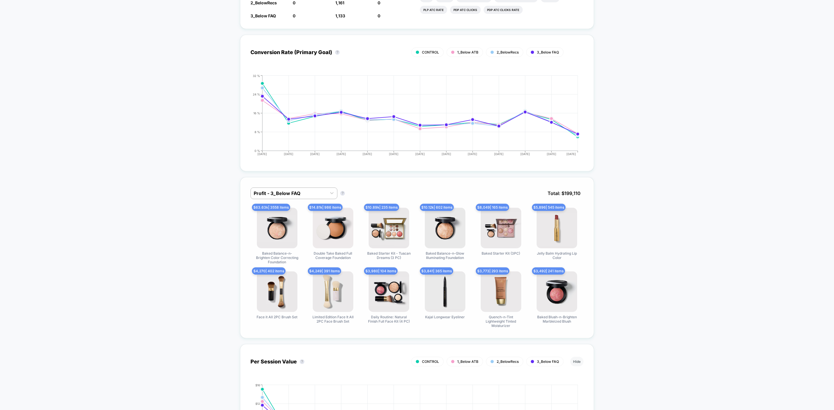
click at [584, 228] on div "Profit - 3_Below FAQ Profit - 3_Below FAQ ? Total: $ 199,110 $ 63.63k | 3558 it…" at bounding box center [417, 257] width 354 height 161
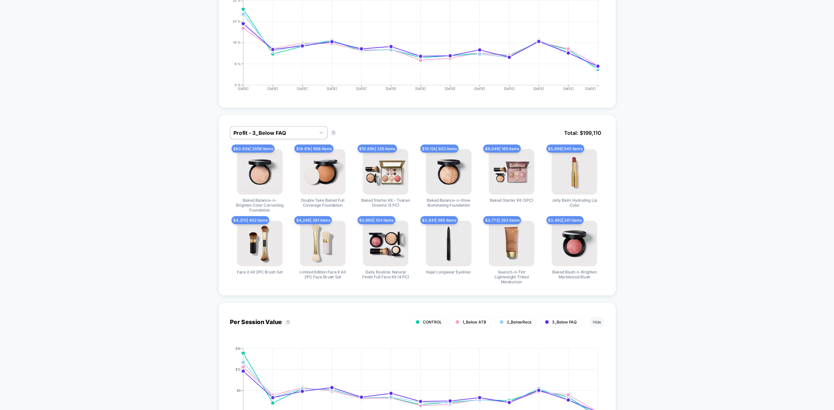
scroll to position [435, 0]
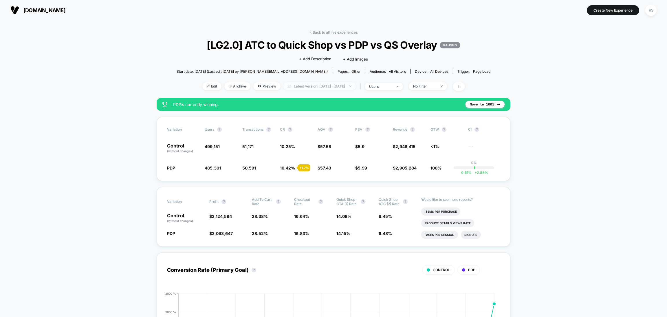
click at [332, 90] on span "Latest Version: [DATE] - [DATE]" at bounding box center [319, 86] width 72 height 8
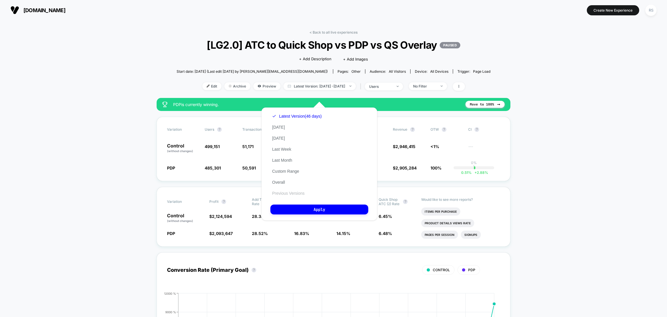
click at [296, 191] on button "Previous Versions" at bounding box center [288, 192] width 36 height 5
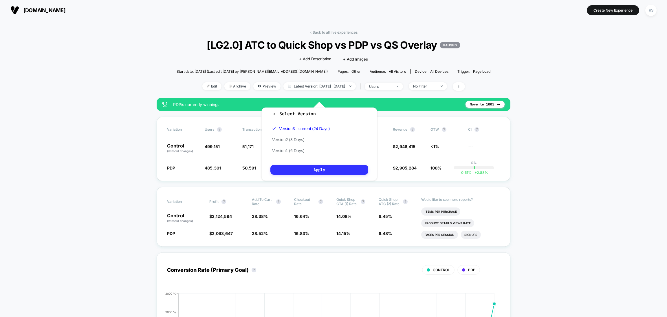
click at [317, 168] on button "Apply" at bounding box center [319, 170] width 98 height 10
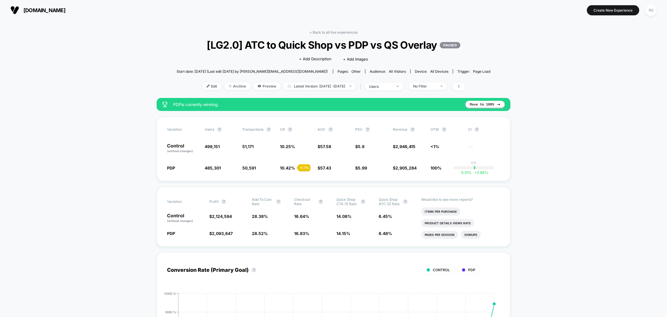
click at [321, 90] on span "Latest Version: [DATE] - [DATE]" at bounding box center [319, 86] width 72 height 8
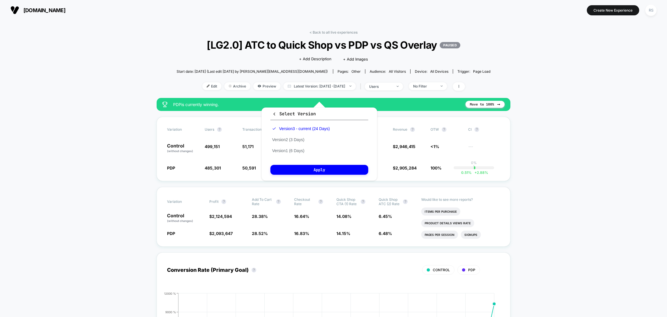
click at [290, 133] on div "Version 3 - current (24 Days) Version 2 (3 Days) Version 1 (6 Days)" at bounding box center [300, 139] width 61 height 33
click at [291, 140] on button "Version 2 (3 Days)" at bounding box center [288, 139] width 36 height 5
click at [298, 170] on button "Apply" at bounding box center [319, 170] width 98 height 10
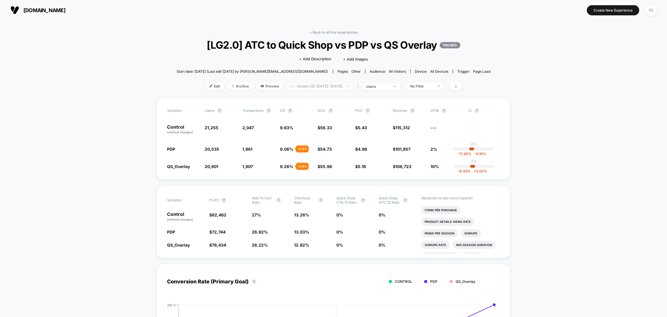
click at [312, 90] on span "Version (2): Sep 14, 2025 - Sep 16, 2025" at bounding box center [319, 86] width 67 height 8
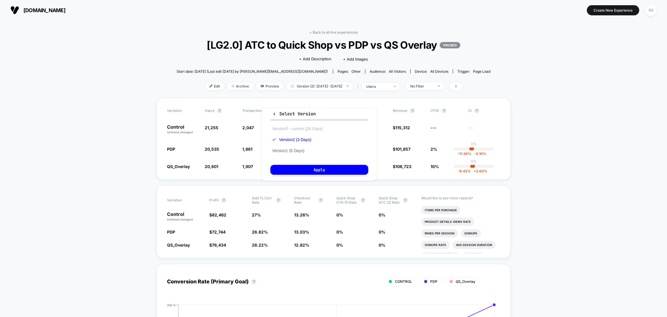
click at [309, 129] on button "Version 3 - current (24 Days)" at bounding box center [297, 128] width 54 height 5
click at [315, 168] on button "Apply" at bounding box center [319, 170] width 98 height 10
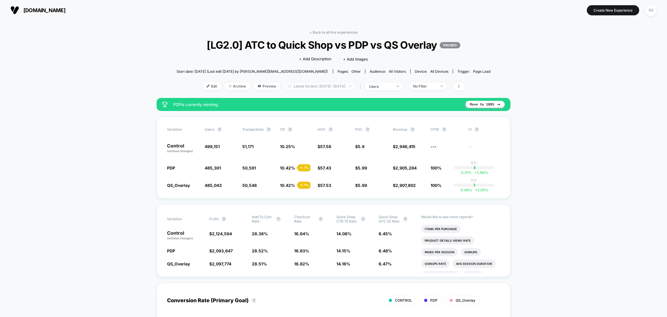
click at [340, 90] on span "Latest Version: Sep 15, 2025 - Oct 8, 2025" at bounding box center [319, 86] width 72 height 8
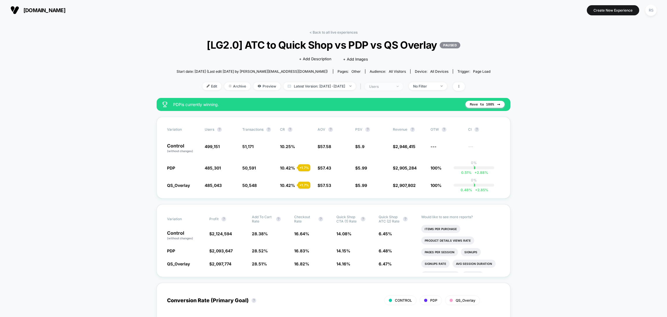
click at [389, 89] on div "users" at bounding box center [380, 86] width 23 height 4
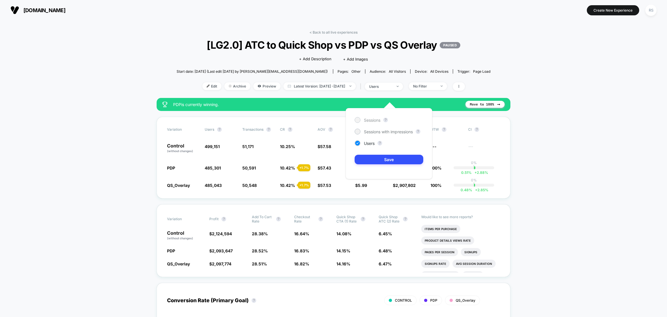
click at [370, 119] on span "Sessions" at bounding box center [372, 120] width 16 height 5
click at [376, 159] on button "Save" at bounding box center [389, 160] width 69 height 10
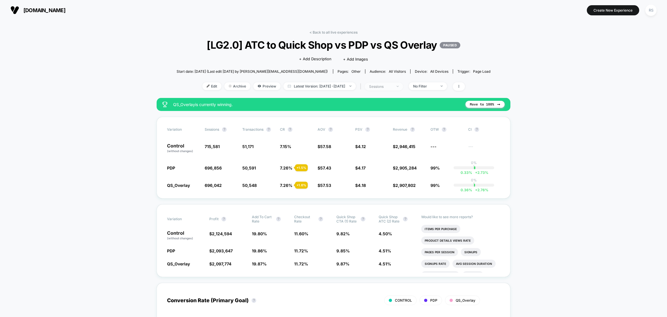
click at [391, 89] on div "sessions" at bounding box center [380, 86] width 23 height 4
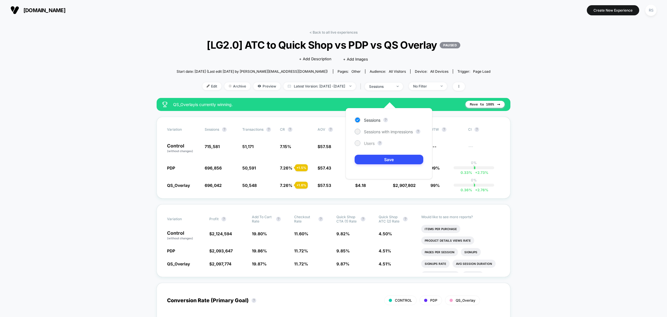
click at [371, 142] on span "Users" at bounding box center [369, 143] width 11 height 5
click at [379, 153] on div "Sessions ? Sessions with impressions ? Users ? Save" at bounding box center [389, 143] width 87 height 71
click at [379, 154] on div "Sessions ? Sessions with impressions ? Users ? Save" at bounding box center [389, 143] width 87 height 71
click at [380, 161] on button "Save" at bounding box center [389, 160] width 69 height 10
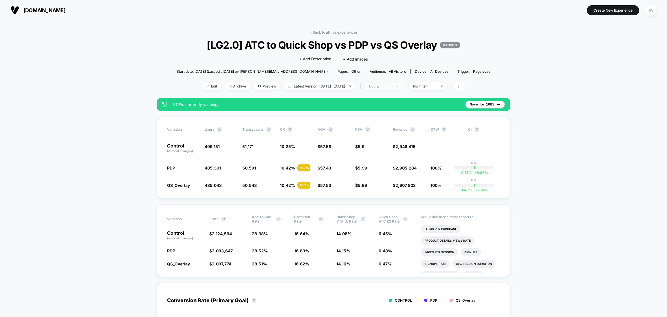
click at [391, 90] on span "users" at bounding box center [384, 86] width 38 height 8
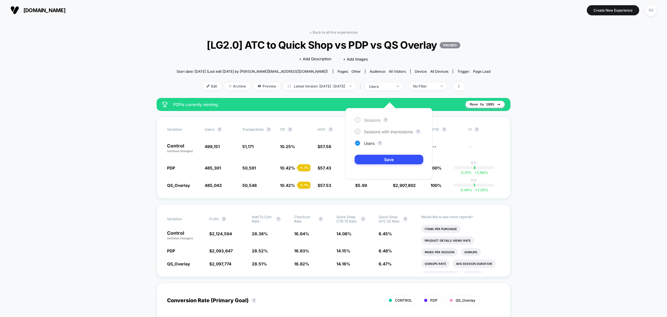
click at [370, 121] on span "Sessions" at bounding box center [372, 120] width 16 height 5
click at [373, 159] on button "Save" at bounding box center [389, 160] width 69 height 10
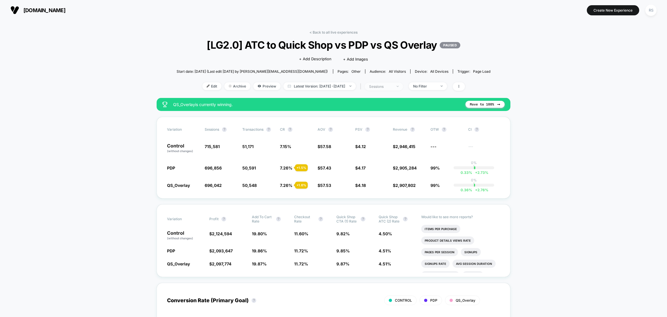
click at [392, 89] on div "sessions" at bounding box center [380, 86] width 23 height 4
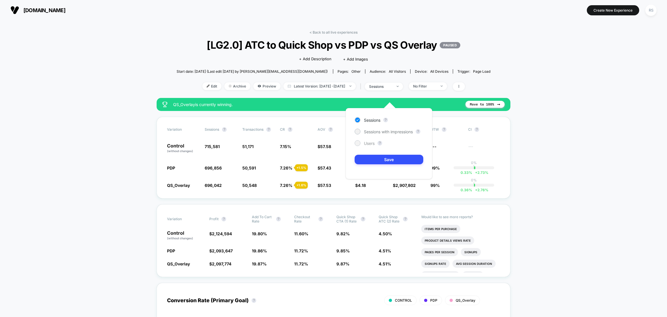
click at [371, 143] on span "Users" at bounding box center [369, 143] width 11 height 5
click at [377, 162] on button "Save" at bounding box center [389, 160] width 69 height 10
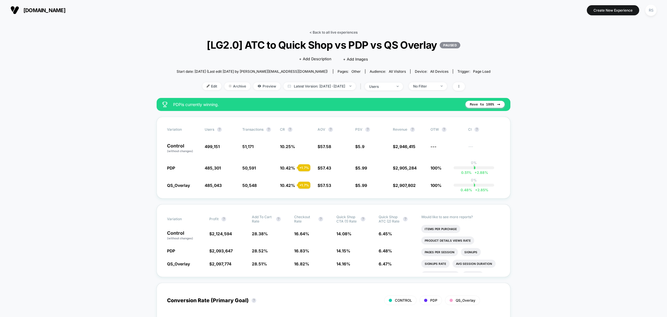
click at [340, 30] on link "< Back to all live experiences" at bounding box center [333, 32] width 48 height 4
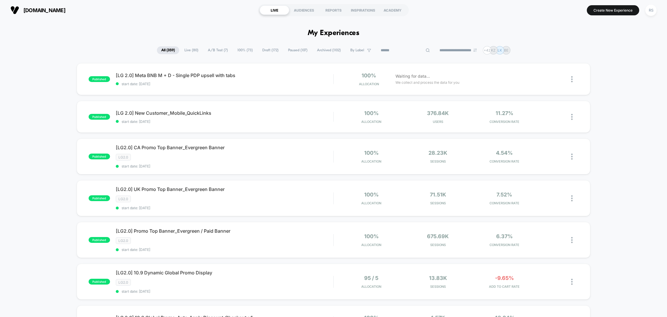
click at [395, 49] on input at bounding box center [405, 50] width 58 height 7
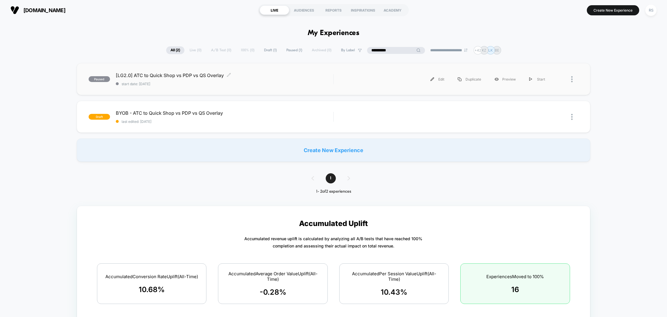
type input "**********"
click at [289, 77] on span "[LG2.0] ATC to Quick Shop vs PDP vs QS Overlay Click to edit experience details" at bounding box center [224, 75] width 217 height 6
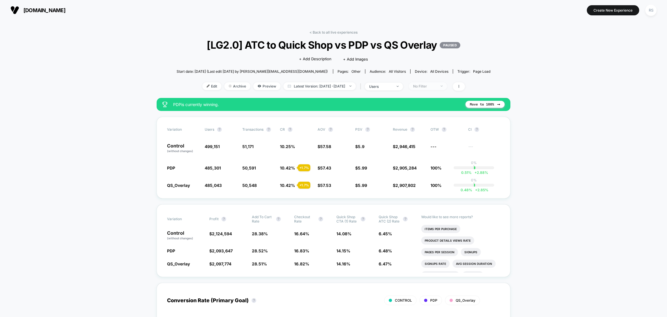
click at [436, 88] on div "No Filter" at bounding box center [424, 86] width 23 height 4
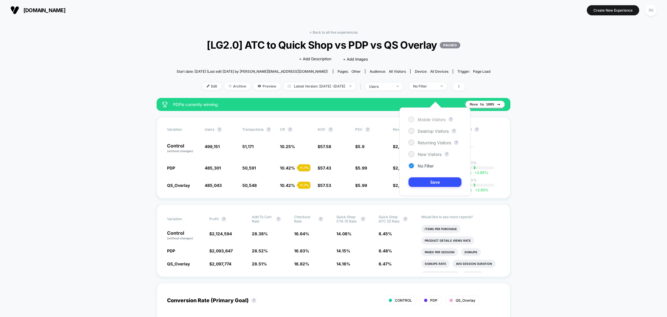
click at [432, 118] on span "Mobile Visitors" at bounding box center [432, 119] width 28 height 5
click at [433, 181] on button "Save" at bounding box center [434, 182] width 53 height 10
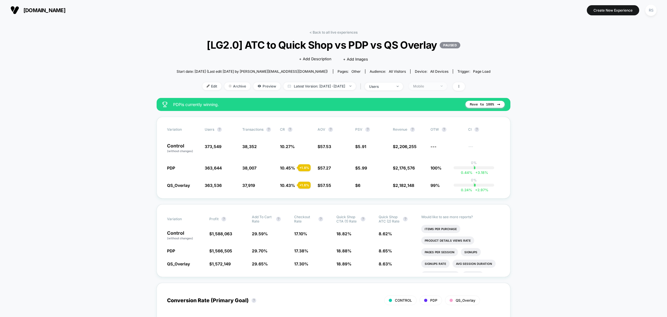
click at [430, 88] on div "Mobile" at bounding box center [424, 86] width 23 height 4
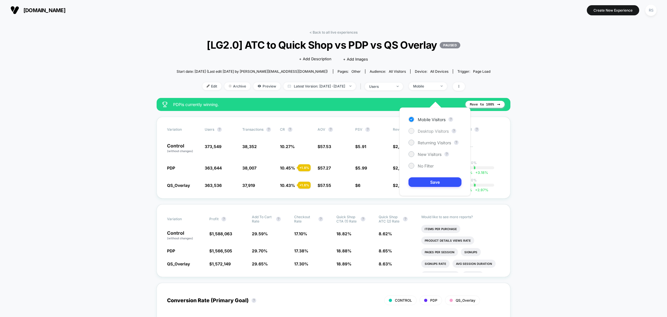
click at [434, 130] on span "Desktop Visitors" at bounding box center [433, 131] width 31 height 5
click at [434, 183] on button "Save" at bounding box center [434, 182] width 53 height 10
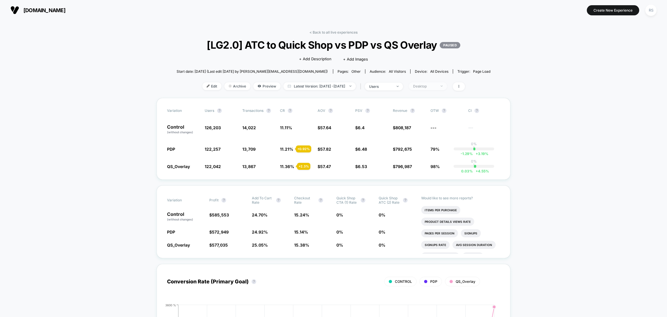
click at [436, 88] on div "Desktop" at bounding box center [424, 86] width 23 height 4
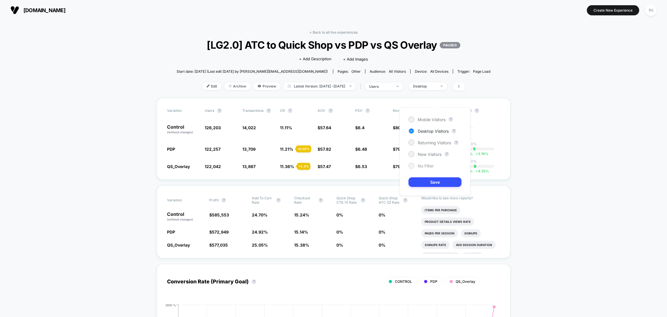
click at [425, 166] on span "No Filter" at bounding box center [426, 165] width 16 height 5
click at [430, 183] on button "Save" at bounding box center [434, 182] width 53 height 10
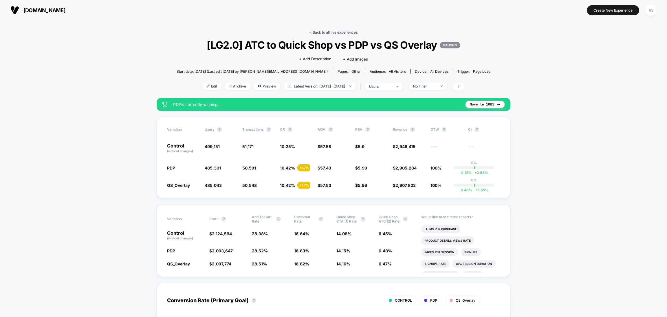
click at [338, 31] on link "< Back to all live experiences" at bounding box center [333, 32] width 48 height 4
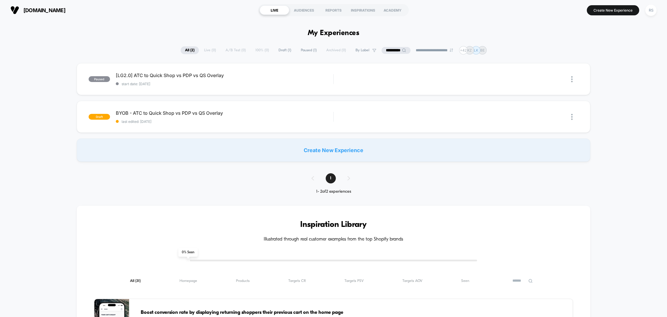
click at [297, 48] on span "Paused ( 1 )" at bounding box center [308, 50] width 25 height 8
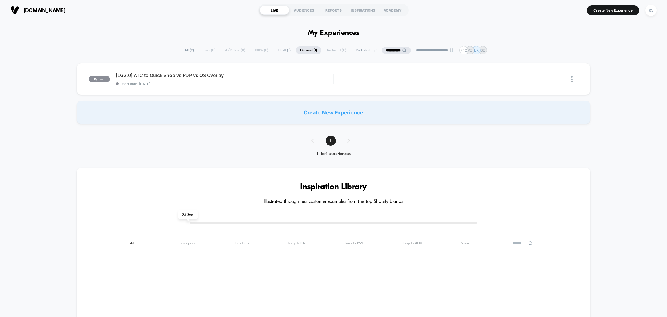
click at [387, 48] on input "**********" at bounding box center [396, 50] width 29 height 7
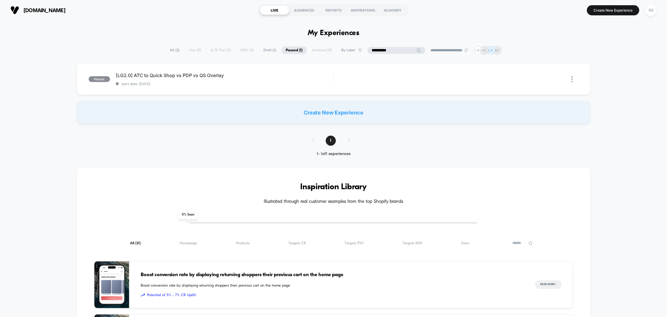
click at [387, 48] on input "**********" at bounding box center [396, 50] width 58 height 7
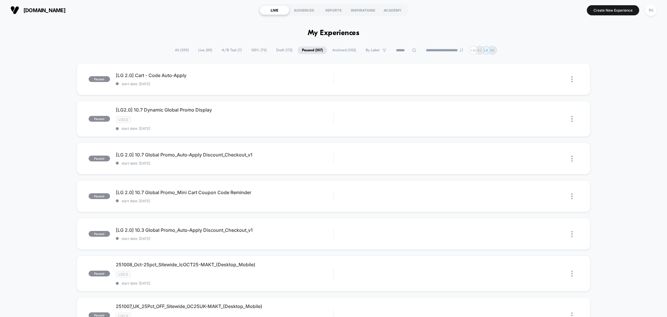
click at [132, 48] on div "**********" at bounding box center [333, 50] width 667 height 8
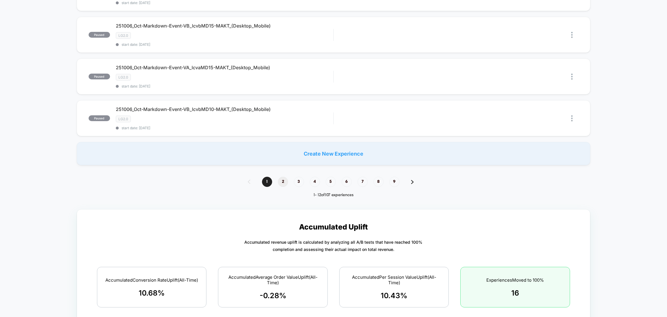
click at [284, 177] on span "2" at bounding box center [283, 182] width 10 height 10
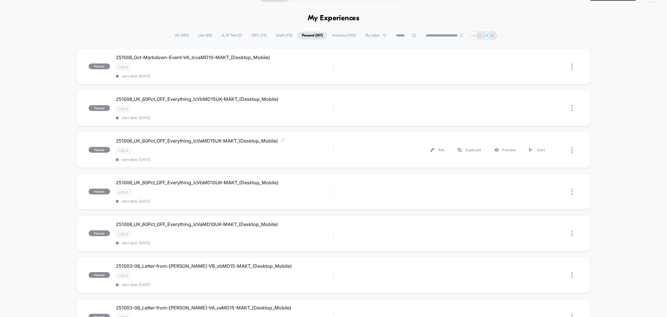
scroll to position [319, 0]
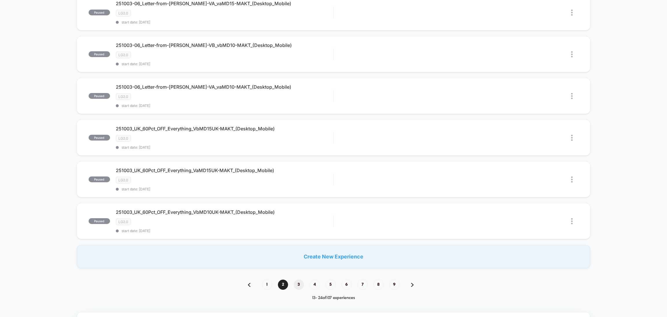
click at [296, 280] on span "3" at bounding box center [299, 284] width 10 height 10
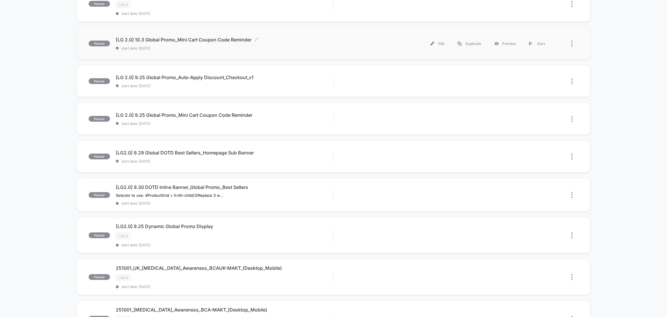
scroll to position [304, 0]
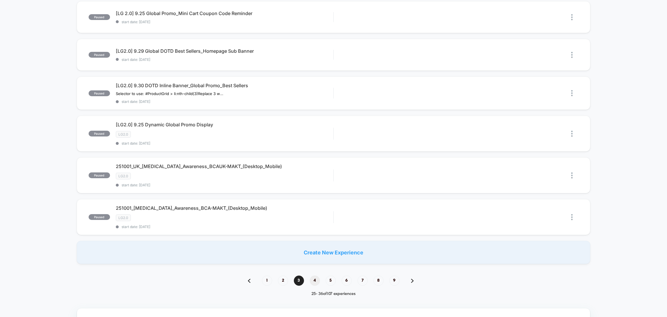
click at [315, 275] on span "4" at bounding box center [315, 280] width 10 height 10
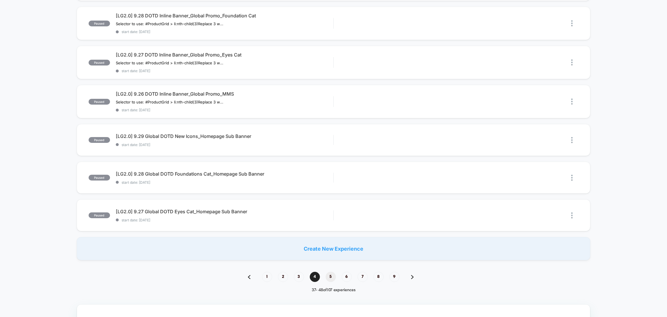
click at [327, 274] on span "5" at bounding box center [331, 276] width 10 height 10
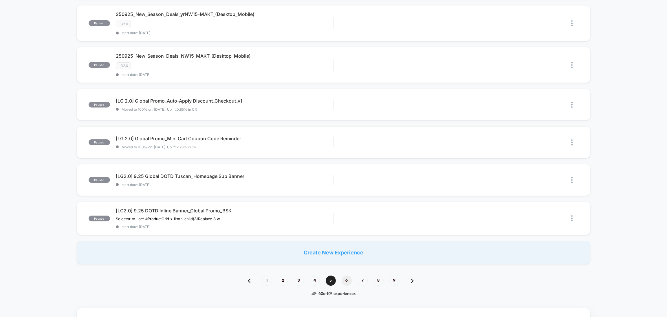
click at [347, 278] on span "6" at bounding box center [347, 280] width 10 height 10
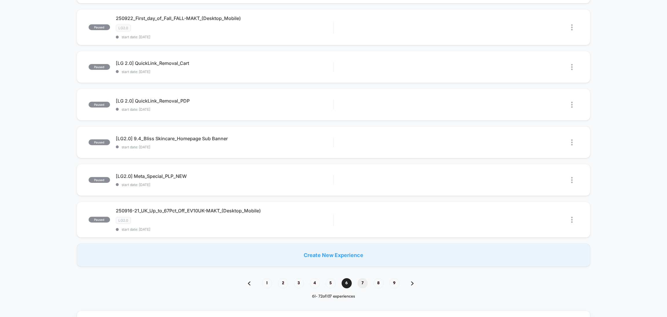
click at [364, 279] on span "7" at bounding box center [362, 283] width 10 height 10
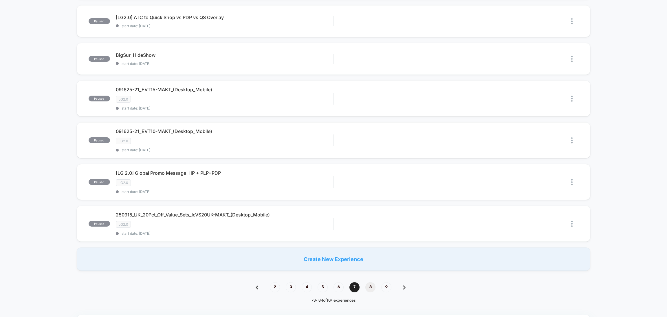
click at [370, 284] on span "8" at bounding box center [370, 287] width 10 height 10
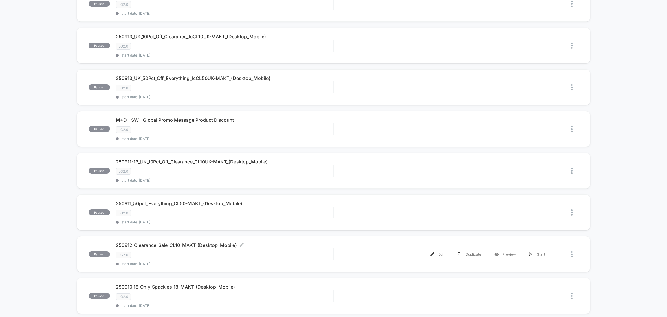
scroll to position [405, 0]
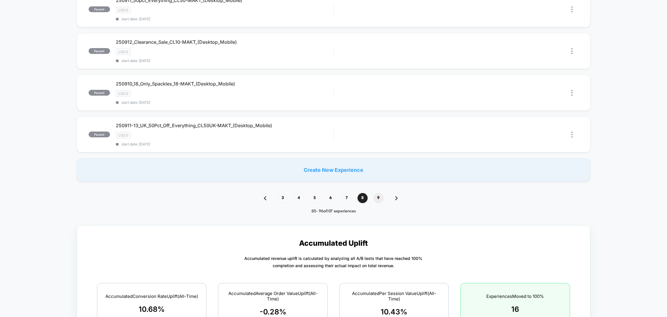
click at [376, 193] on span "9" at bounding box center [378, 198] width 10 height 10
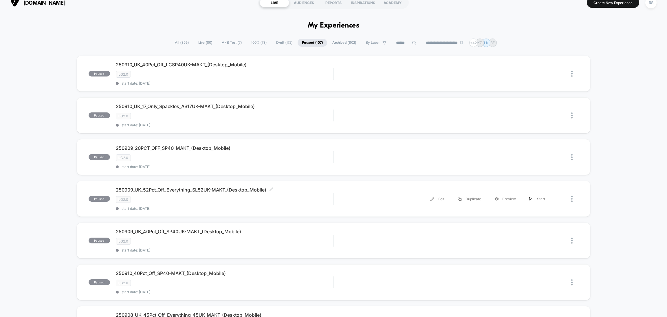
scroll to position [0, 0]
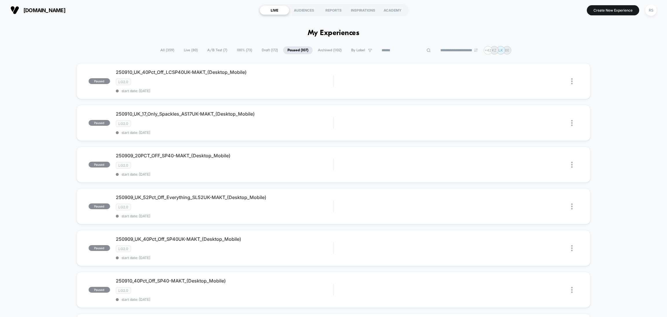
click at [399, 48] on input at bounding box center [406, 50] width 58 height 7
click at [168, 47] on span "All ( 359 )" at bounding box center [167, 50] width 23 height 8
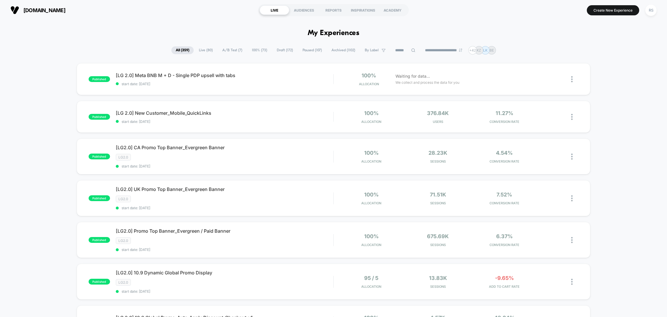
click at [399, 52] on input at bounding box center [405, 50] width 29 height 7
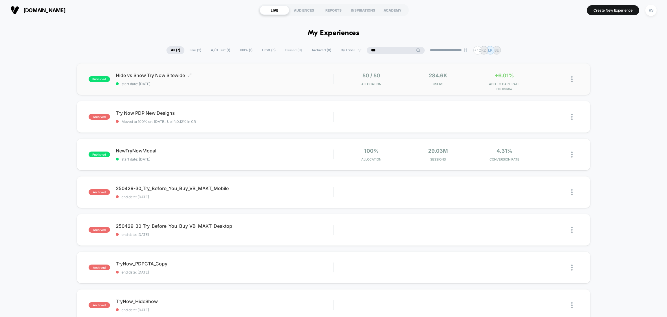
type input "***"
click at [298, 82] on span "start date: 10/7/2025" at bounding box center [224, 84] width 217 height 4
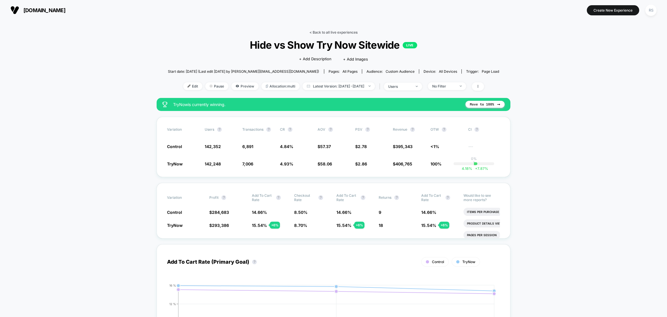
click at [355, 32] on link "< Back to all live experiences" at bounding box center [333, 32] width 48 height 4
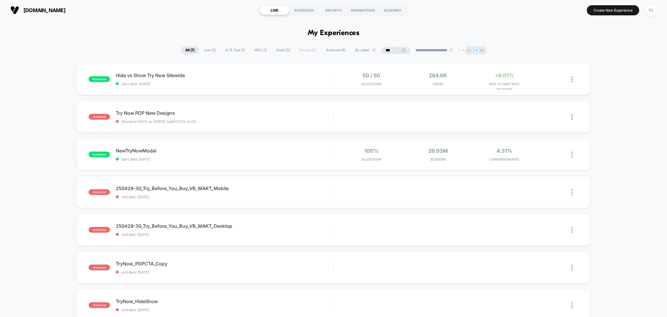
click at [236, 51] on span "A/B Test ( 1 )" at bounding box center [235, 50] width 28 height 8
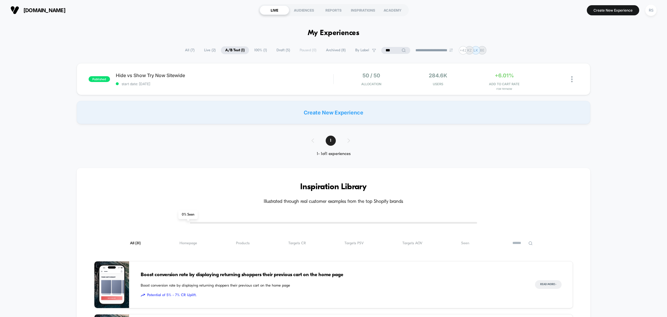
click at [403, 51] on input "***" at bounding box center [395, 50] width 29 height 7
click at [403, 51] on input "***" at bounding box center [396, 50] width 58 height 7
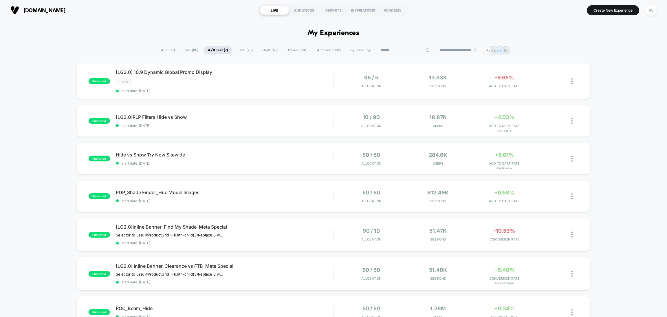
click at [94, 48] on div "**********" at bounding box center [333, 50] width 667 height 8
click at [190, 154] on icon at bounding box center [189, 153] width 3 height 3
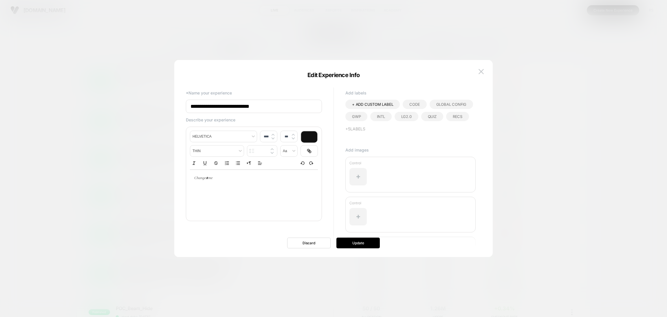
click at [509, 91] on div at bounding box center [333, 158] width 667 height 317
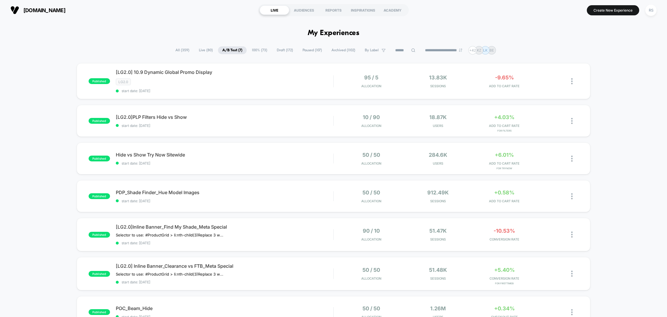
click at [181, 48] on span "All ( 359 )" at bounding box center [182, 50] width 23 height 8
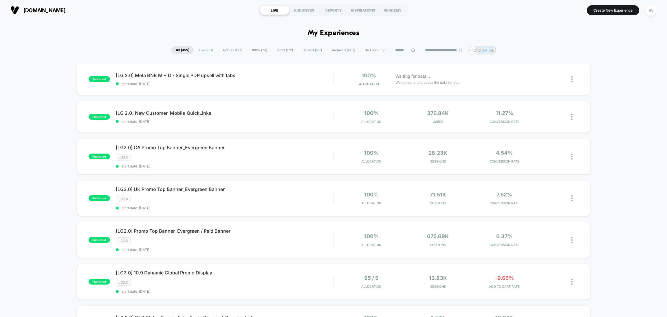
click at [395, 47] on input at bounding box center [405, 50] width 29 height 7
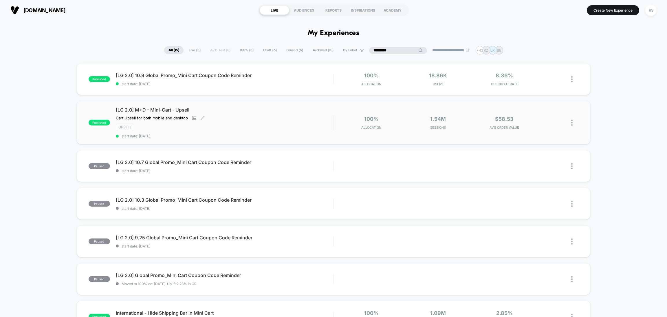
type input "*********"
click at [284, 119] on div "[LG 2.0] M+D - Mini-Cart - Upsell Cart Upsell for both mobile and desktop Click…" at bounding box center [224, 122] width 217 height 31
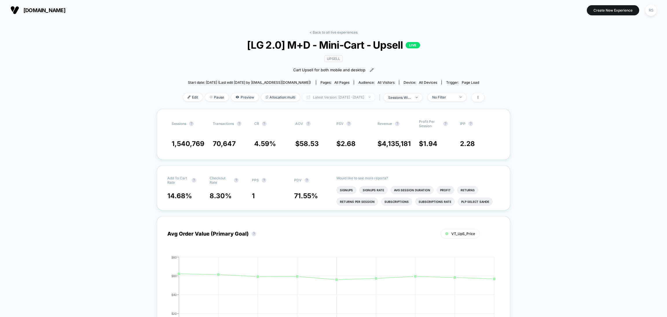
click at [323, 96] on span "Latest Version: Oct 1, 2025 - Oct 9, 2025" at bounding box center [338, 97] width 72 height 8
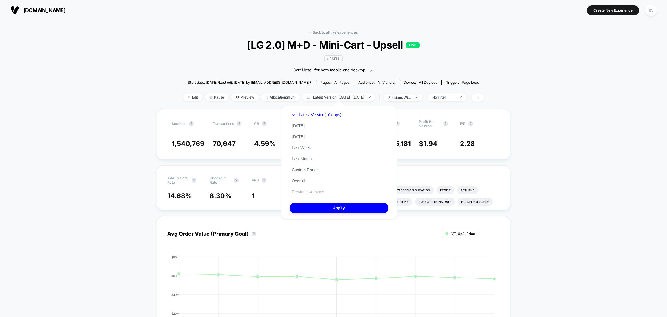
click at [318, 190] on button "Previous Versions" at bounding box center [308, 191] width 36 height 5
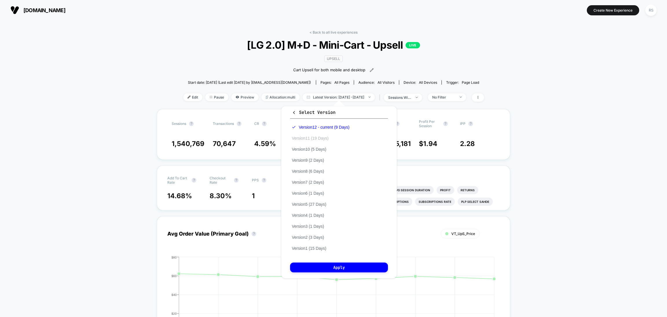
click at [324, 137] on button "Version 11 (19 Days)" at bounding box center [310, 137] width 40 height 5
click at [353, 268] on button "Apply" at bounding box center [339, 267] width 98 height 10
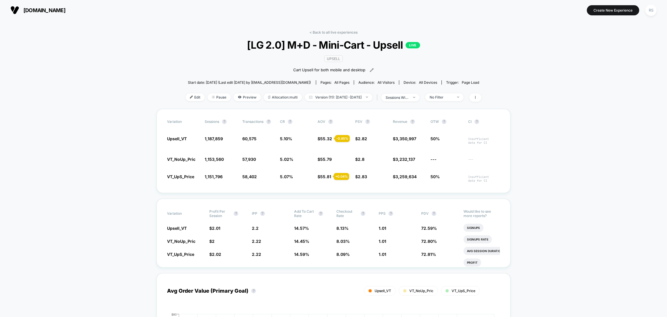
drag, startPoint x: 329, startPoint y: 31, endPoint x: 344, endPoint y: 47, distance: 22.1
click at [329, 31] on link "< Back to all live experiences" at bounding box center [333, 32] width 48 height 4
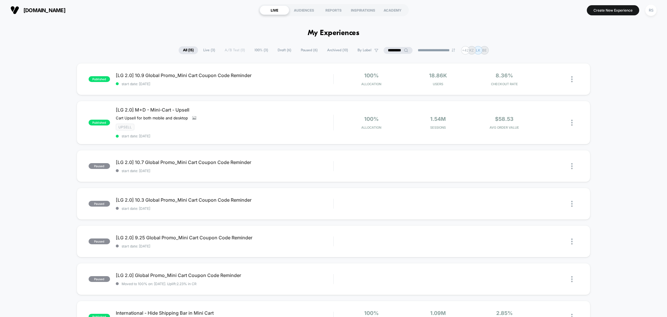
click at [388, 50] on input "*********" at bounding box center [397, 50] width 29 height 7
click at [388, 50] on input "*********" at bounding box center [398, 50] width 58 height 7
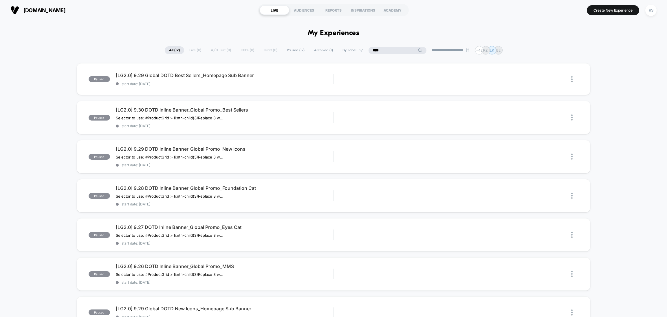
click at [380, 54] on div "**********" at bounding box center [334, 50] width 338 height 8
click at [383, 52] on input "****" at bounding box center [397, 50] width 29 height 7
click at [382, 52] on input "****" at bounding box center [397, 50] width 58 height 7
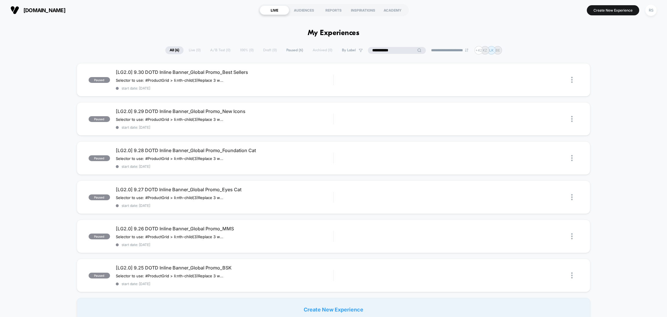
type input "**********"
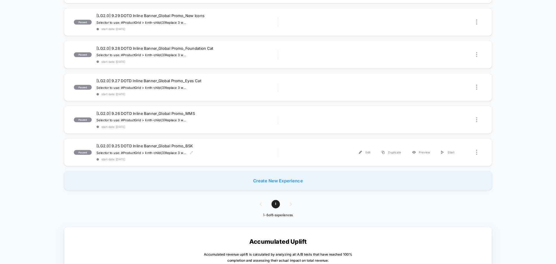
scroll to position [101, 0]
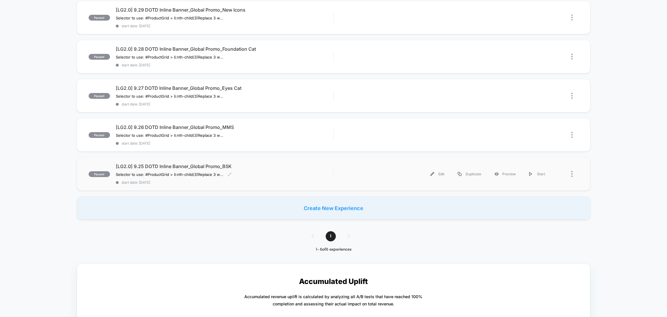
click at [263, 172] on div "Selector to use: #ProductGrid > li:nth-child(3) Replace 3 with the block number…" at bounding box center [192, 174] width 152 height 5
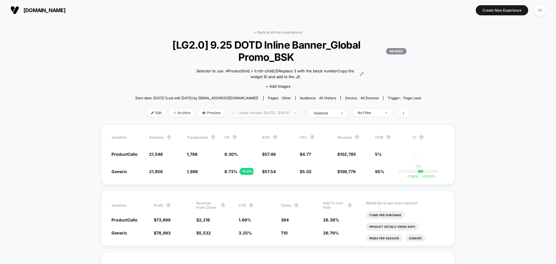
click at [263, 112] on span "Latest Version: Sep 22, 2025 - Oct 9, 2025" at bounding box center [264, 113] width 72 height 8
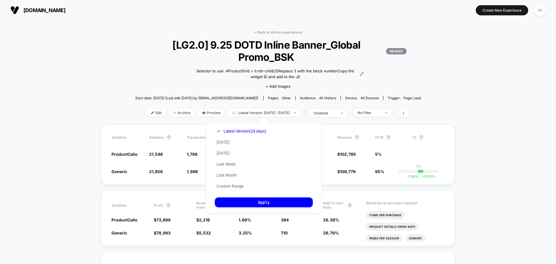
click at [147, 75] on div "< Back to all live experiences [LG2.0] 9.25 DOTD Inline Banner_Global Promo_BSK…" at bounding box center [278, 77] width 286 height 94
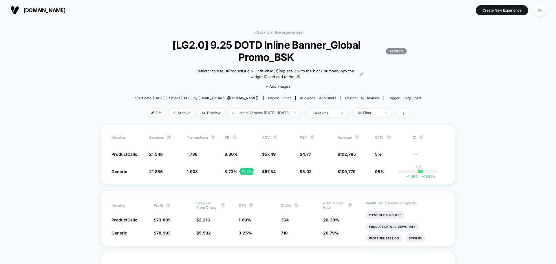
drag, startPoint x: 273, startPoint y: 32, endPoint x: 269, endPoint y: 39, distance: 8.0
click at [273, 32] on link "< Back to all live experiences" at bounding box center [278, 32] width 48 height 4
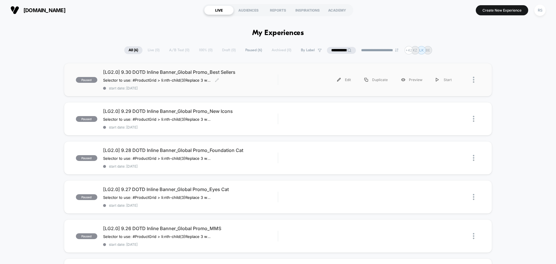
click at [156, 74] on span "[LG2.0] 9.30 DOTD Inline Banner_Global Promo_Best Sellers" at bounding box center [190, 72] width 175 height 6
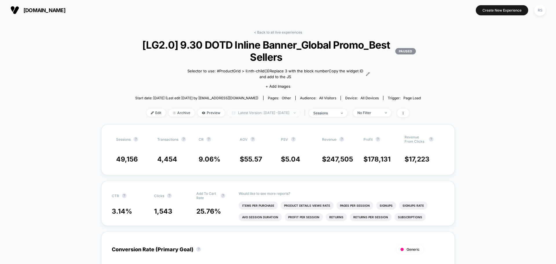
click at [282, 114] on span "Latest Version: Sep 25, 2025 - Oct 9, 2025" at bounding box center [263, 113] width 72 height 8
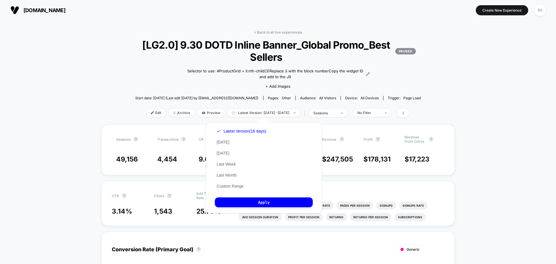
click at [231, 190] on div "Latest Version (16 days) Today Yesterday Last Week Last Month Custom Range" at bounding box center [241, 159] width 53 height 66
click at [232, 188] on button "Custom Range" at bounding box center [230, 185] width 30 height 5
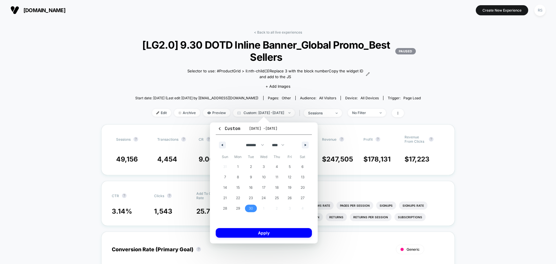
click at [250, 209] on span "30" at bounding box center [251, 208] width 4 height 10
click at [254, 234] on button "Apply" at bounding box center [264, 233] width 96 height 10
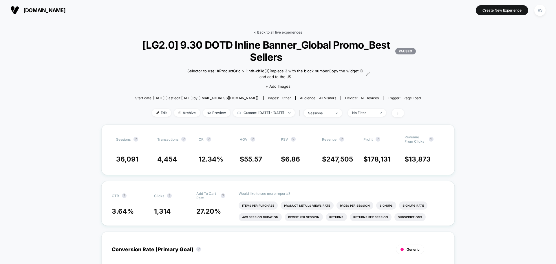
click at [272, 32] on link "< Back to all live experiences" at bounding box center [278, 32] width 48 height 4
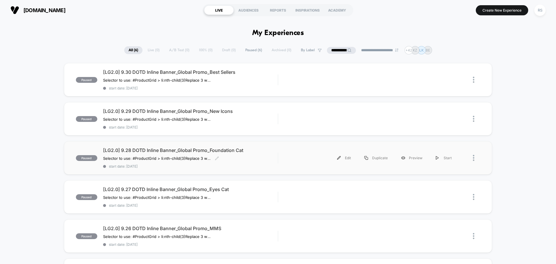
click at [268, 154] on div "[LG2.0] 9.28 DOTD Inline Banner_Global Promo_Foundation Cat Selector to use: #P…" at bounding box center [190, 157] width 175 height 21
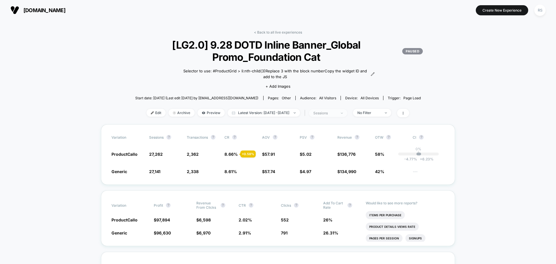
click at [336, 114] on div "sessions" at bounding box center [324, 113] width 23 height 4
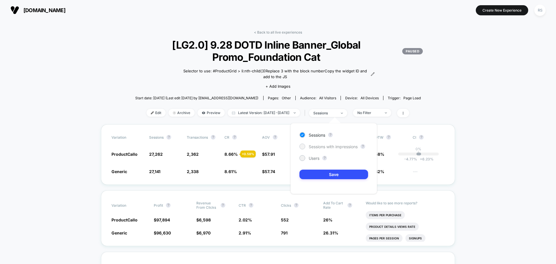
click at [333, 148] on span "Sessions with impressions" at bounding box center [333, 146] width 49 height 5
click at [335, 174] on button "Save" at bounding box center [333, 175] width 69 height 10
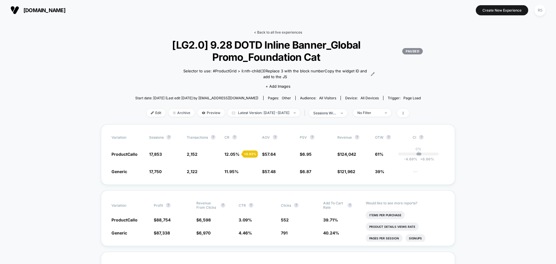
click at [280, 32] on link "< Back to all live experiences" at bounding box center [278, 32] width 48 height 4
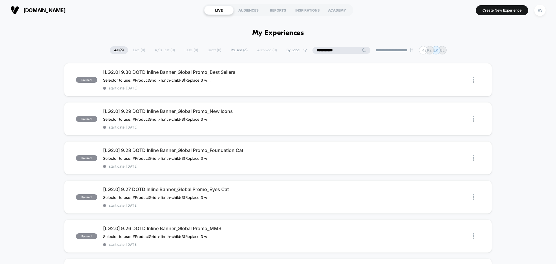
click at [333, 47] on input "**********" at bounding box center [341, 50] width 58 height 7
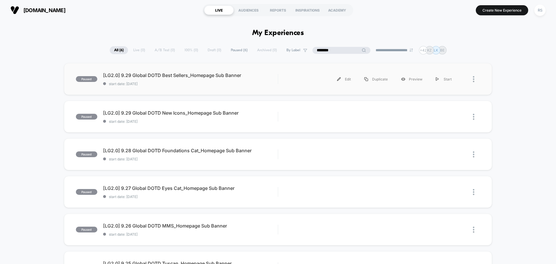
scroll to position [85, 0]
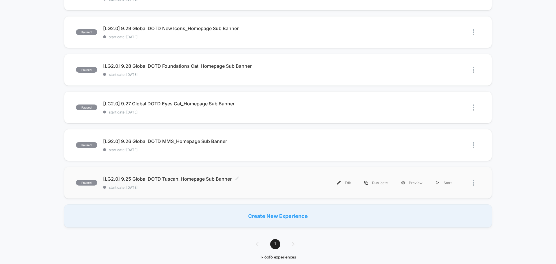
type input "********"
click at [267, 182] on div "[LG2.0] 9.25 Global DOTD Tuscan_Homepage Sub Banner Click to edit experience de…" at bounding box center [190, 183] width 175 height 14
click at [295, 169] on div "paused [LG2.0] 9.25 Global DOTD Tuscan_Homepage Sub Banner start date: 9/22/202…" at bounding box center [278, 183] width 428 height 32
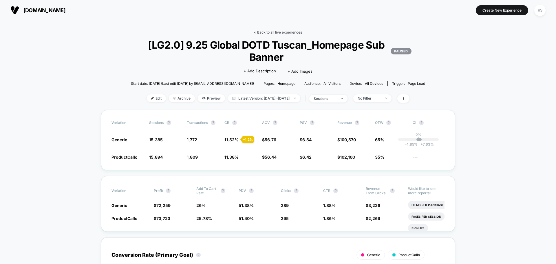
click at [267, 34] on link "< Back to all live experiences" at bounding box center [278, 32] width 48 height 4
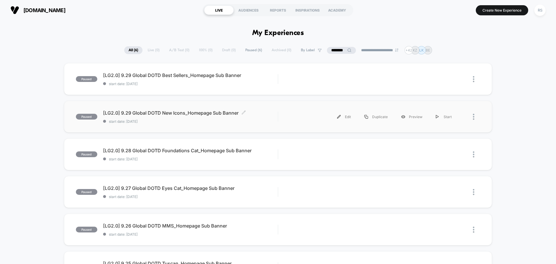
click at [204, 119] on span "start date: [DATE]" at bounding box center [190, 121] width 175 height 4
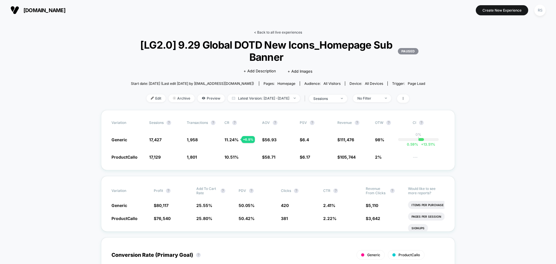
click at [286, 33] on link "< Back to all live experiences" at bounding box center [278, 32] width 48 height 4
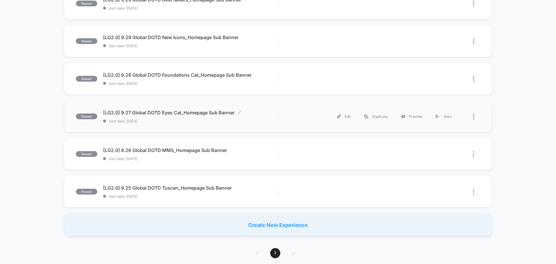
scroll to position [85, 0]
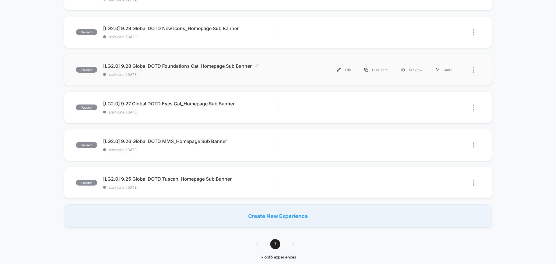
click at [197, 70] on div "[LG2.0] 9.28 Global DOTD Foundations Cat_Homepage Sub Banner Click to edit expe…" at bounding box center [190, 70] width 175 height 14
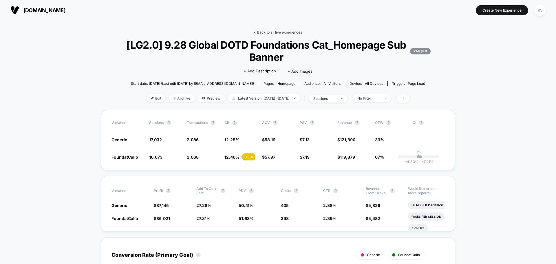
click at [283, 31] on link "< Back to all live experiences" at bounding box center [278, 32] width 48 height 4
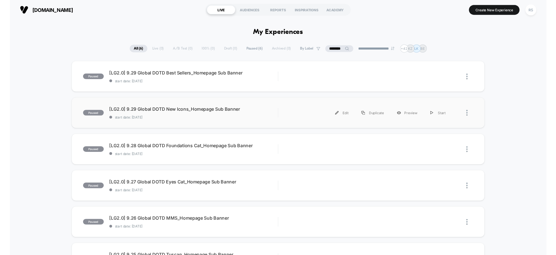
scroll to position [85, 0]
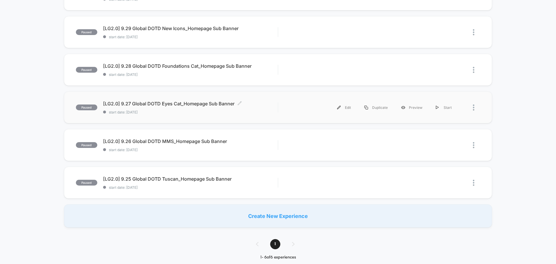
click at [254, 107] on div "[LG2.0] 9.27 Global DOTD Eyes Cat_Homepage Sub Banner Click to edit experience …" at bounding box center [190, 108] width 175 height 14
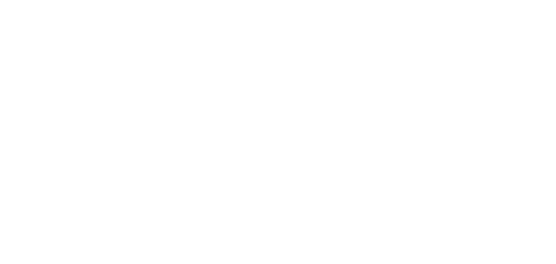
click at [254, 2] on html "Navigated to Visually.io | No-code CRO for Shopify 20" at bounding box center [278, 1] width 556 height 2
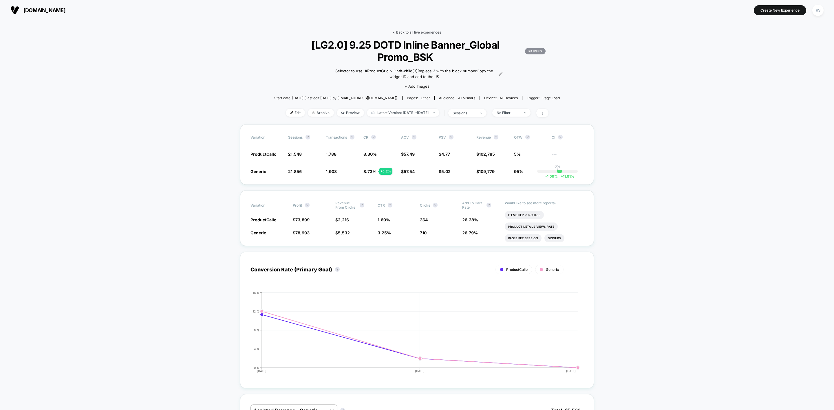
click at [417, 30] on link "< Back to all live experiences" at bounding box center [417, 32] width 48 height 4
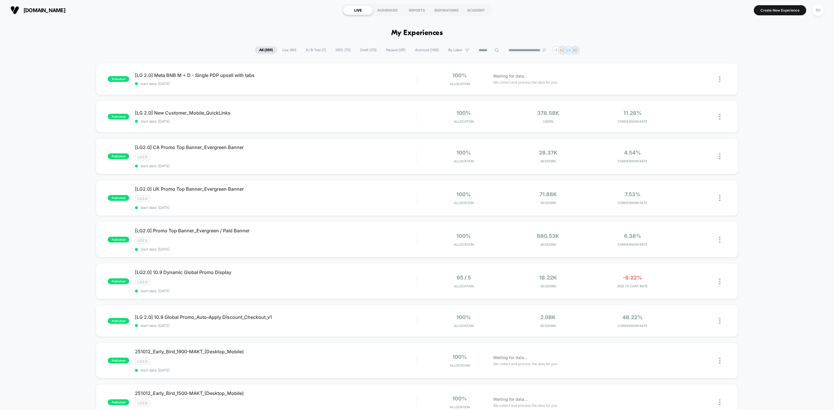
click at [480, 46] on div "**********" at bounding box center [417, 50] width 324 height 8
click at [481, 51] on input at bounding box center [488, 50] width 29 height 7
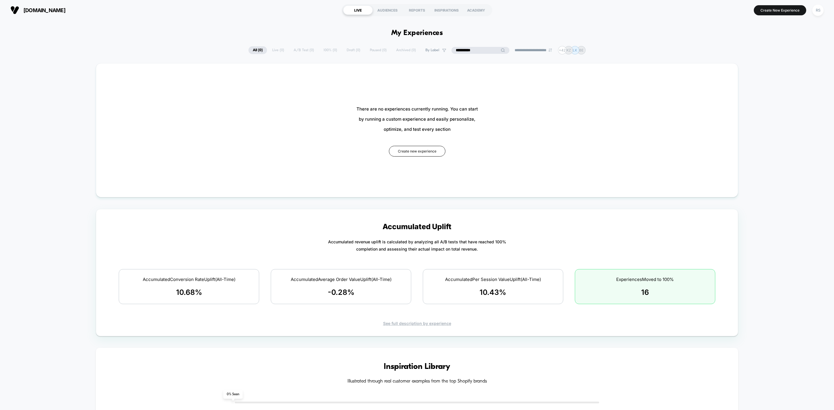
click at [455, 48] on input "**********" at bounding box center [480, 50] width 58 height 7
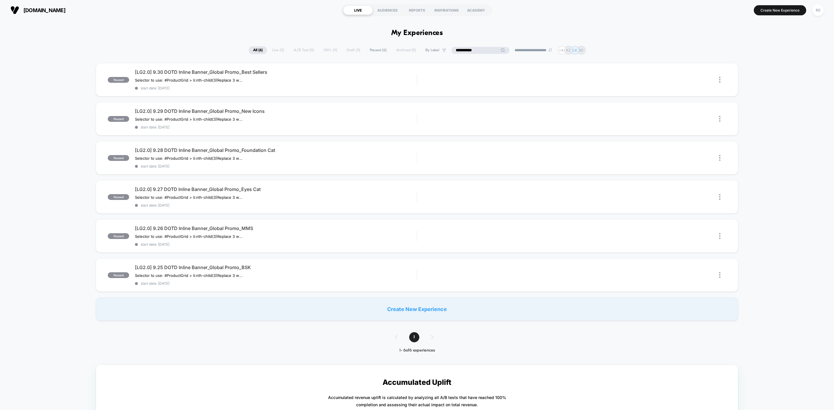
click at [485, 48] on input "**********" at bounding box center [480, 50] width 58 height 7
type input "**********"
click at [305, 227] on span "[LG2.0] 9.26 DOTD Inline Banner_Global Promo_MMS" at bounding box center [276, 228] width 282 height 6
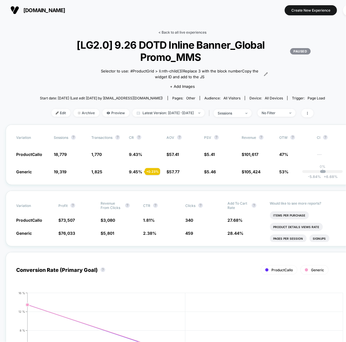
click at [184, 30] on link "< Back to all live experiences" at bounding box center [183, 32] width 48 height 4
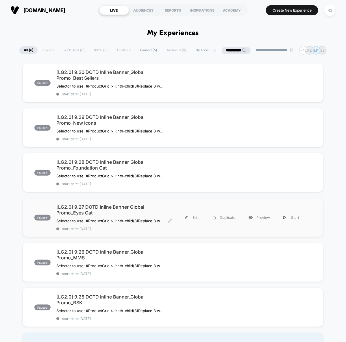
click at [133, 204] on span "[LG2.0] 9.27 DOTD Inline Banner_Global Promo_Eyes Cat" at bounding box center [114, 210] width 116 height 12
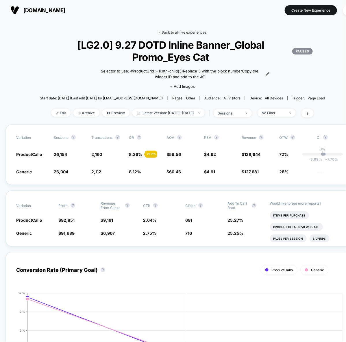
click at [198, 33] on link "< Back to all live experiences" at bounding box center [183, 32] width 48 height 4
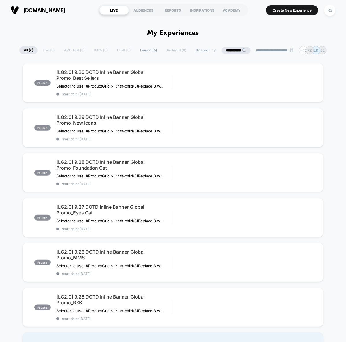
click at [232, 49] on input "**********" at bounding box center [236, 50] width 29 height 7
click at [232, 49] on input "**********" at bounding box center [237, 50] width 58 height 7
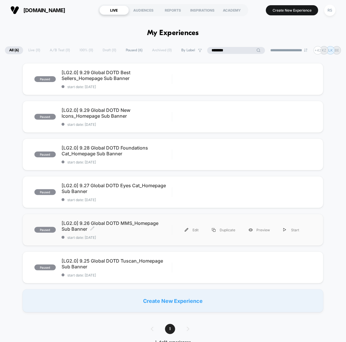
type input "********"
click at [143, 224] on span "[LG2.0] 9.26 Global DOTD MMS_Homepage Sub Banner Click to edit experience detai…" at bounding box center [117, 226] width 111 height 12
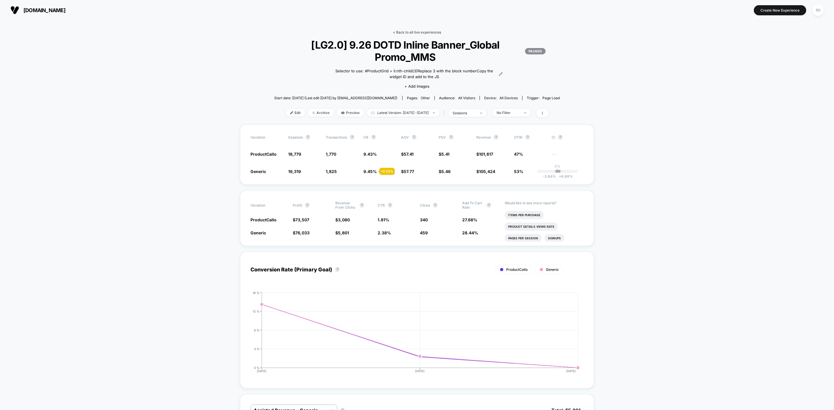
click at [409, 33] on link "< Back to all live experiences" at bounding box center [417, 32] width 48 height 4
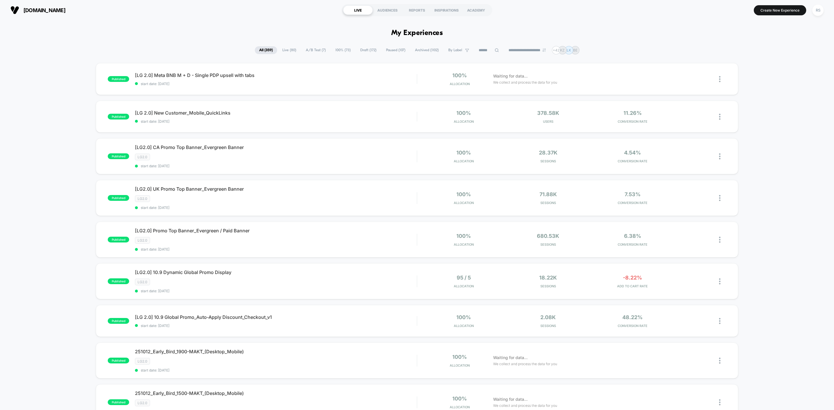
click at [483, 50] on input at bounding box center [488, 50] width 29 height 7
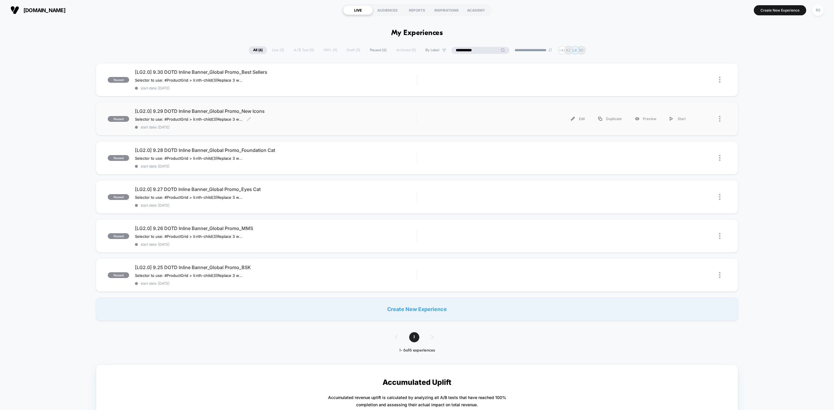
type input "**********"
click at [266, 110] on span "[LG2.0] 9.29 DOTD Inline Banner_Global Promo_New Icons" at bounding box center [276, 111] width 282 height 6
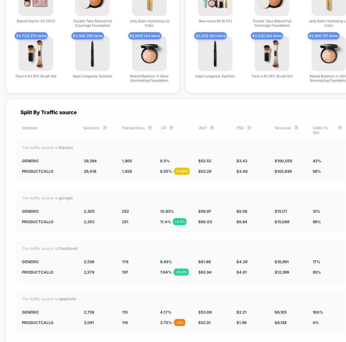
scroll to position [1606, 0]
